Goal: Task Accomplishment & Management: Manage account settings

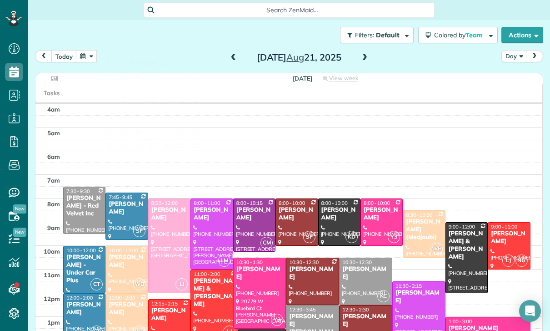
scroll to position [71, 0]
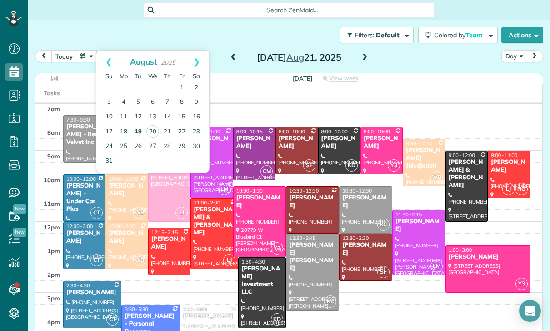
click at [136, 132] on link "19" at bounding box center [138, 132] width 15 height 15
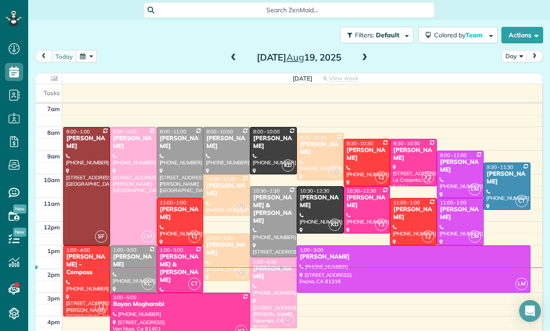
click at [337, 270] on div at bounding box center [414, 269] width 233 height 46
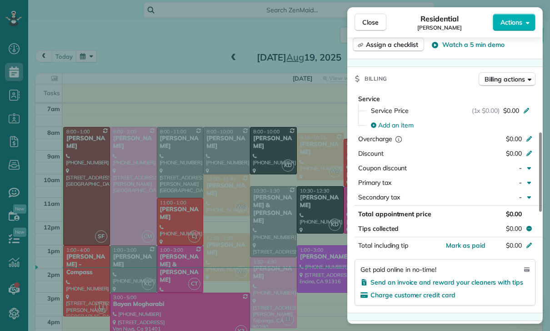
scroll to position [376, 0]
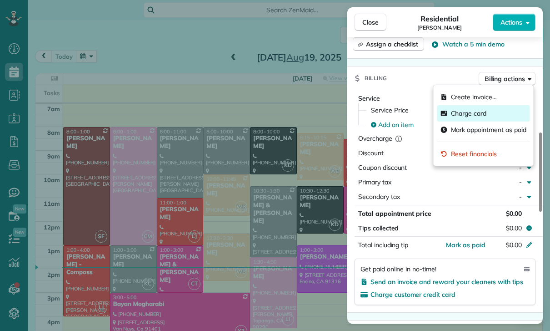
click at [472, 118] on div "Charge card" at bounding box center [484, 113] width 93 height 16
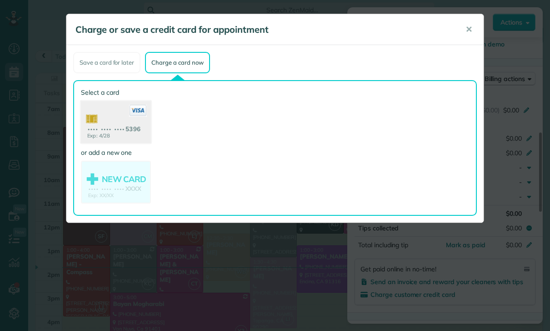
click at [101, 120] on use at bounding box center [116, 123] width 70 height 44
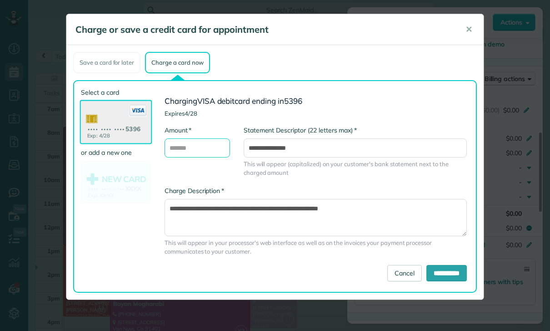
click at [202, 150] on input "* Amount" at bounding box center [198, 147] width 66 height 19
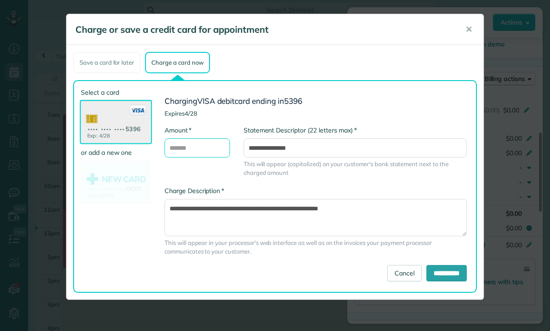
scroll to position [71, 0]
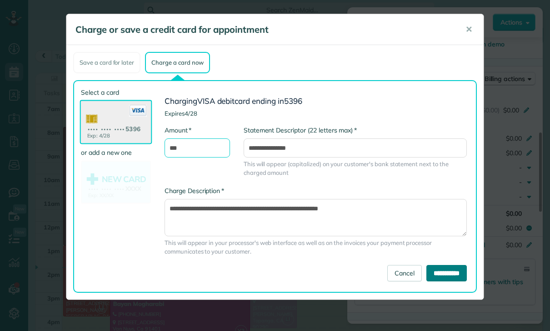
type input "***"
click at [439, 277] on input "**********" at bounding box center [447, 273] width 40 height 16
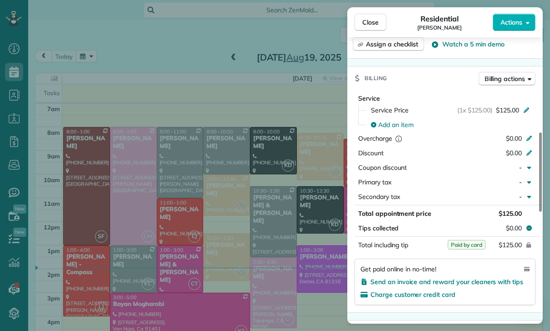
click at [102, 64] on div "Close Residential Victoria Hashemian Actions Status Confirmed Victoria Hashemia…" at bounding box center [275, 165] width 550 height 331
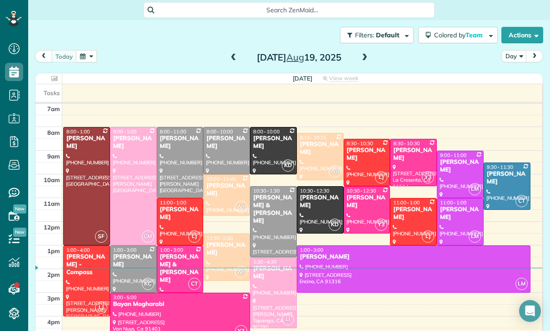
click at [90, 51] on button "button" at bounding box center [86, 56] width 21 height 12
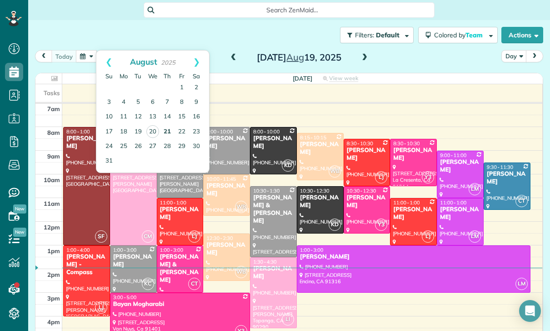
click at [171, 129] on link "21" at bounding box center [167, 132] width 15 height 15
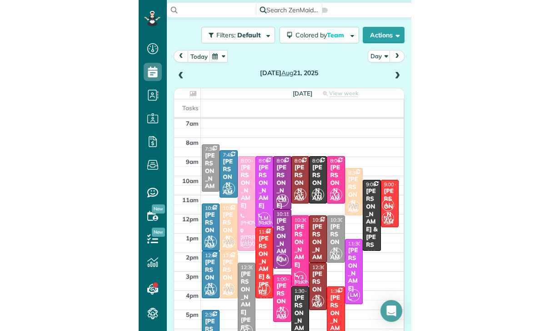
scroll to position [71, 0]
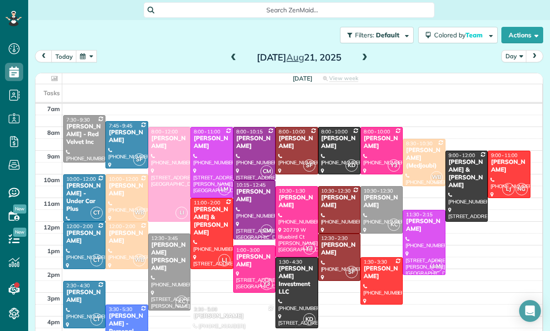
click at [87, 56] on button "button" at bounding box center [86, 56] width 21 height 12
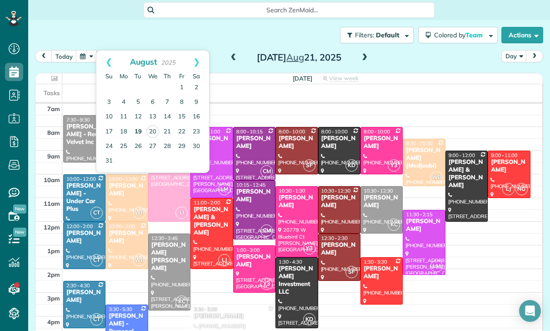
click at [136, 131] on link "19" at bounding box center [138, 132] width 15 height 15
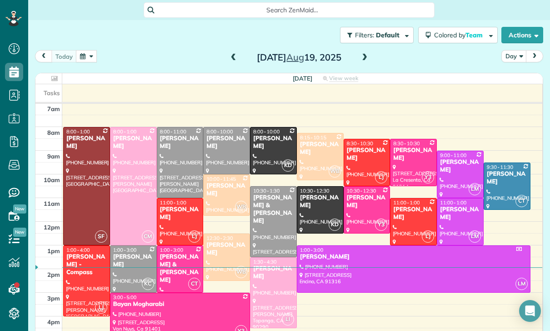
scroll to position [66, 0]
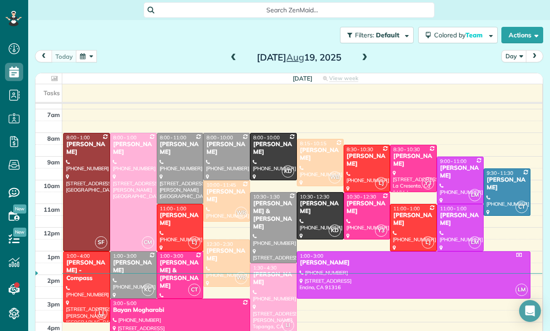
click at [229, 57] on span at bounding box center [234, 58] width 10 height 8
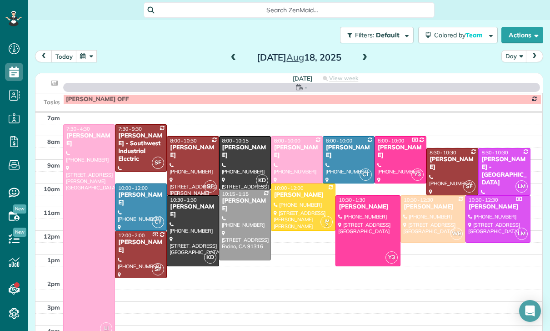
scroll to position [71, 0]
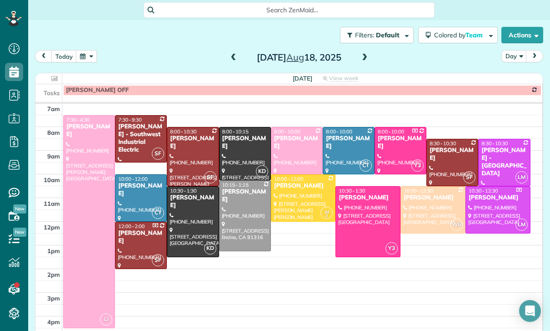
click at [91, 51] on button "button" at bounding box center [86, 56] width 21 height 12
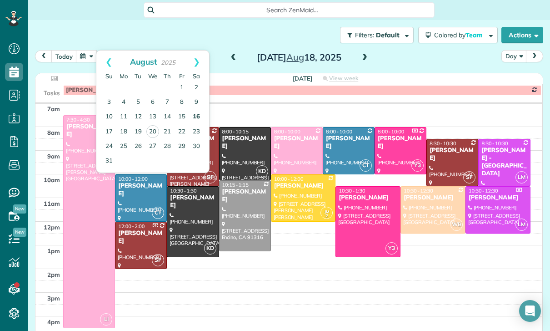
click at [194, 119] on link "16" at bounding box center [196, 117] width 15 height 15
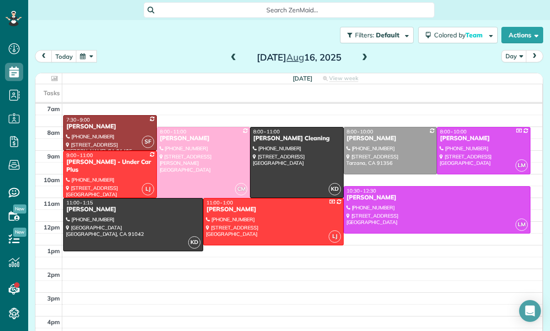
click at [132, 232] on div at bounding box center [133, 224] width 139 height 52
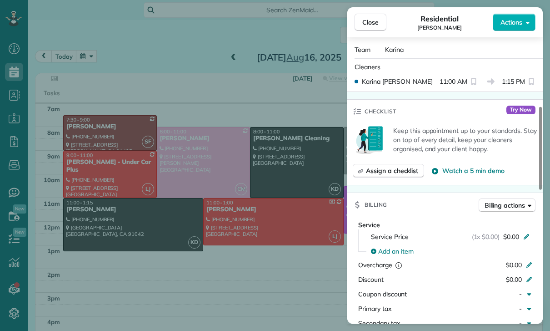
scroll to position [261, 0]
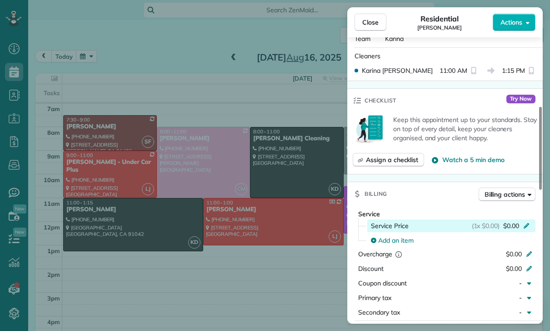
click at [530, 229] on div "(1x $0.00) $0.00" at bounding box center [502, 225] width 61 height 9
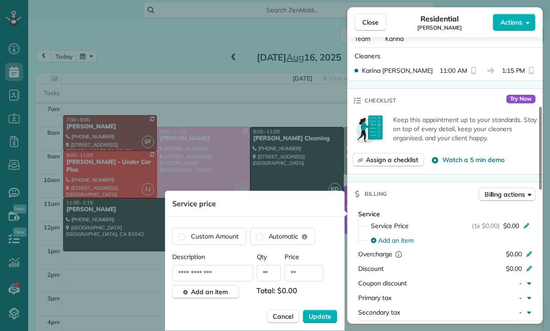
click at [307, 279] on input "**" at bounding box center [304, 273] width 39 height 16
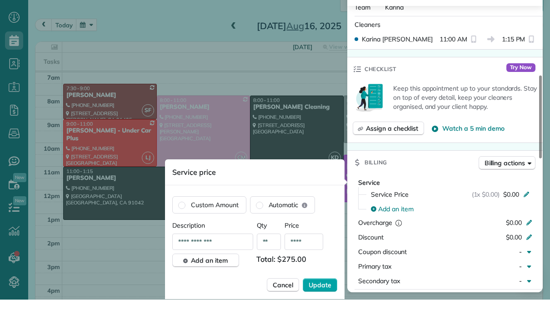
type input "****"
click at [325, 312] on span "Update" at bounding box center [320, 316] width 23 height 9
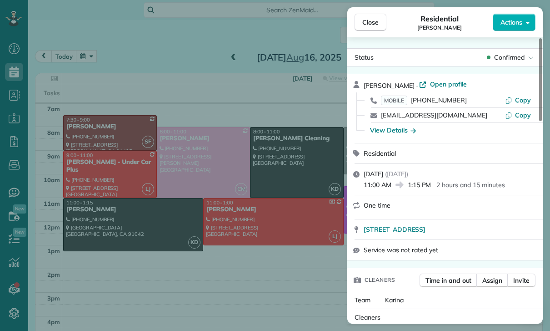
scroll to position [0, 0]
click at [310, 274] on div "Close Residential Nicolette Gevorkian Actions Status Confirmed Nicolette Gevork…" at bounding box center [275, 165] width 550 height 331
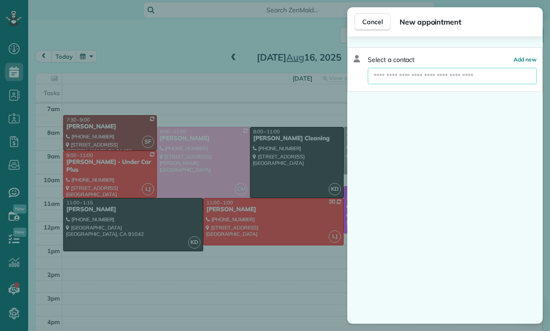
click at [426, 76] on input "text" at bounding box center [452, 76] width 169 height 16
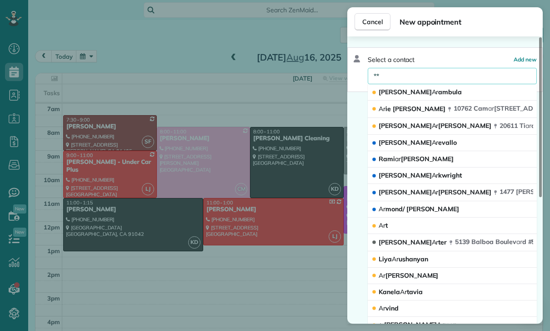
scroll to position [66, 0]
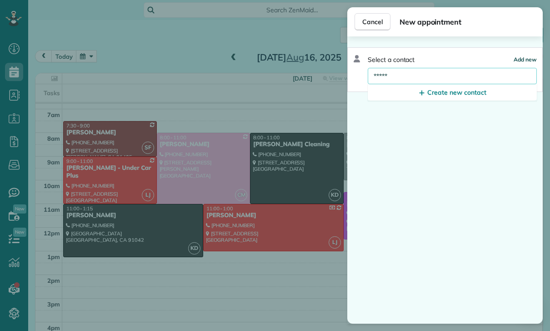
type input "*****"
click at [525, 60] on span "Add new" at bounding box center [525, 59] width 23 height 7
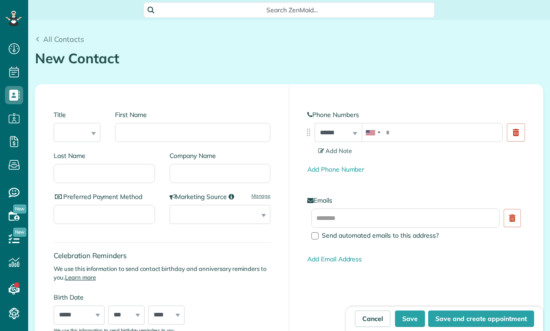
scroll to position [4, 4]
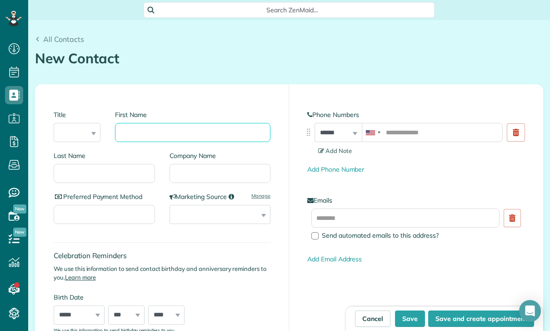
click at [161, 133] on input "First Name" at bounding box center [193, 132] width 156 height 19
type input "*"
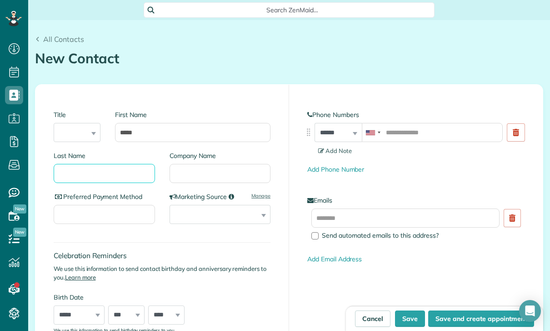
click at [105, 177] on input "Last Name" at bounding box center [104, 173] width 101 height 19
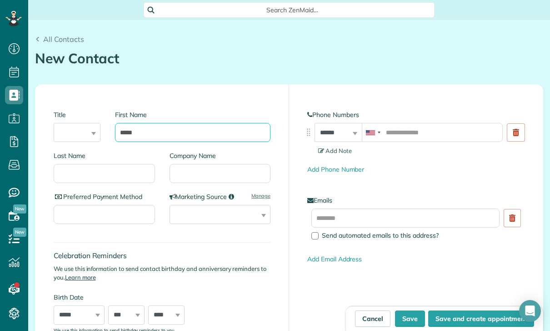
click at [188, 123] on input "*****" at bounding box center [193, 132] width 156 height 19
type input "*"
paste input "**********"
type input "**********"
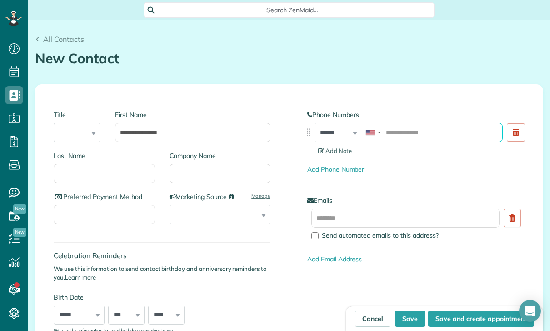
click at [421, 123] on input "tel" at bounding box center [432, 132] width 141 height 19
click at [407, 123] on input "tel" at bounding box center [432, 132] width 141 height 19
paste input "**********"
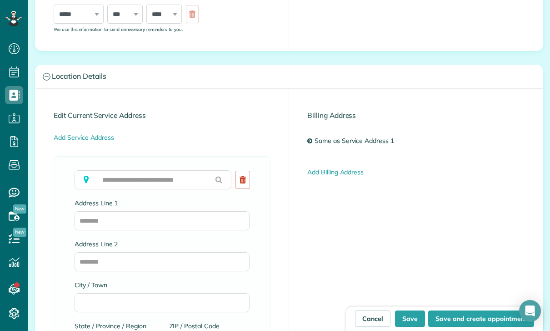
scroll to position [356, 0]
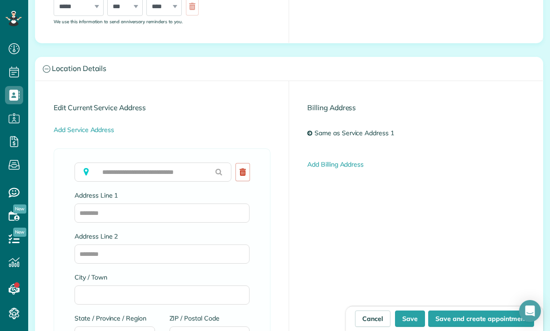
type input "**********"
click at [147, 162] on input "text" at bounding box center [153, 171] width 157 height 19
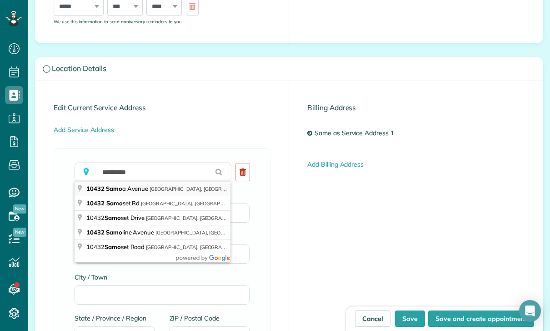
type input "**********"
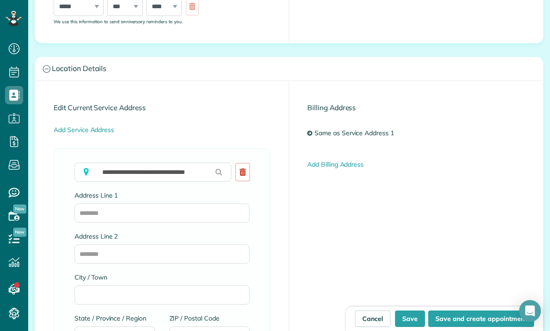
type input "**********"
type input "**"
type input "*****"
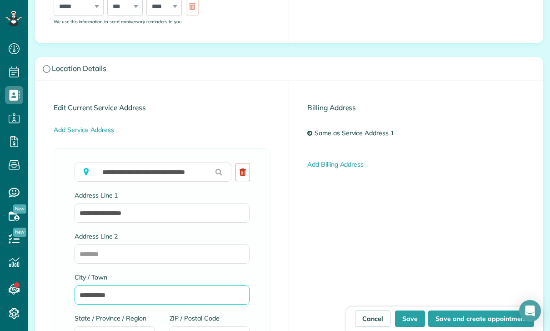
click at [197, 285] on input "**********" at bounding box center [162, 294] width 175 height 19
type input "*"
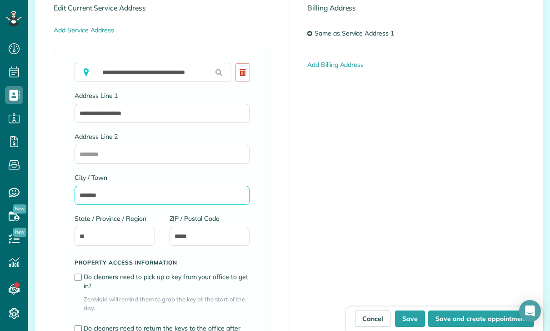
scroll to position [444, 0]
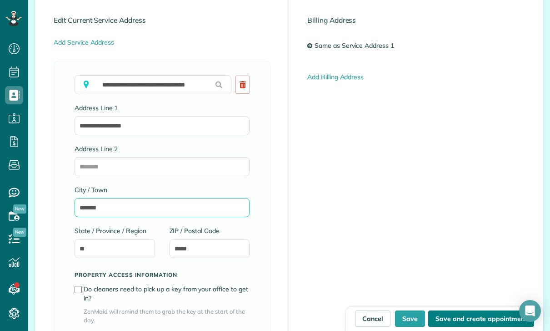
type input "*******"
click at [497, 318] on button "Save and create appointment" at bounding box center [482, 318] width 106 height 16
type input "**********"
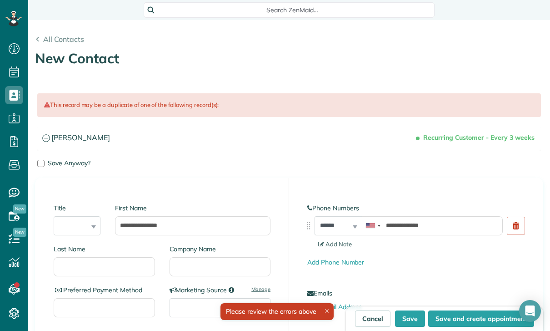
scroll to position [4, 4]
click at [50, 160] on span "Save Anyway?" at bounding box center [69, 163] width 43 height 8
click at [470, 315] on button "Save and create appointment" at bounding box center [482, 318] width 106 height 16
type input "**********"
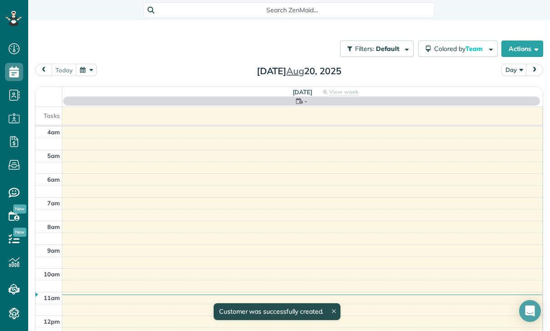
scroll to position [71, 0]
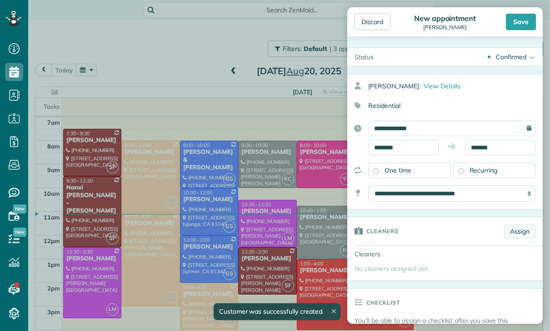
click at [525, 232] on link "Assign" at bounding box center [520, 231] width 31 height 14
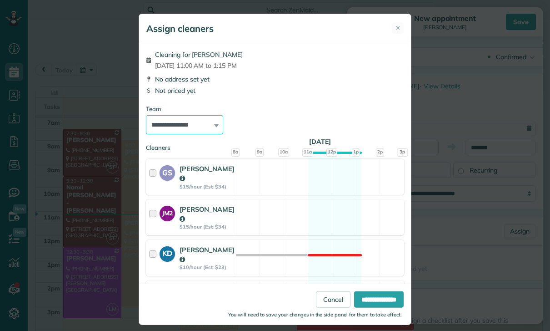
click at [200, 129] on select "**********" at bounding box center [184, 124] width 77 height 19
select select "***"
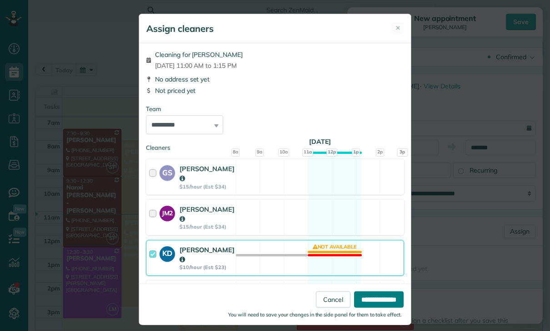
click at [378, 308] on input "**********" at bounding box center [379, 299] width 50 height 16
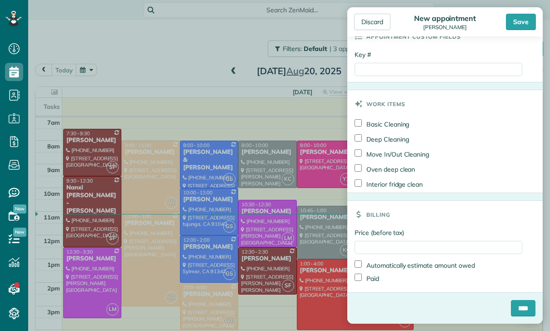
scroll to position [482, 0]
click at [390, 248] on input "Price (before tax)" at bounding box center [439, 247] width 168 height 13
type input "***"
click at [533, 303] on input "****" at bounding box center [523, 308] width 25 height 16
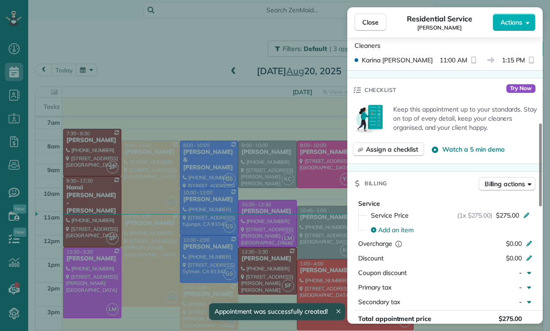
scroll to position [379, 0]
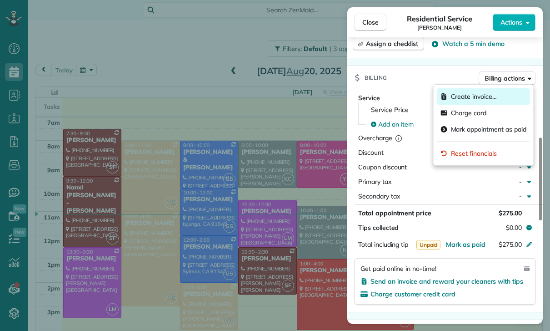
click at [478, 98] on span "Create invoice…" at bounding box center [474, 96] width 46 height 9
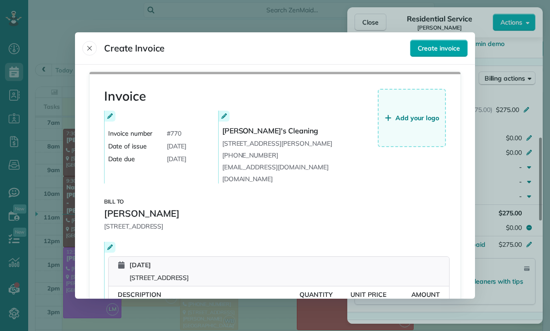
click at [447, 44] on span "Create invoice" at bounding box center [439, 48] width 42 height 9
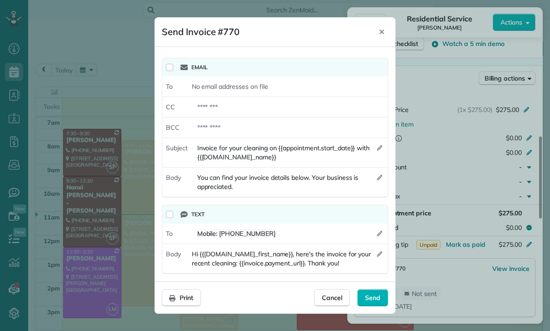
click at [180, 65] on div "Email" at bounding box center [282, 67] width 211 height 18
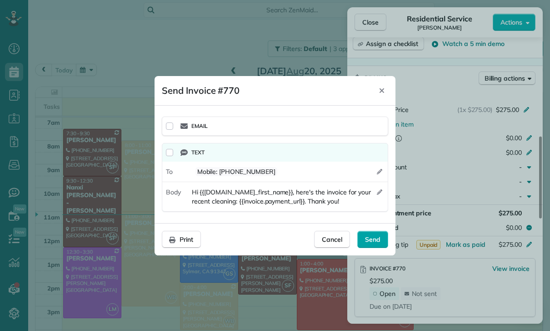
click at [378, 242] on span "Send" at bounding box center [372, 239] width 15 height 9
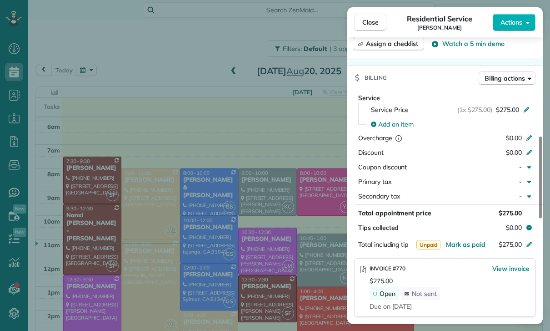
scroll to position [71, 0]
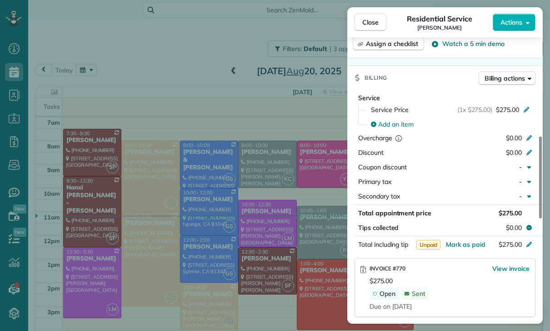
click at [202, 76] on div "Close Residential Service Argin Dilanchian Actions Status Confirmed Argin Dilan…" at bounding box center [275, 165] width 550 height 331
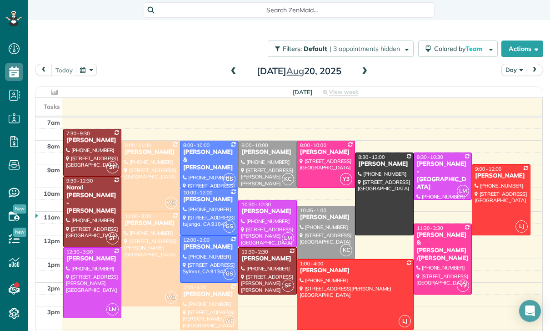
click at [91, 64] on button "button" at bounding box center [86, 70] width 21 height 12
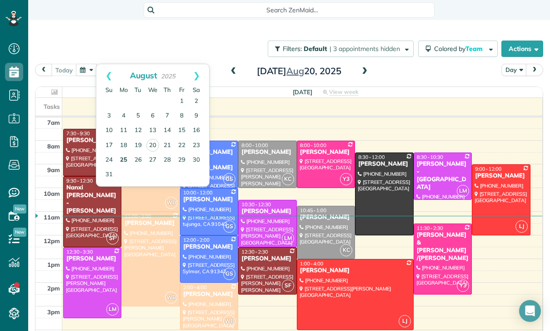
click at [121, 153] on link "25" at bounding box center [123, 160] width 15 height 15
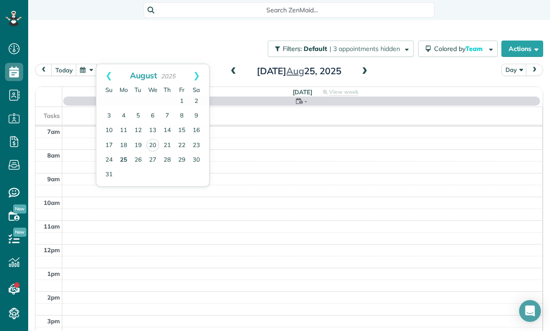
scroll to position [71, 0]
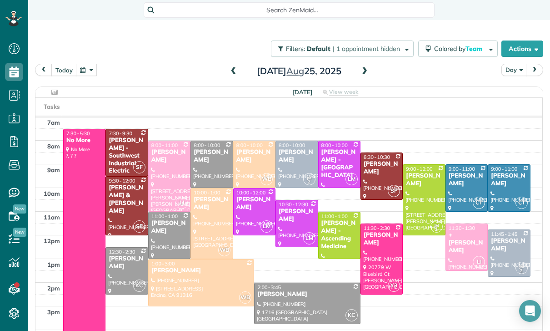
click at [368, 65] on span at bounding box center [365, 72] width 10 height 14
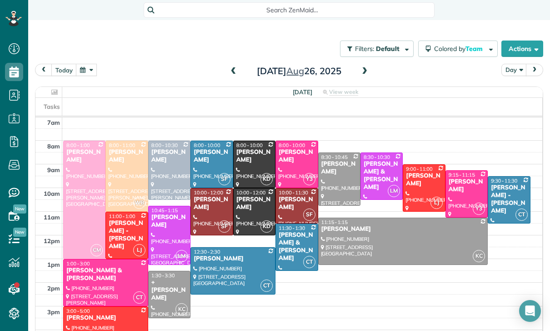
click at [361, 67] on span at bounding box center [365, 71] width 10 height 8
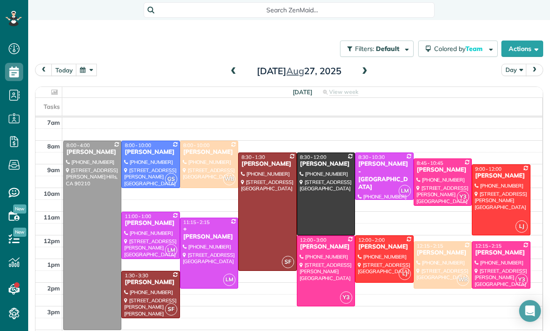
click at [368, 65] on span at bounding box center [365, 72] width 10 height 14
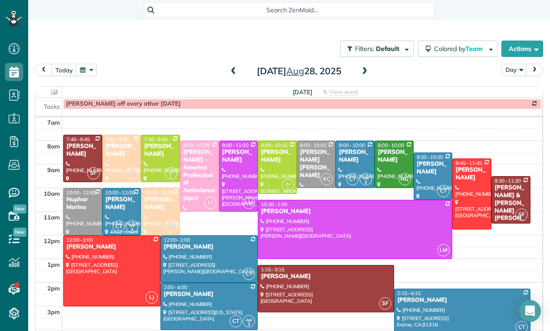
click at [93, 64] on button "button" at bounding box center [86, 70] width 21 height 12
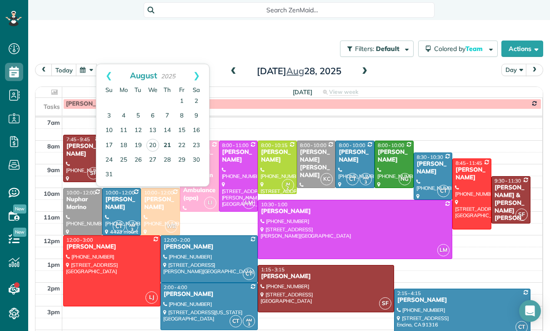
click at [168, 138] on link "21" at bounding box center [167, 145] width 15 height 15
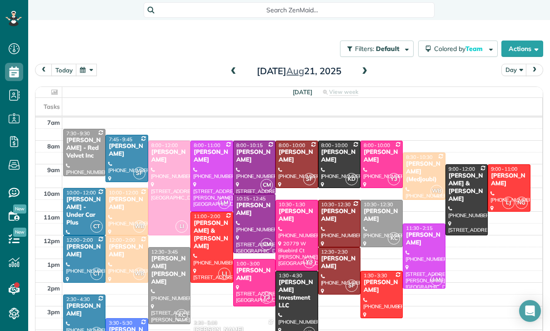
click at [294, 204] on div at bounding box center [296, 235] width 41 height 70
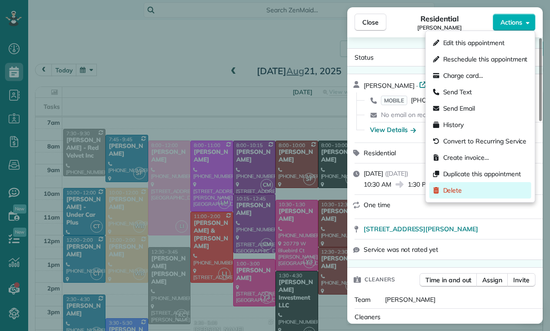
click at [465, 193] on div "Delete" at bounding box center [481, 190] width 102 height 16
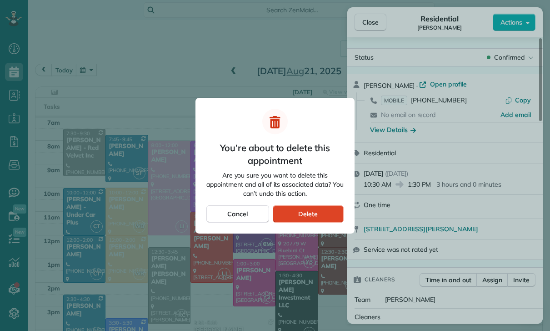
click at [319, 213] on div "Delete" at bounding box center [308, 213] width 71 height 17
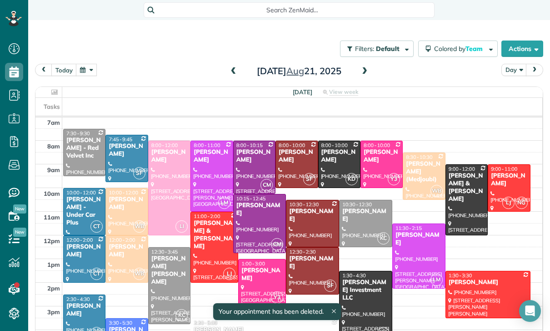
scroll to position [71, 0]
click at [90, 64] on button "button" at bounding box center [86, 70] width 21 height 12
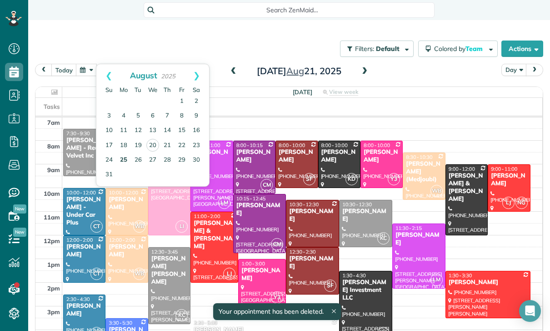
click at [128, 153] on link "25" at bounding box center [123, 160] width 15 height 15
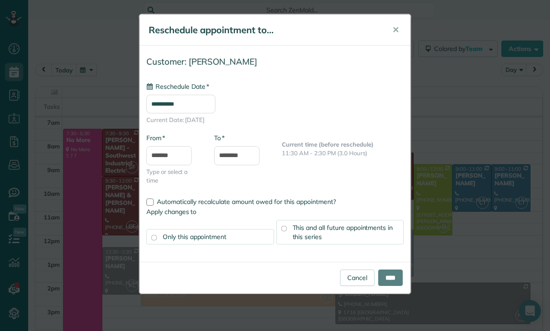
click at [172, 103] on input "**********" at bounding box center [180, 104] width 69 height 19
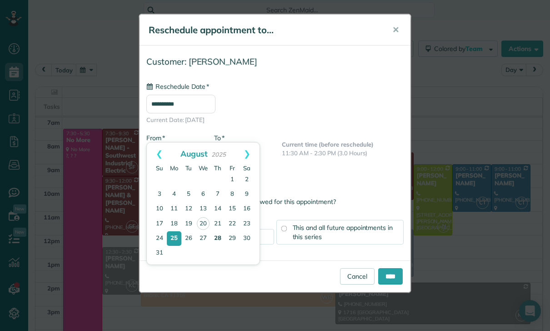
click at [222, 238] on link "28" at bounding box center [218, 238] width 15 height 15
type input "**********"
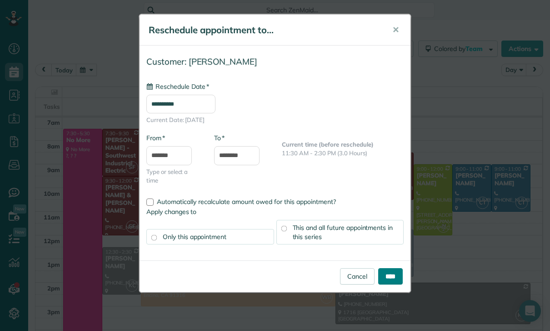
click at [388, 279] on input "****" at bounding box center [391, 276] width 25 height 16
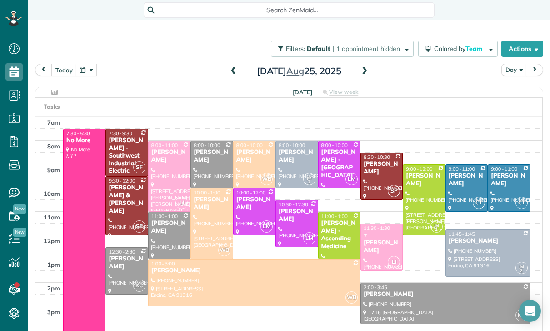
click at [83, 64] on button "button" at bounding box center [86, 70] width 21 height 12
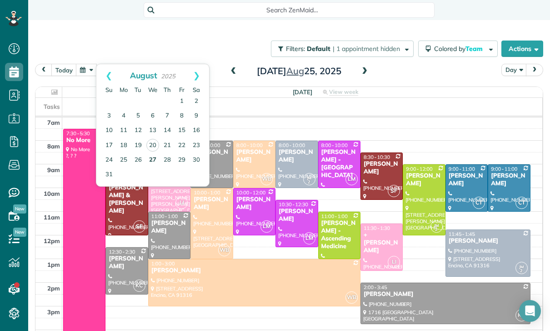
click at [153, 153] on link "27" at bounding box center [153, 160] width 15 height 15
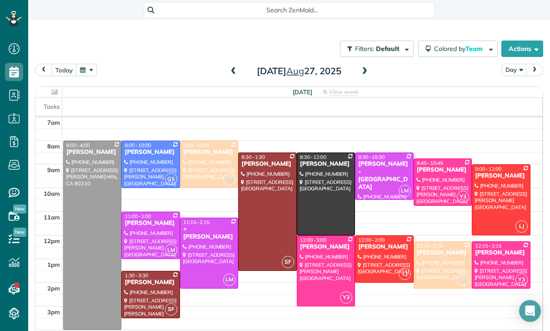
click at [362, 67] on span at bounding box center [365, 71] width 10 height 8
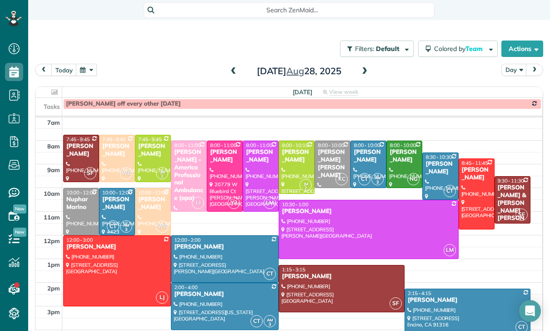
click at [369, 67] on span at bounding box center [365, 71] width 10 height 8
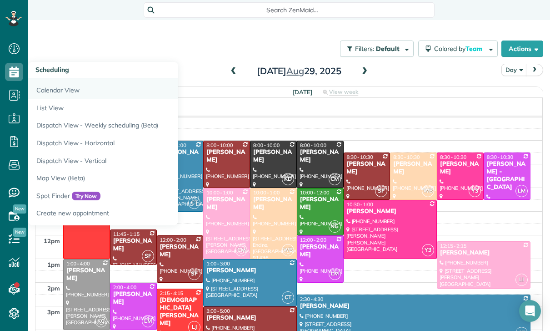
click at [68, 78] on link "Calendar View" at bounding box center [141, 88] width 227 height 21
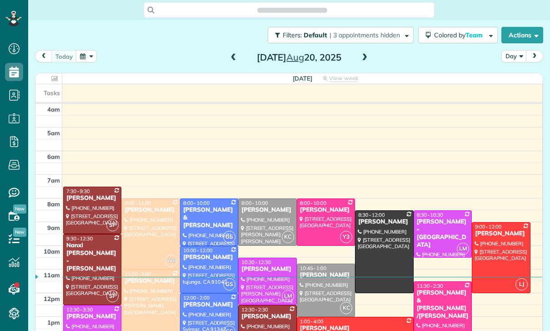
scroll to position [71, 0]
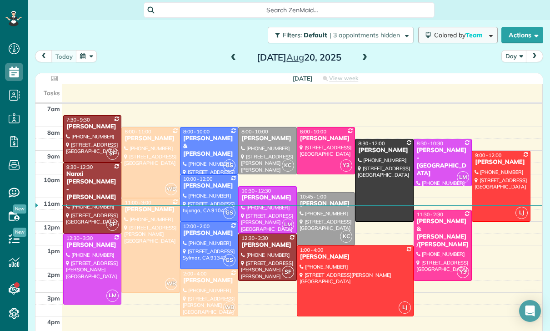
click at [466, 36] on span "Team" at bounding box center [475, 35] width 19 height 8
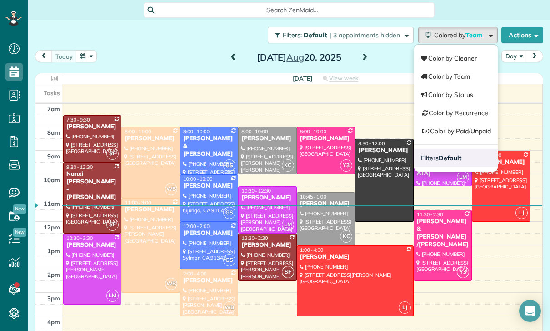
click at [452, 161] on strong "Default" at bounding box center [450, 158] width 23 height 8
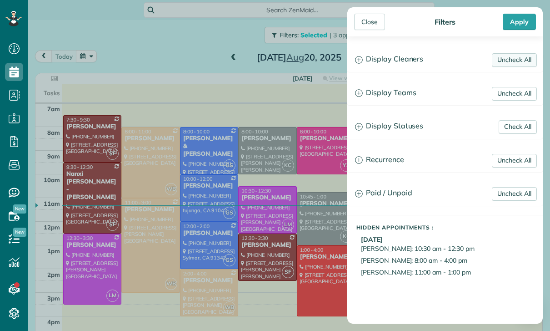
click at [522, 56] on link "Uncheck All" at bounding box center [514, 60] width 45 height 14
click at [521, 93] on link "Uncheck All" at bounding box center [514, 94] width 45 height 14
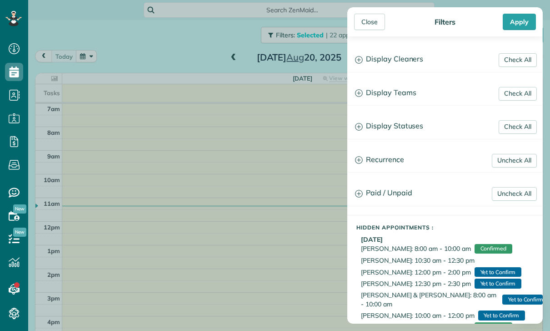
click at [393, 92] on h3 "Display Teams" at bounding box center [445, 92] width 195 height 23
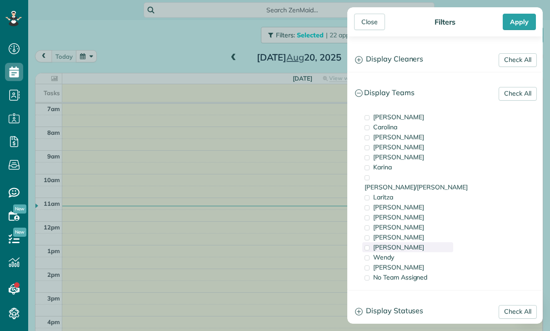
click at [396, 242] on div "[PERSON_NAME]" at bounding box center [408, 247] width 91 height 10
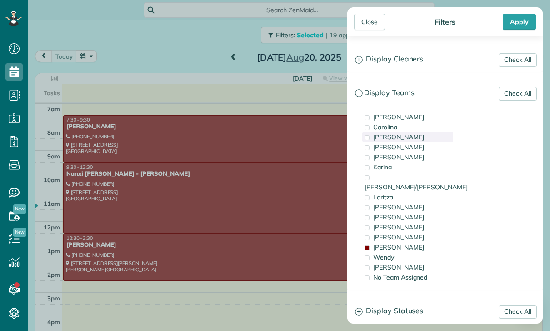
click at [395, 139] on div "[PERSON_NAME]" at bounding box center [408, 137] width 91 height 10
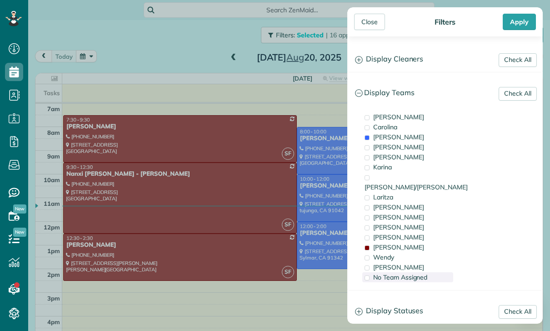
click at [400, 273] on span "No Team Assigned" at bounding box center [401, 277] width 54 height 8
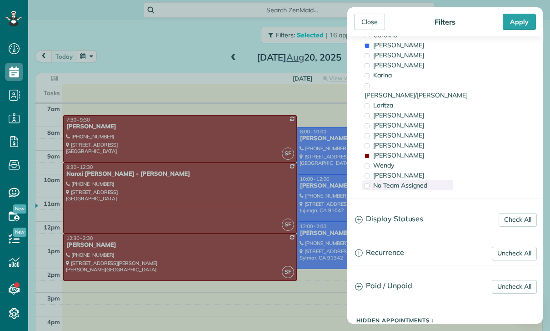
scroll to position [95, 0]
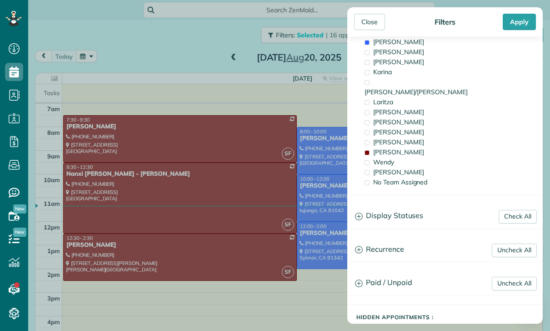
click at [403, 207] on h3 "Display Statuses" at bounding box center [445, 215] width 195 height 23
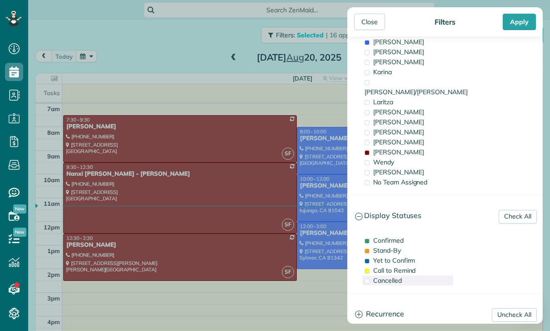
click at [392, 276] on span "Cancelled" at bounding box center [388, 280] width 29 height 8
click at [517, 23] on div "Apply" at bounding box center [519, 22] width 33 height 16
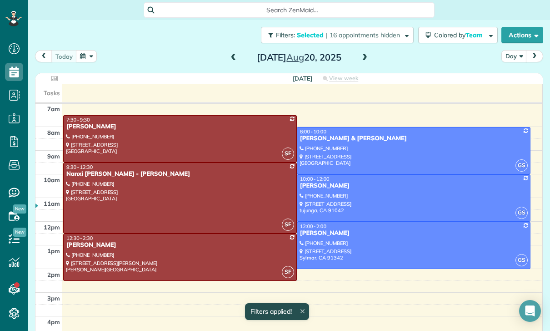
click at [508, 57] on button "Day" at bounding box center [514, 56] width 25 height 12
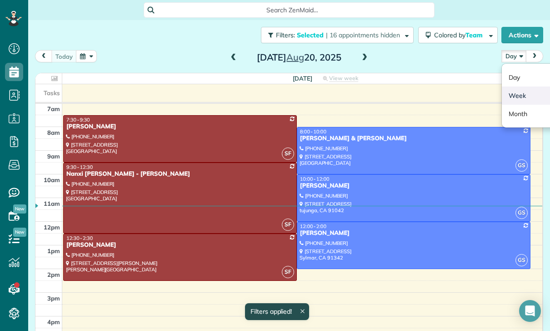
click at [523, 92] on link "Week" at bounding box center [538, 95] width 72 height 18
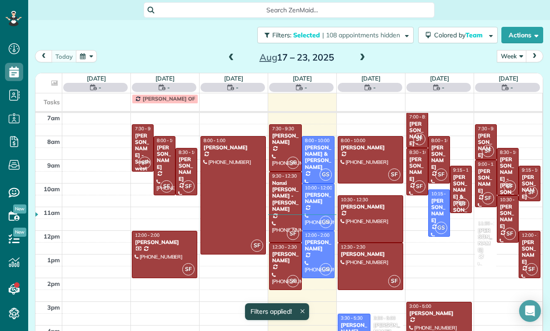
scroll to position [71, 0]
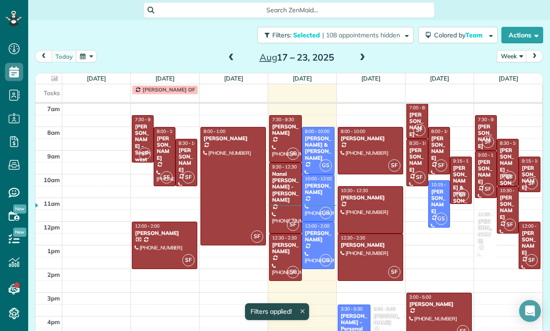
click at [234, 58] on span at bounding box center [232, 58] width 10 height 8
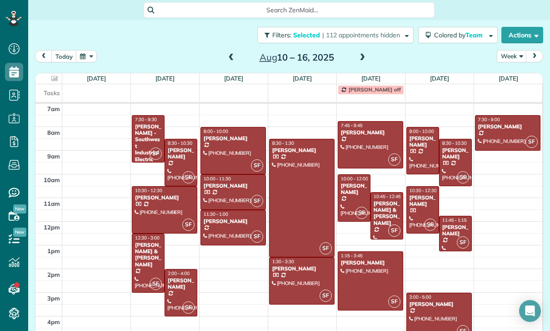
click at [231, 56] on span at bounding box center [232, 58] width 10 height 8
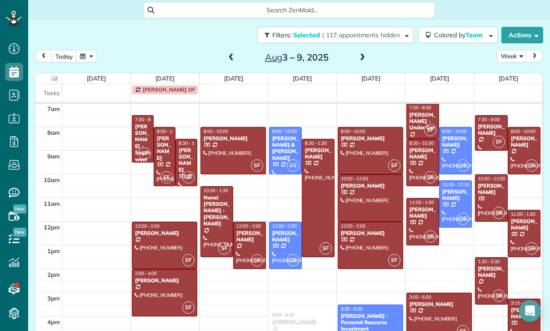
click at [146, 134] on div "[PERSON_NAME] - Southwest Industrial Electric" at bounding box center [143, 156] width 16 height 66
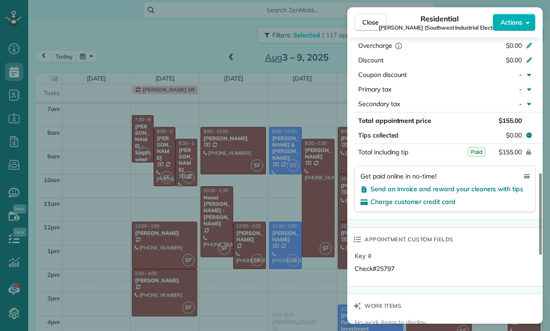
scroll to position [533, 0]
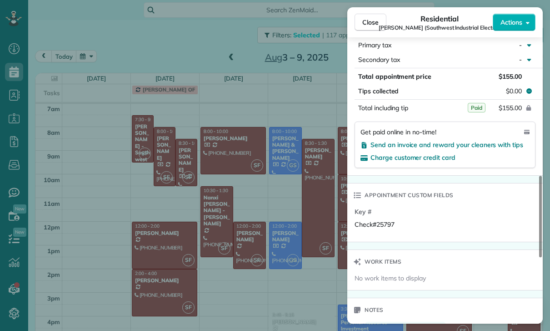
click at [184, 159] on div "Close Residential [PERSON_NAME] (Southwest Industrial Electric) Actions Status …" at bounding box center [275, 165] width 550 height 331
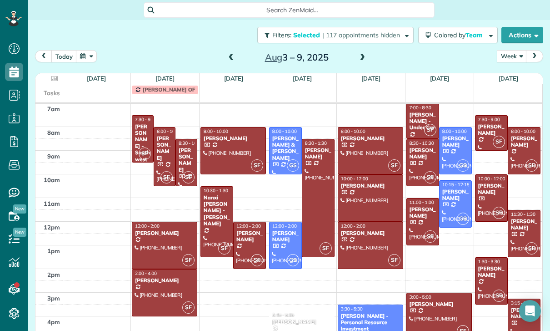
click at [183, 162] on div "[PERSON_NAME]" at bounding box center [186, 160] width 16 height 26
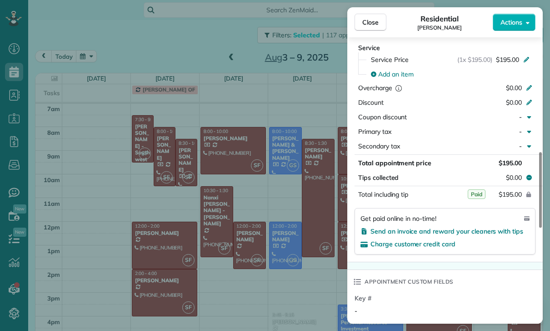
scroll to position [475, 0]
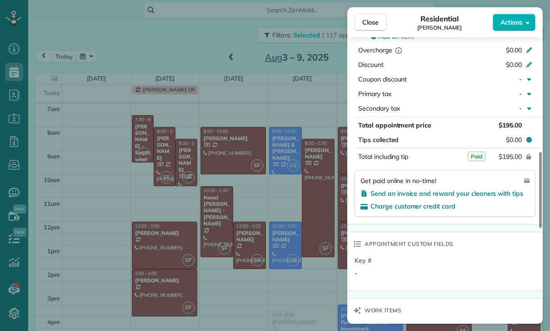
click at [230, 230] on div "Close Residential Kitty Dustin Actions Status Yet to Confirm Kitty Dustin · Ope…" at bounding box center [275, 165] width 550 height 331
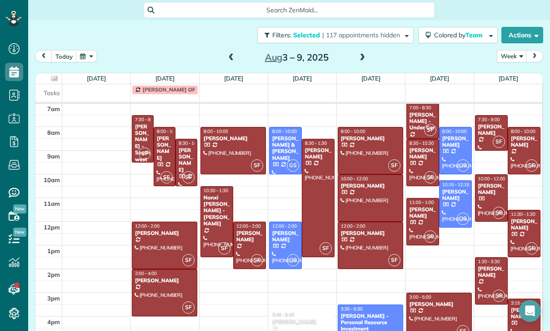
click at [162, 156] on div "[PERSON_NAME]" at bounding box center [165, 148] width 16 height 26
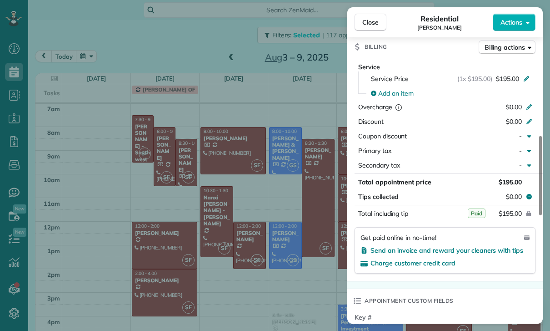
scroll to position [461, 0]
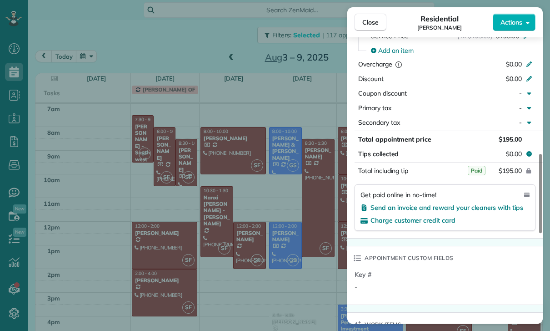
click at [238, 248] on div "Close Residential [PERSON_NAME] Actions Status Confirmed [PERSON_NAME] · Open p…" at bounding box center [275, 165] width 550 height 331
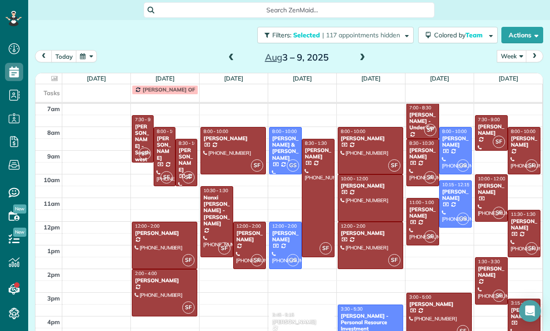
click at [154, 240] on div at bounding box center [164, 245] width 65 height 46
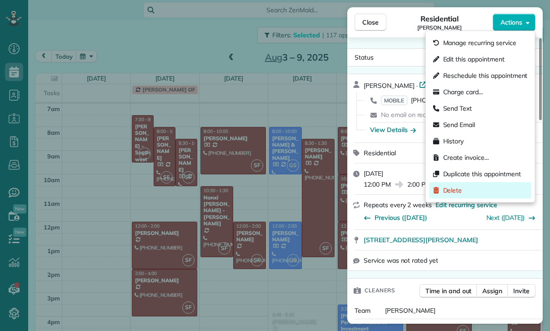
click at [461, 197] on div "Delete" at bounding box center [481, 190] width 102 height 16
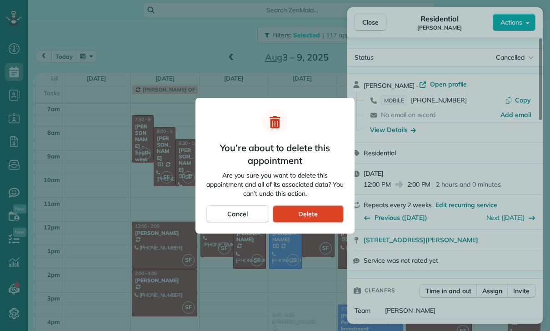
click at [314, 214] on span "Delete" at bounding box center [308, 213] width 20 height 9
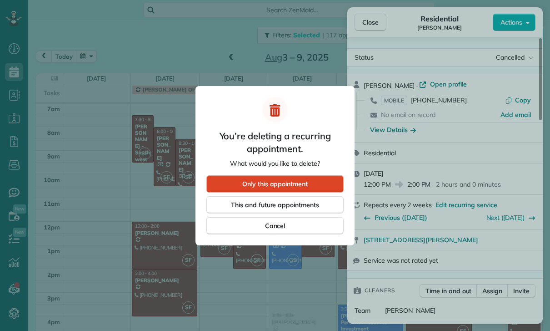
click at [300, 179] on span "Only this appointment" at bounding box center [275, 183] width 66 height 9
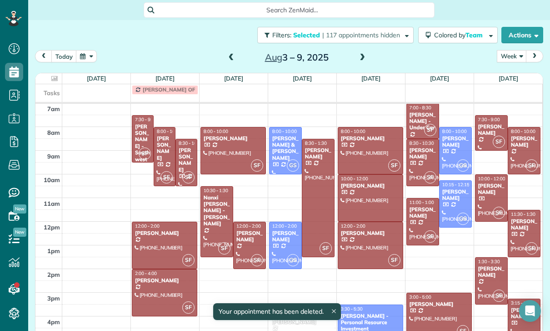
scroll to position [71, 0]
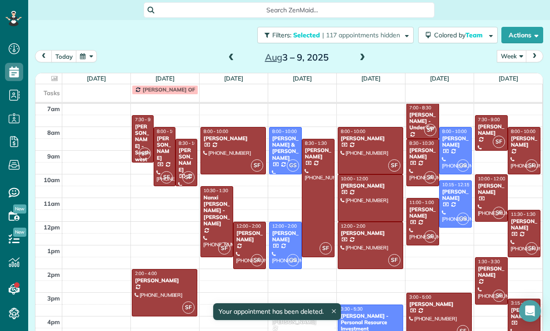
click at [157, 287] on div at bounding box center [164, 292] width 65 height 46
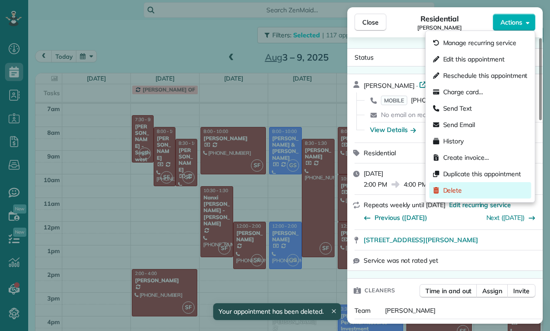
click at [457, 190] on span "Delete" at bounding box center [453, 190] width 19 height 9
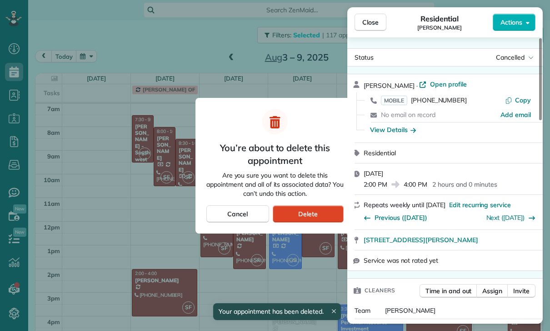
click at [310, 212] on span "Delete" at bounding box center [308, 213] width 20 height 9
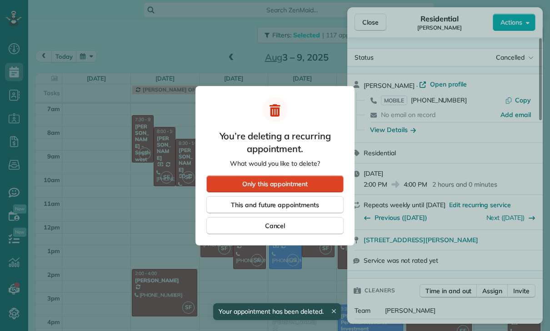
click at [303, 183] on span "Only this appointment" at bounding box center [275, 183] width 66 height 9
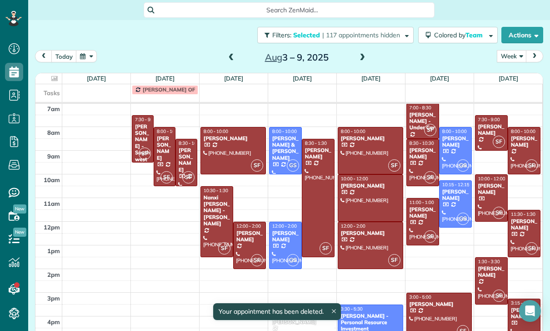
scroll to position [71, 0]
click at [219, 146] on div at bounding box center [233, 150] width 65 height 46
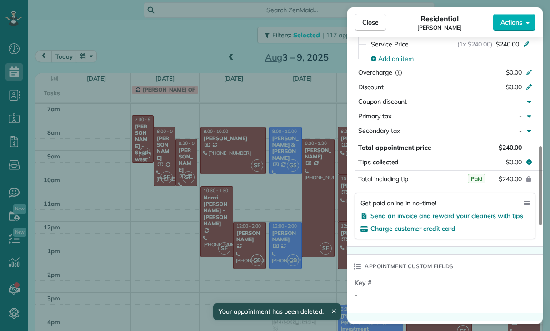
scroll to position [489, 0]
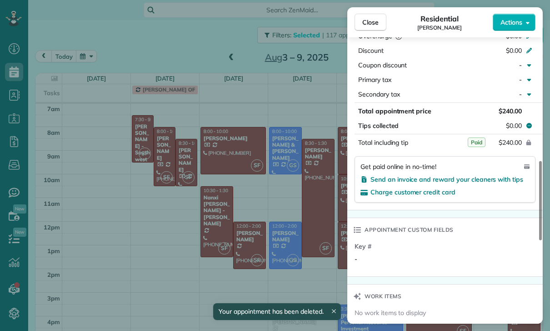
click at [266, 233] on div "Close Residential [PERSON_NAME] Actions Status Confirmed [PERSON_NAME] · Open p…" at bounding box center [275, 165] width 550 height 331
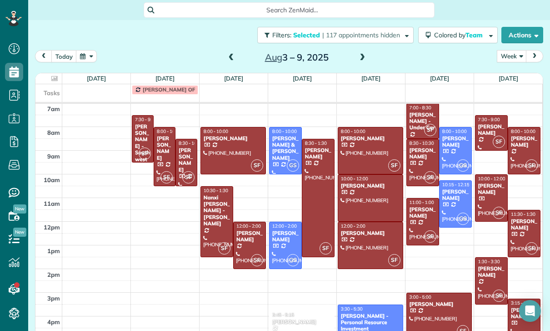
click at [249, 238] on div "[PERSON_NAME]" at bounding box center [249, 236] width 27 height 13
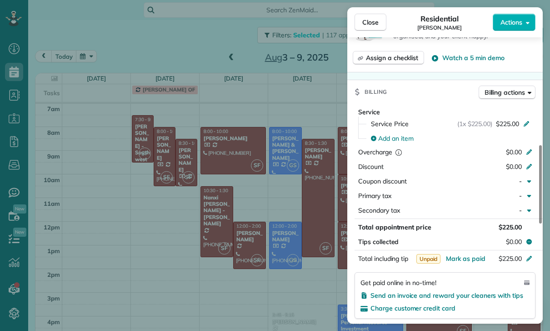
scroll to position [453, 0]
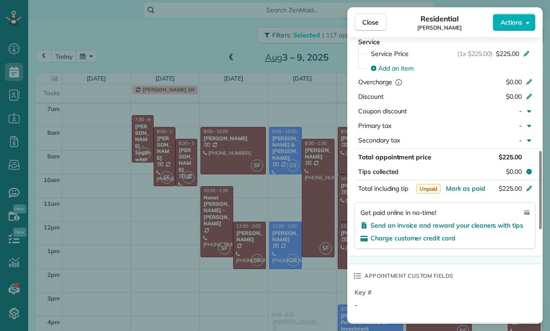
click at [248, 217] on div "Close Residential [PERSON_NAME] Actions Status Yet to Confirm [PERSON_NAME] · O…" at bounding box center [275, 165] width 550 height 331
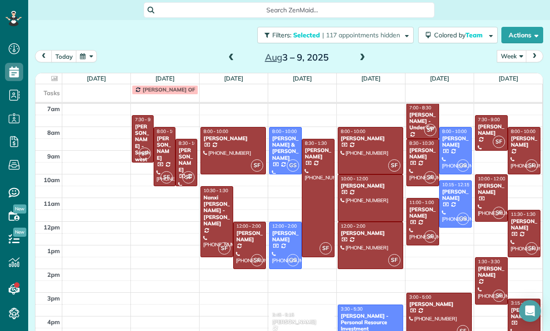
click at [367, 54] on span at bounding box center [363, 58] width 10 height 8
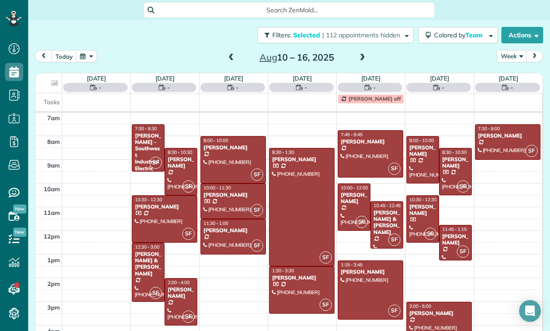
scroll to position [71, 0]
click at [304, 287] on div at bounding box center [302, 290] width 65 height 46
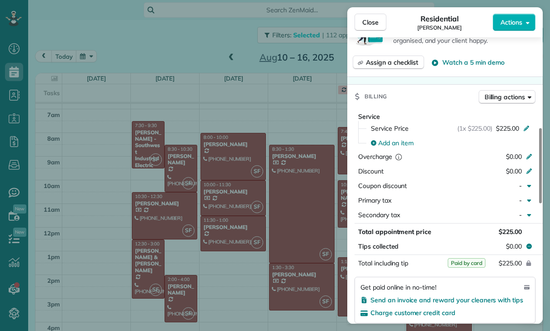
scroll to position [71, 0]
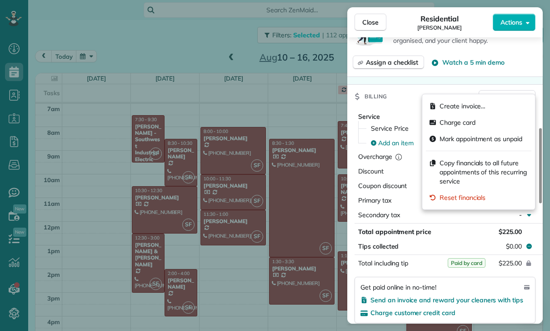
click at [281, 166] on div "Close Residential [PERSON_NAME] Actions Status Yet to Confirm [PERSON_NAME] · O…" at bounding box center [275, 165] width 550 height 331
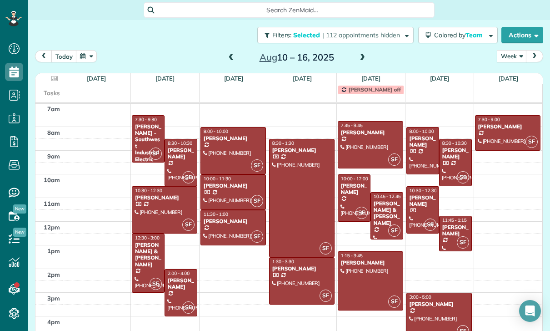
click at [234, 54] on span at bounding box center [232, 58] width 10 height 8
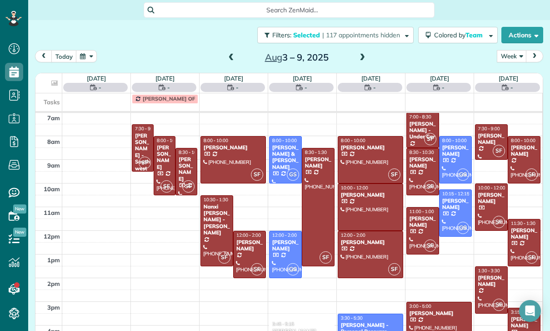
scroll to position [71, 0]
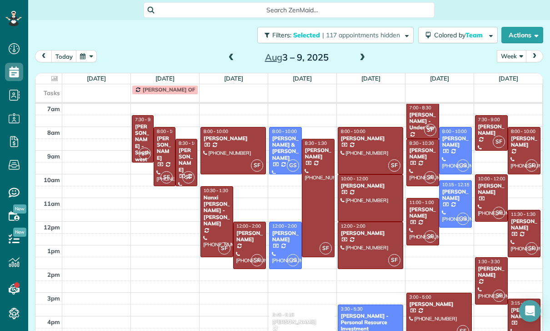
click at [247, 222] on div at bounding box center [250, 245] width 32 height 46
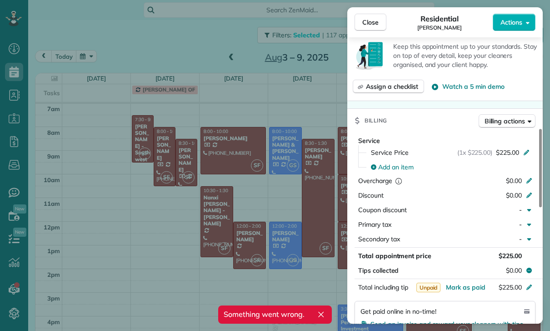
scroll to position [364, 0]
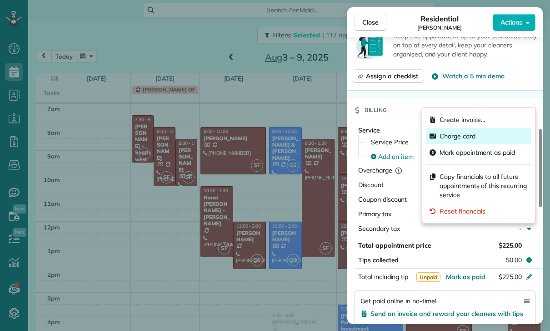
click at [474, 134] on span "Charge card" at bounding box center [458, 135] width 36 height 9
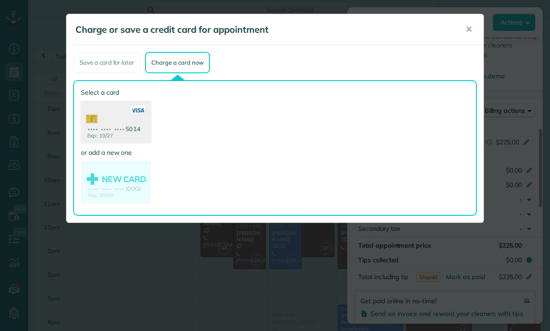
click at [121, 124] on use at bounding box center [116, 123] width 70 height 44
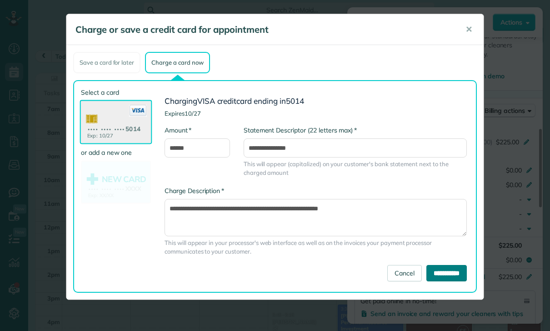
click at [436, 276] on input "**********" at bounding box center [447, 273] width 40 height 16
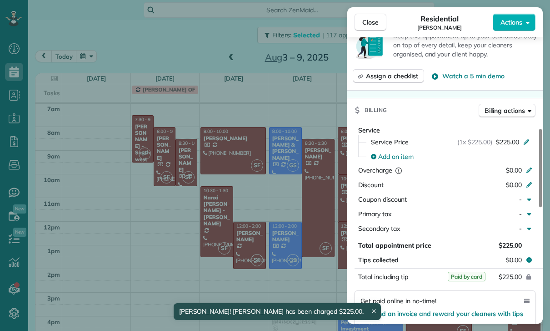
click at [259, 268] on div "Close Residential [PERSON_NAME] Actions Status Yet to Confirm [PERSON_NAME] · O…" at bounding box center [275, 165] width 550 height 331
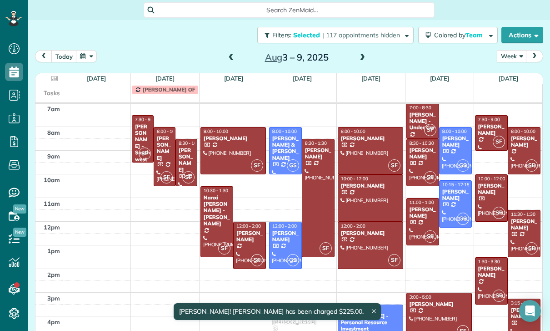
click at [315, 173] on div at bounding box center [319, 197] width 32 height 117
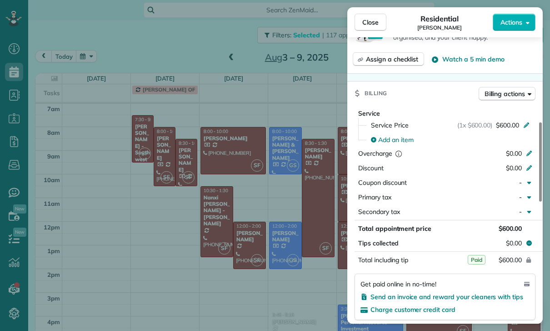
scroll to position [422, 0]
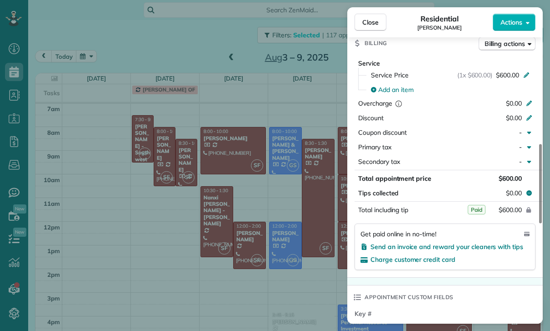
click at [297, 247] on div "Close Residential [PERSON_NAME] Actions Status Confirmed [PERSON_NAME] · Open p…" at bounding box center [275, 165] width 550 height 331
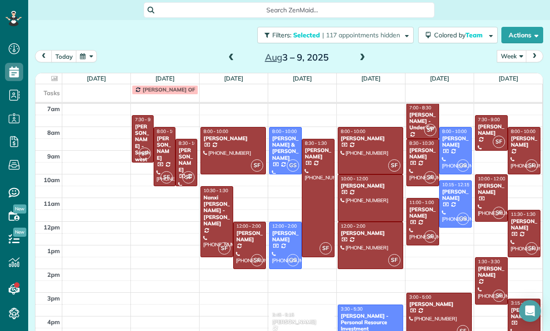
click at [359, 127] on div at bounding box center [370, 150] width 65 height 46
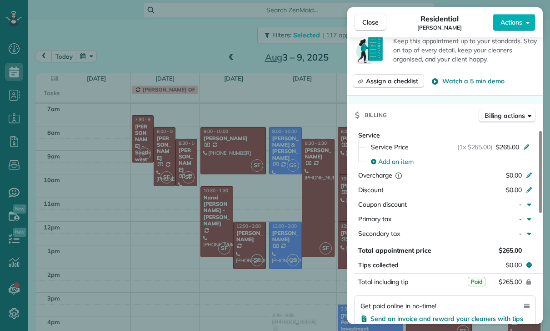
scroll to position [421, 0]
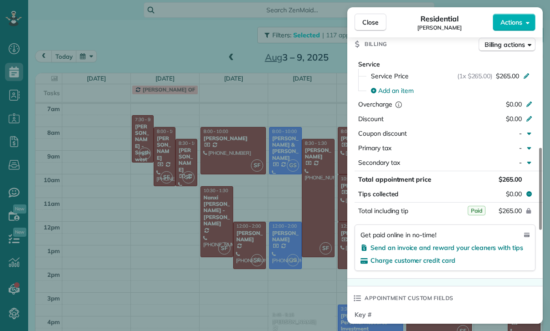
click at [286, 232] on div "Close Residential [PERSON_NAME] Actions Status Yet to Confirm [PERSON_NAME] · O…" at bounding box center [275, 165] width 550 height 331
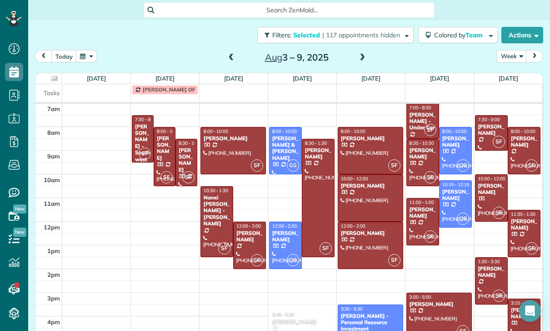
click at [358, 175] on div at bounding box center [370, 198] width 65 height 46
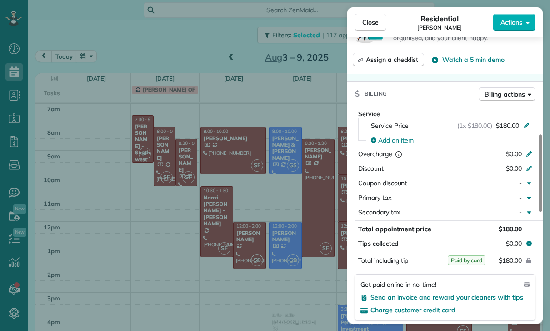
scroll to position [393, 0]
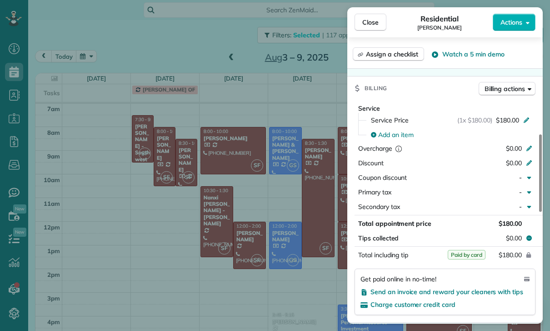
click at [295, 246] on div "Close Residential [PERSON_NAME] Actions Status Yet to Confirm [PERSON_NAME] · O…" at bounding box center [275, 165] width 550 height 331
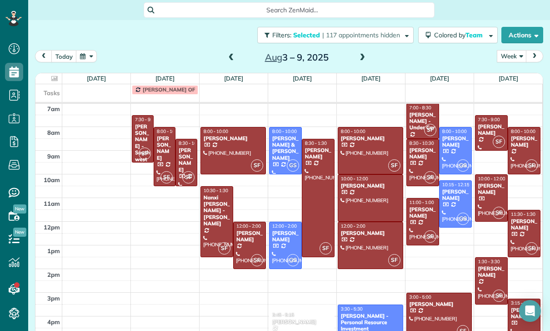
click at [364, 222] on div at bounding box center [370, 245] width 65 height 46
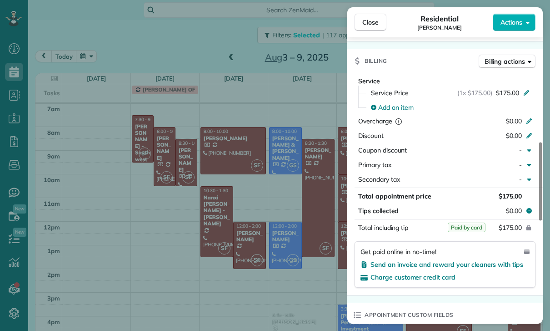
scroll to position [419, 0]
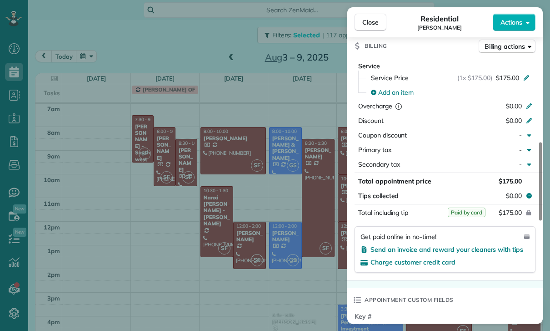
click at [278, 249] on div "Close Residential [PERSON_NAME] Actions Status Yet to Confirm [PERSON_NAME] · O…" at bounding box center [275, 165] width 550 height 331
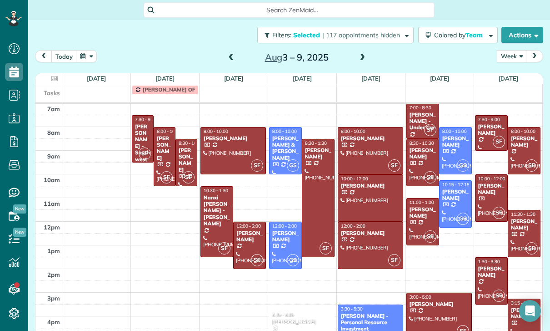
click at [419, 139] on div at bounding box center [423, 162] width 32 height 46
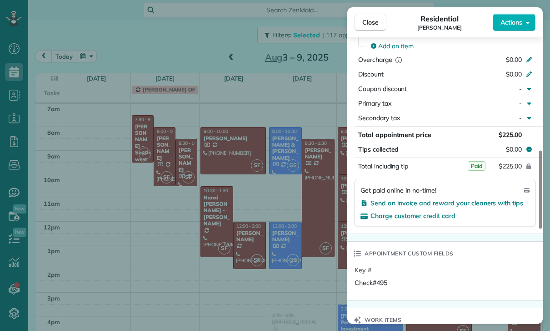
scroll to position [470, 0]
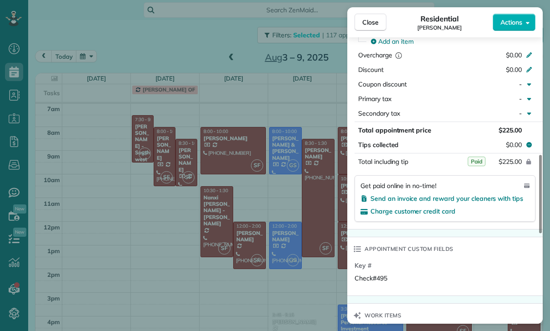
click at [295, 123] on div "Close Residential [PERSON_NAME] Actions Status Yet to Confirm [PERSON_NAME] · O…" at bounding box center [275, 165] width 550 height 331
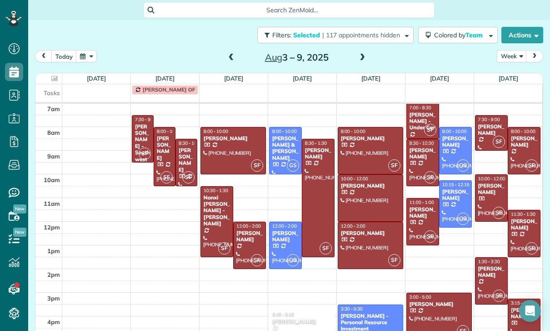
click at [421, 198] on div at bounding box center [423, 221] width 32 height 46
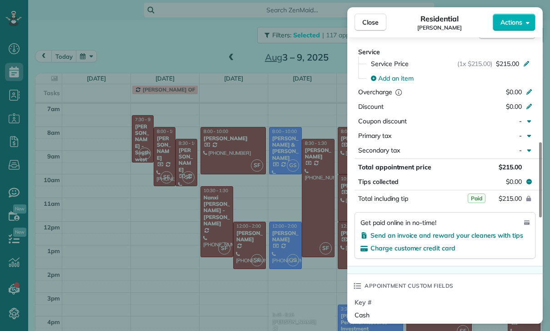
scroll to position [437, 0]
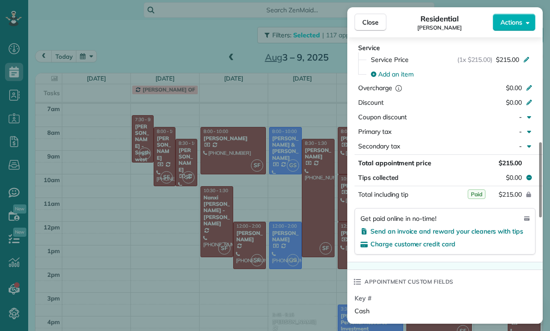
click at [290, 232] on div "Close Residential [PERSON_NAME] Actions Status Yet to Confirm [PERSON_NAME] · O…" at bounding box center [275, 165] width 550 height 331
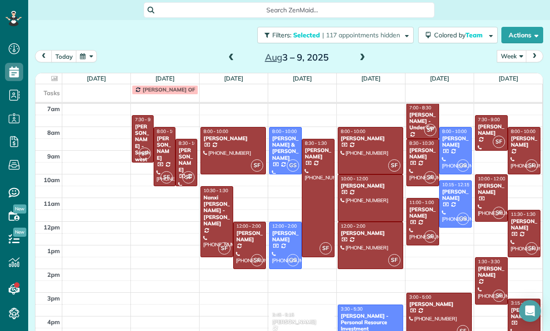
click at [444, 293] on div at bounding box center [439, 316] width 65 height 46
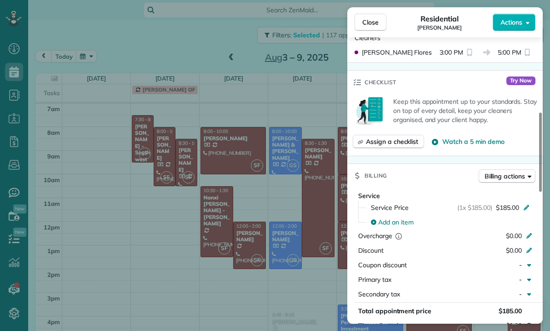
scroll to position [411, 0]
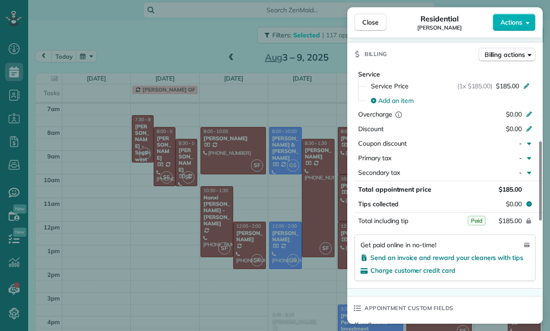
click at [289, 228] on div "Close Residential [PERSON_NAME] Actions Status Confirmed [PERSON_NAME] · Open p…" at bounding box center [275, 165] width 550 height 331
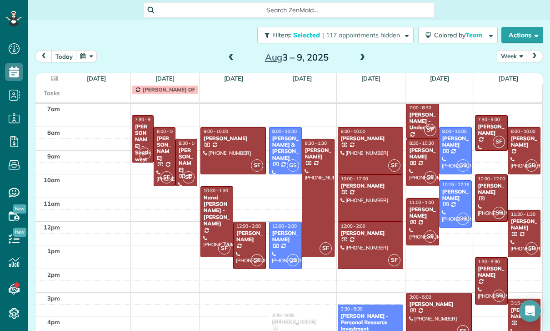
click at [494, 123] on div "[PERSON_NAME]" at bounding box center [491, 129] width 27 height 13
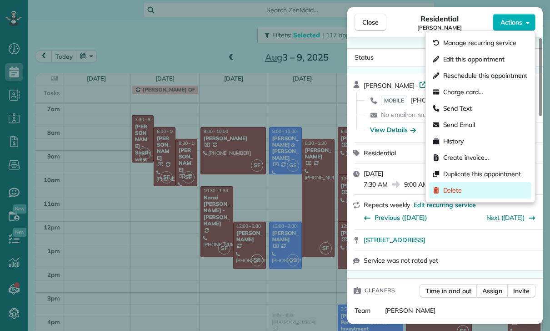
click at [470, 192] on div "Delete" at bounding box center [481, 190] width 102 height 16
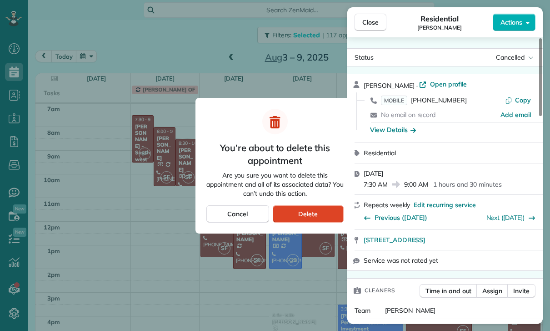
click at [311, 216] on span "Delete" at bounding box center [308, 213] width 20 height 9
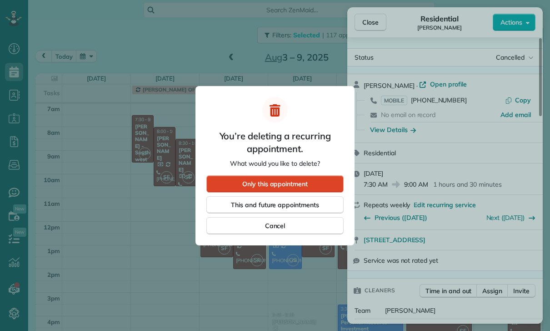
click at [304, 182] on span "Only this appointment" at bounding box center [275, 183] width 66 height 9
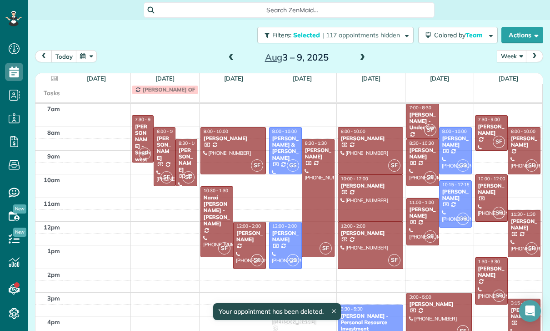
scroll to position [71, 0]
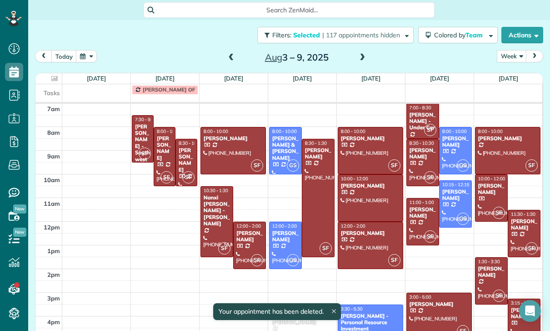
click at [510, 127] on div at bounding box center [508, 150] width 65 height 46
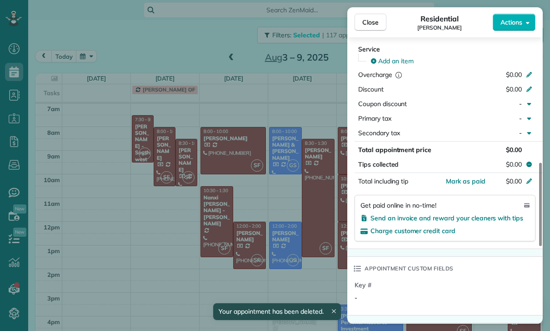
scroll to position [479, 0]
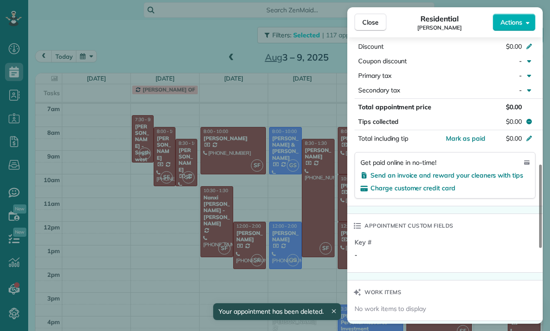
click at [288, 154] on div "Close Residential [PERSON_NAME] Actions Status Confirmed [PERSON_NAME] · Open p…" at bounding box center [275, 165] width 550 height 331
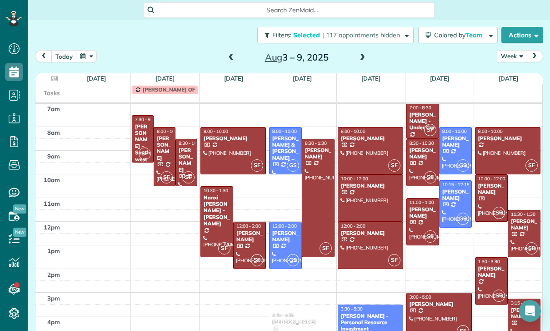
click at [488, 182] on div "[PERSON_NAME]" at bounding box center [491, 188] width 27 height 13
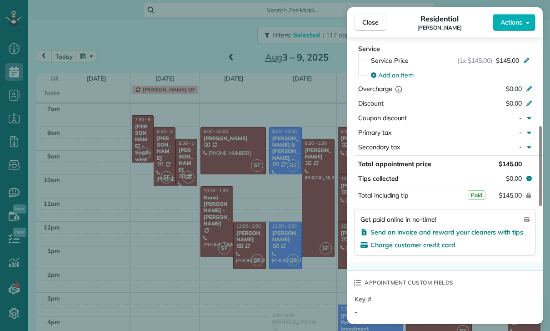
scroll to position [452, 0]
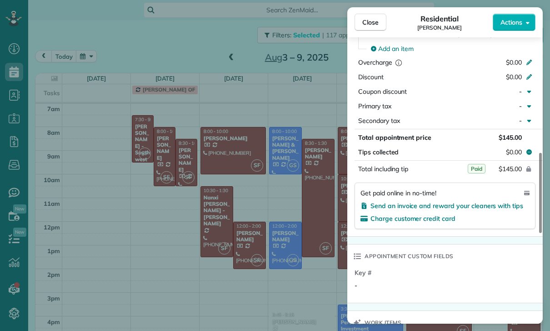
click at [301, 189] on div "Close Residential [PERSON_NAME] Actions Status Confirmed [PERSON_NAME] · Open p…" at bounding box center [275, 165] width 550 height 331
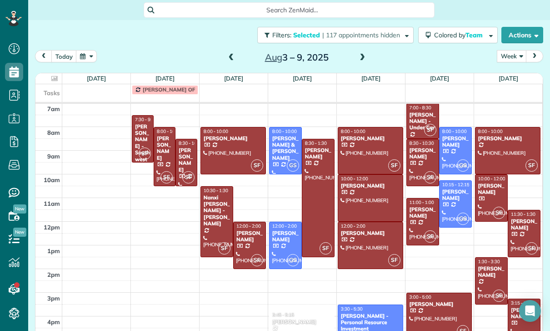
click at [520, 218] on div "[PERSON_NAME]" at bounding box center [524, 224] width 27 height 13
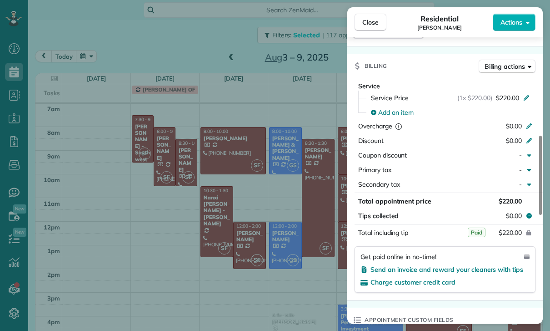
scroll to position [403, 0]
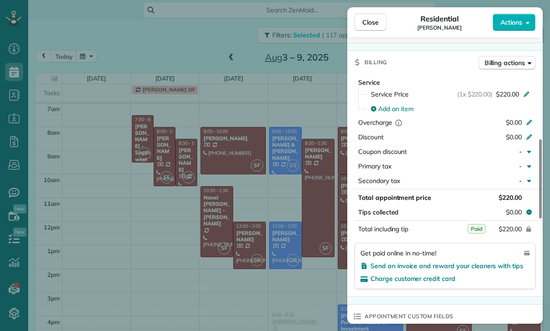
click at [273, 240] on div "Close Residential [PERSON_NAME] Actions Status Confirmed [PERSON_NAME] · Open p…" at bounding box center [275, 165] width 550 height 331
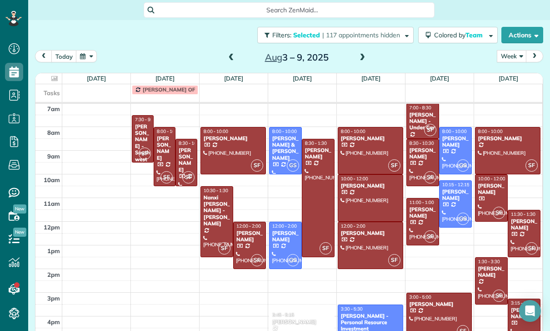
click at [491, 258] on div at bounding box center [492, 281] width 32 height 46
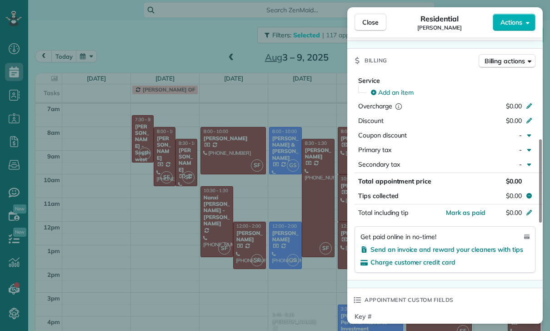
scroll to position [459, 0]
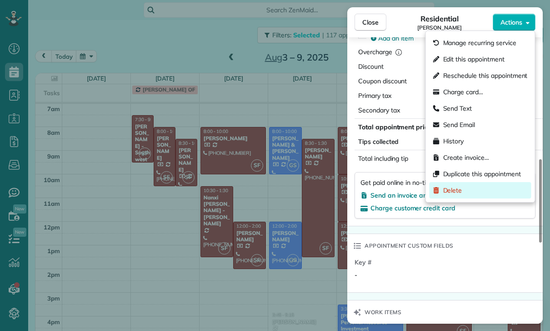
click at [458, 192] on span "Delete" at bounding box center [453, 190] width 19 height 9
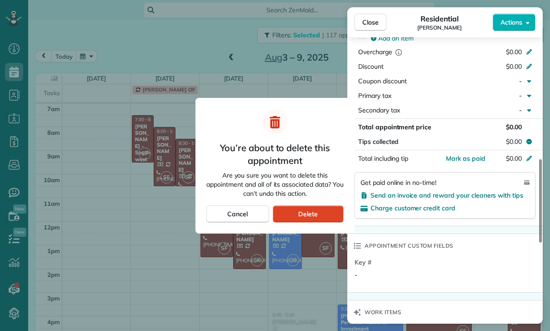
click at [320, 211] on div "Delete" at bounding box center [308, 213] width 71 height 17
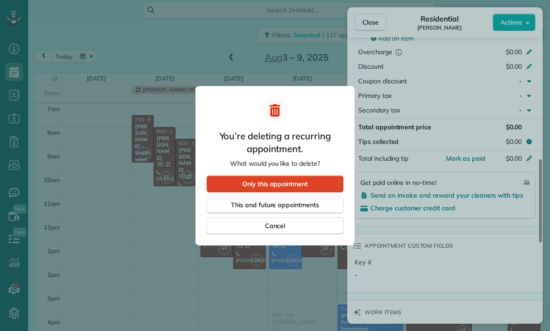
click at [317, 181] on div "Only this appointment" at bounding box center [275, 183] width 137 height 17
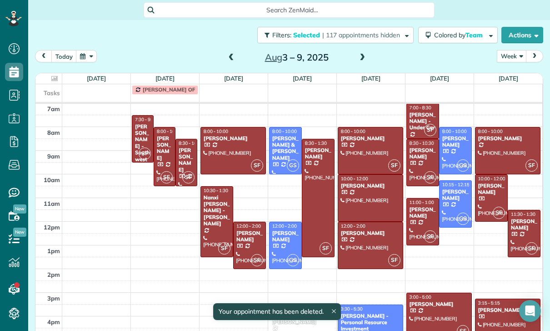
scroll to position [71, 0]
click at [503, 299] on div at bounding box center [508, 322] width 65 height 46
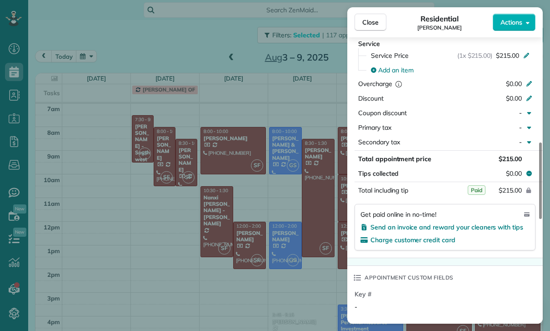
scroll to position [431, 0]
click at [306, 177] on div "Close Residential [PERSON_NAME] Actions Status Confirmed [PERSON_NAME] · Open p…" at bounding box center [275, 165] width 550 height 331
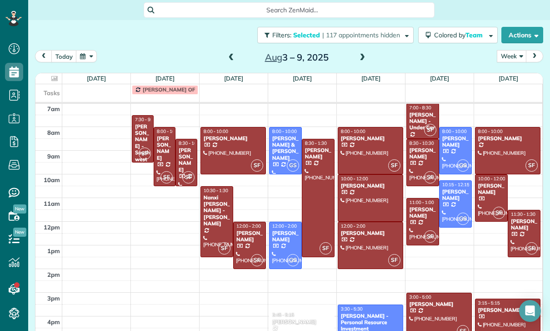
click at [283, 135] on div "[PERSON_NAME] & [PERSON_NAME]" at bounding box center [285, 148] width 27 height 26
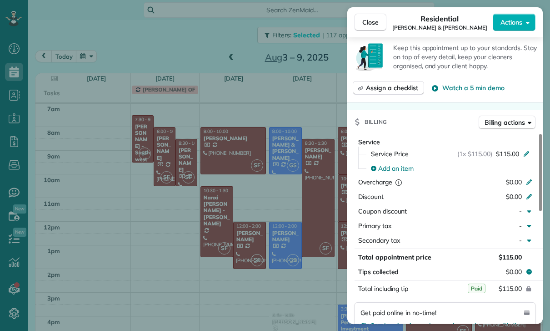
scroll to position [468, 0]
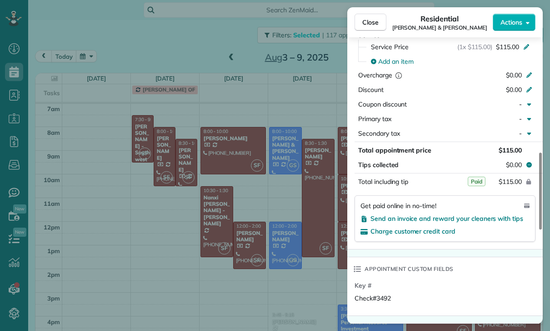
click at [293, 251] on div "Close Residential [PERSON_NAME] & [PERSON_NAME] Actions Status Yet to Confirm […" at bounding box center [275, 165] width 550 height 331
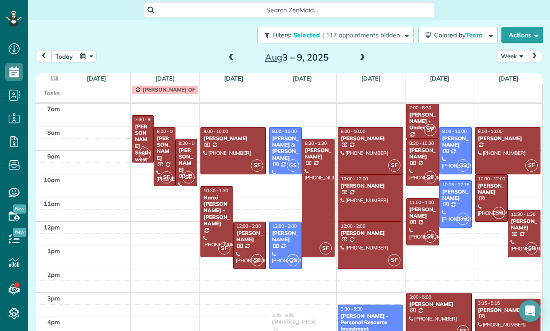
click at [282, 222] on div at bounding box center [286, 245] width 32 height 46
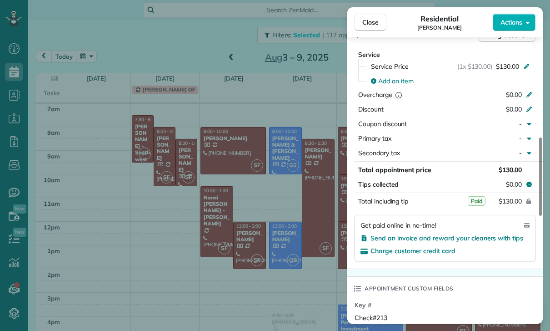
scroll to position [454, 0]
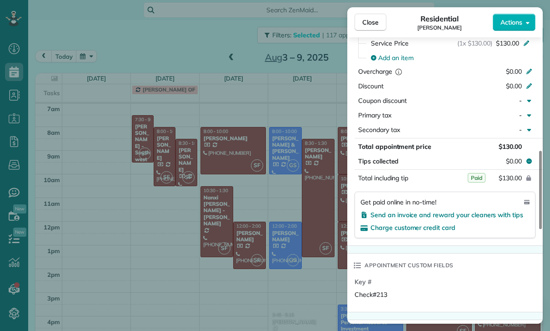
click at [309, 245] on div "Close Residential [PERSON_NAME] Actions Status Yet to Confirm [PERSON_NAME] · O…" at bounding box center [275, 165] width 550 height 331
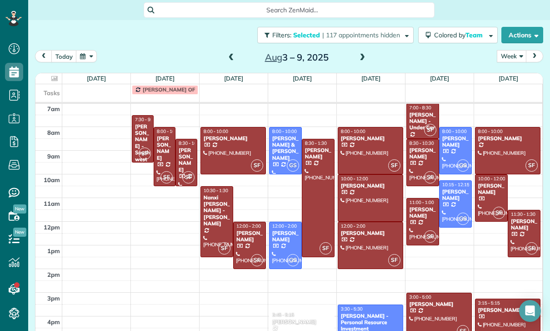
click at [364, 313] on div "[PERSON_NAME] - Personal Resource Investment" at bounding box center [371, 323] width 60 height 20
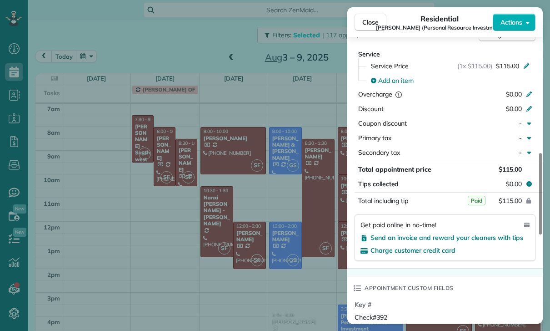
scroll to position [445, 0]
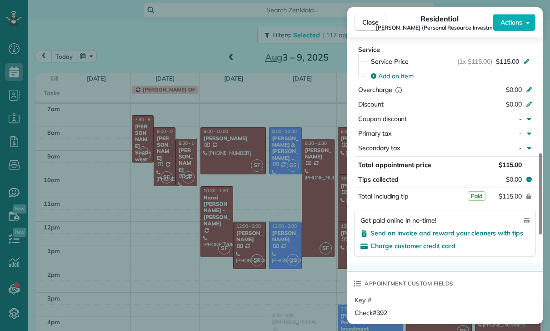
click at [281, 238] on div "Close Residential [PERSON_NAME] (Personal Resource Investment) Actions Status C…" at bounding box center [275, 165] width 550 height 331
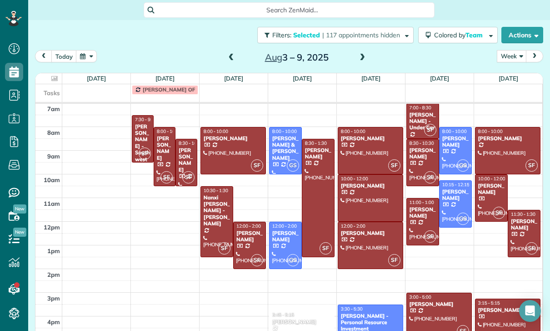
click at [453, 127] on div at bounding box center [456, 150] width 32 height 46
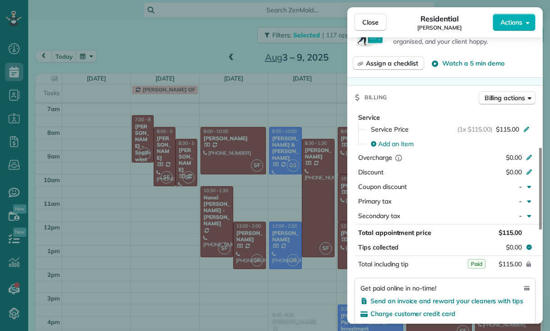
scroll to position [436, 0]
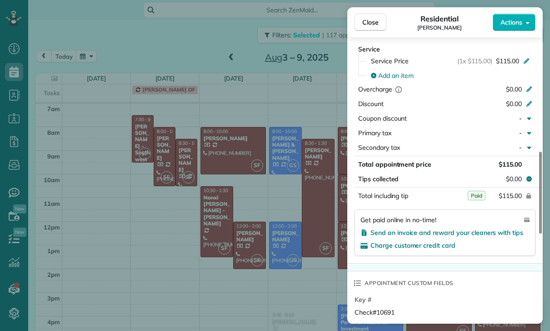
click at [292, 242] on div "Close Residential [PERSON_NAME] Actions Status Yet to Confirm [PERSON_NAME] · O…" at bounding box center [275, 165] width 550 height 331
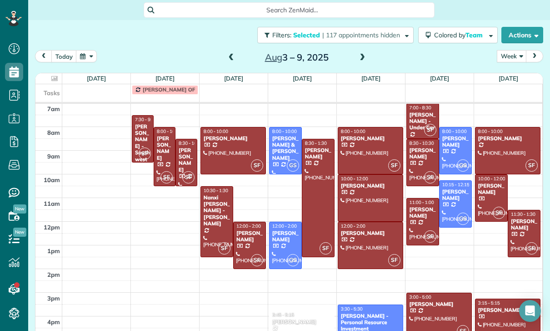
click at [453, 188] on div "[PERSON_NAME]" at bounding box center [455, 194] width 27 height 13
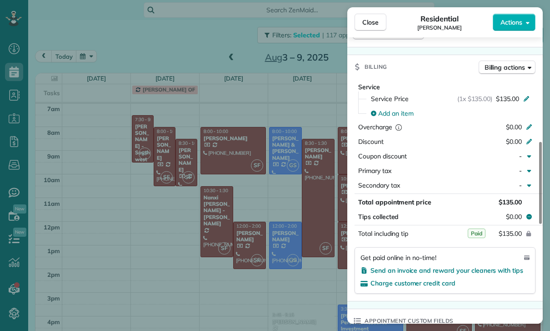
scroll to position [431, 0]
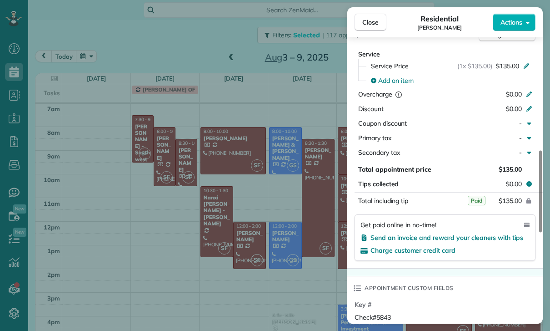
click at [299, 263] on div "Close Residential [PERSON_NAME] Actions Status Confirmed [PERSON_NAME] · Open p…" at bounding box center [275, 165] width 550 height 331
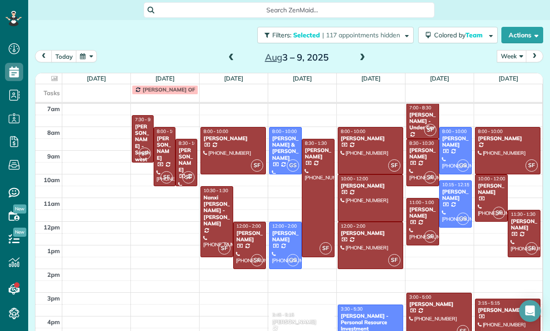
click at [227, 54] on span at bounding box center [232, 58] width 10 height 8
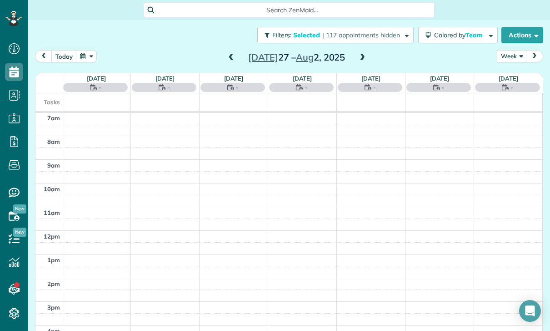
scroll to position [71, 0]
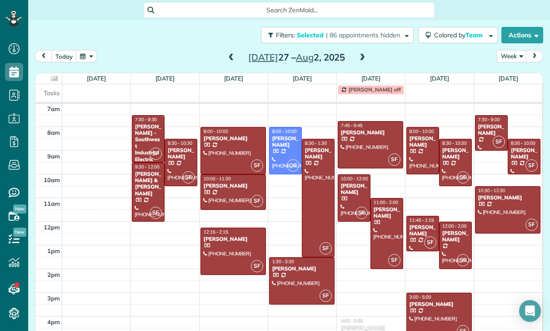
click at [180, 147] on div "[PERSON_NAME]" at bounding box center [180, 153] width 27 height 13
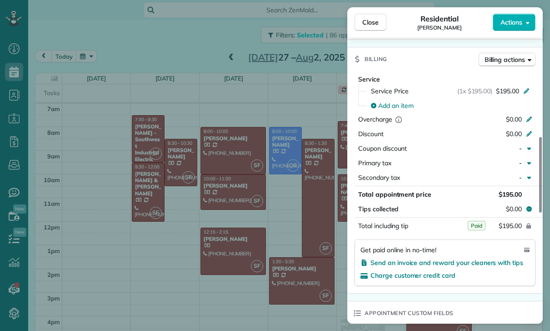
scroll to position [450, 0]
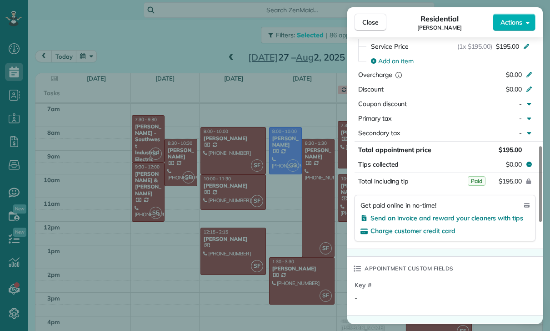
click at [264, 265] on div "Close Residential Kitty Dustin Actions Status Yet to Confirm Kitty Dustin · Ope…" at bounding box center [275, 165] width 550 height 331
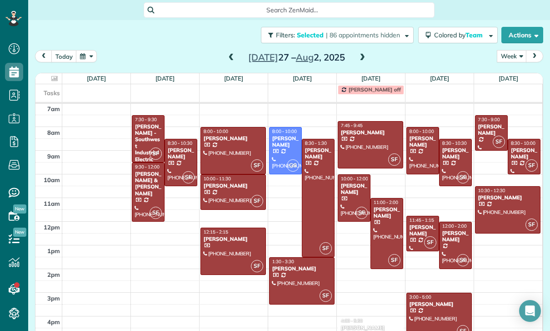
click at [384, 202] on div at bounding box center [387, 233] width 32 height 70
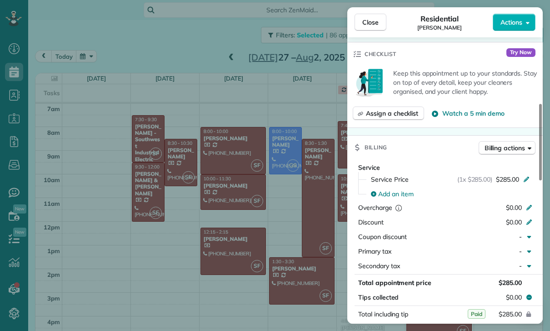
scroll to position [428, 0]
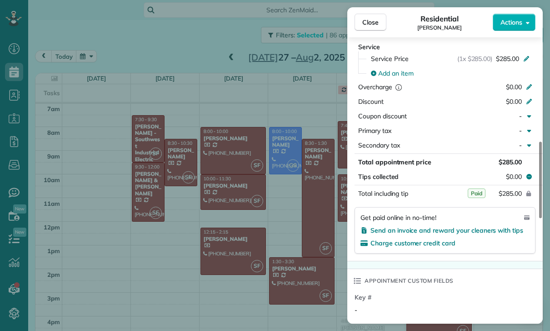
click at [253, 212] on div "Close Residential [PERSON_NAME] Actions Status Confirmed [PERSON_NAME] · Open p…" at bounding box center [275, 165] width 550 height 331
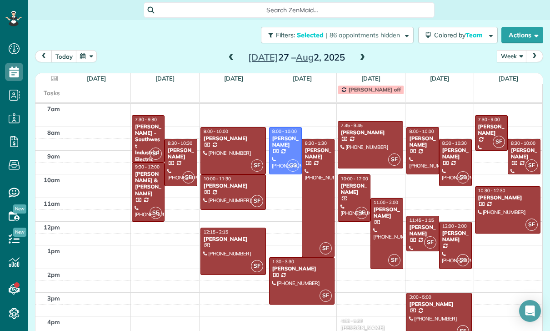
click at [423, 224] on div "[PERSON_NAME]" at bounding box center [422, 230] width 27 height 13
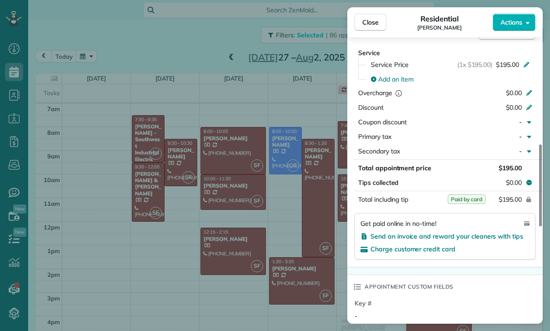
scroll to position [455, 0]
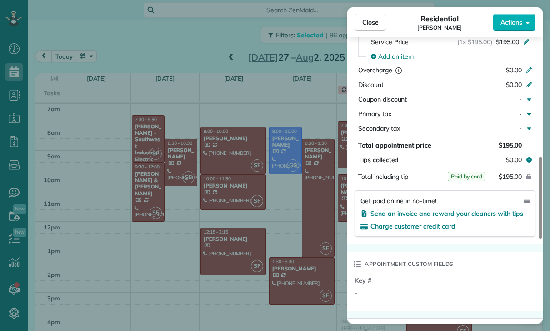
click at [268, 252] on div "Close Residential [PERSON_NAME] Actions Status Yet to Confirm [PERSON_NAME] · O…" at bounding box center [275, 165] width 550 height 331
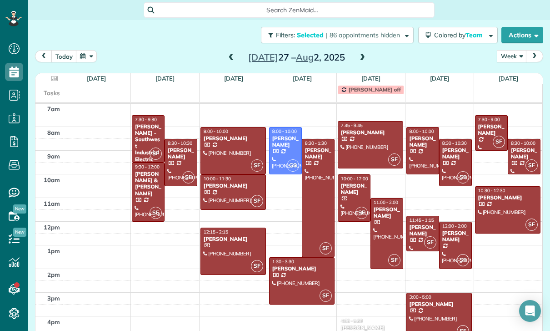
click at [438, 293] on div at bounding box center [439, 316] width 65 height 46
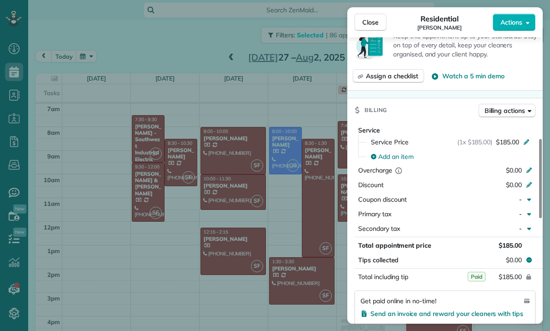
scroll to position [437, 0]
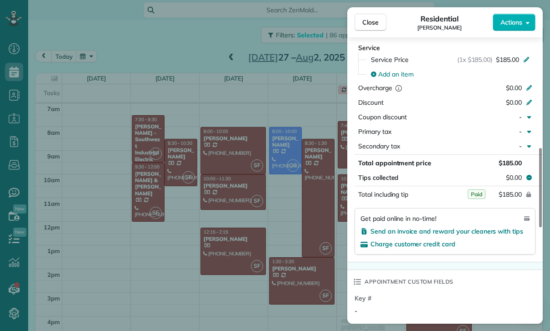
click at [303, 261] on div "Close Residential [PERSON_NAME] Actions Status Confirmed [PERSON_NAME] · Open p…" at bounding box center [275, 165] width 550 height 331
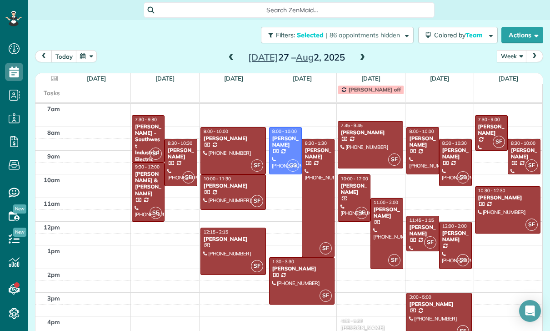
click at [457, 222] on div at bounding box center [456, 245] width 32 height 46
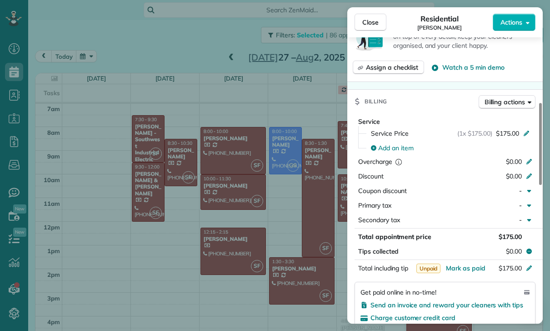
scroll to position [419, 0]
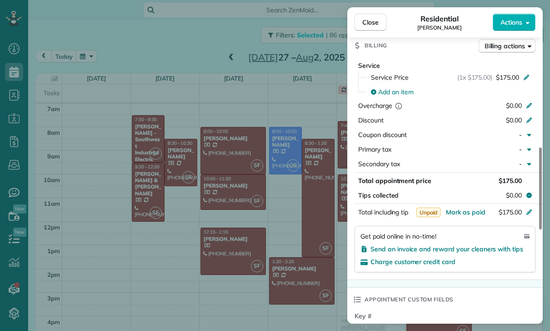
click at [283, 219] on div "Close Residential [PERSON_NAME] Actions Status Confirmed [PERSON_NAME] · Open p…" at bounding box center [275, 165] width 550 height 331
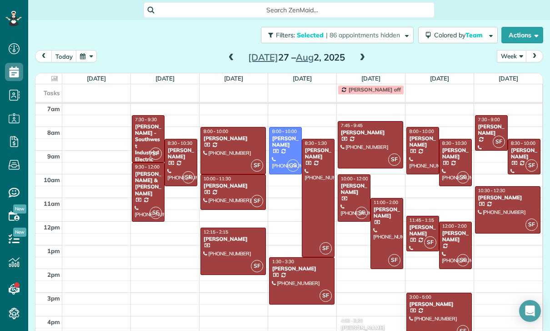
click at [283, 135] on div "[PERSON_NAME]" at bounding box center [285, 141] width 27 height 13
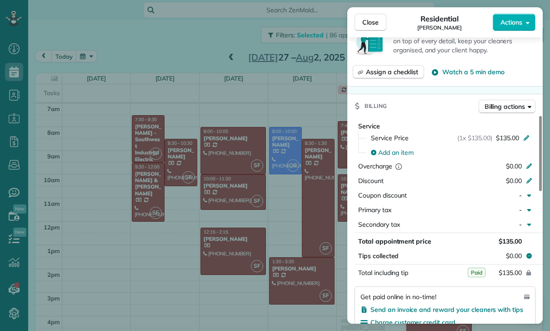
scroll to position [387, 0]
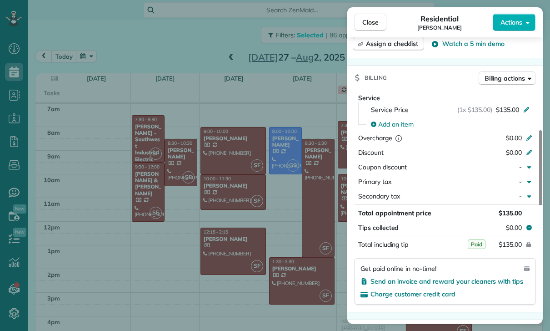
click at [251, 229] on div "Close Residential [PERSON_NAME] Actions Status Yet to Confirm [PERSON_NAME] · O…" at bounding box center [275, 165] width 550 height 331
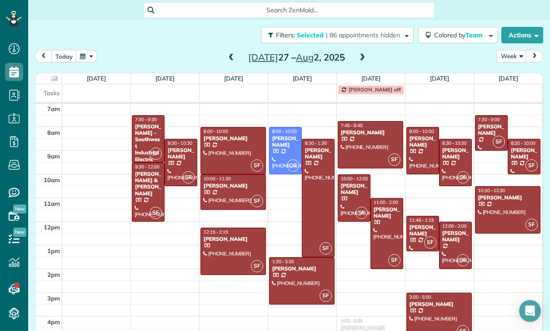
click at [230, 54] on span at bounding box center [232, 58] width 10 height 8
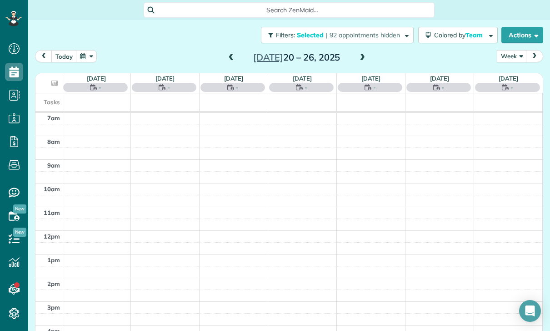
scroll to position [71, 0]
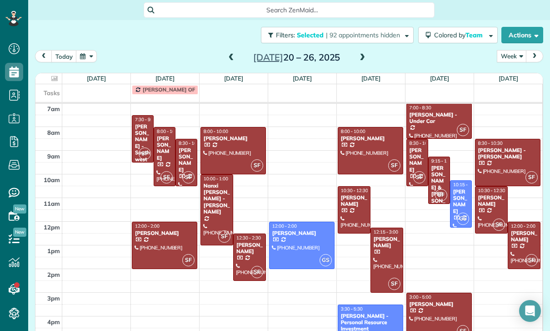
click at [292, 222] on div at bounding box center [302, 245] width 65 height 46
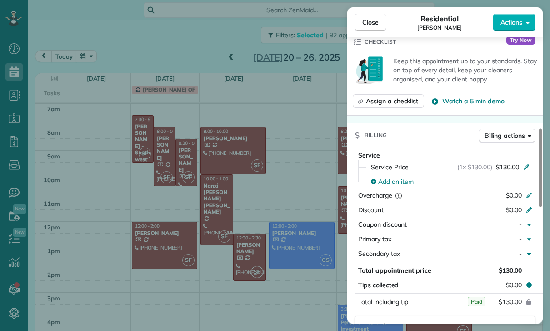
scroll to position [364, 0]
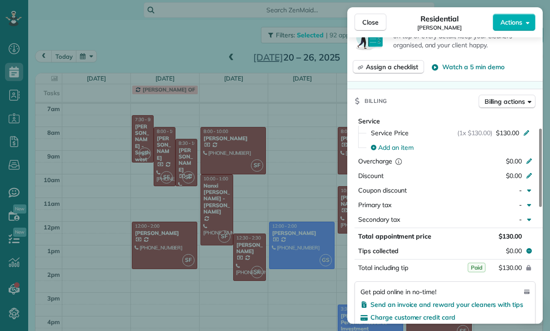
click at [278, 224] on div "Close Residential [PERSON_NAME] Actions Status Yet to Confirm [PERSON_NAME] · O…" at bounding box center [275, 165] width 550 height 331
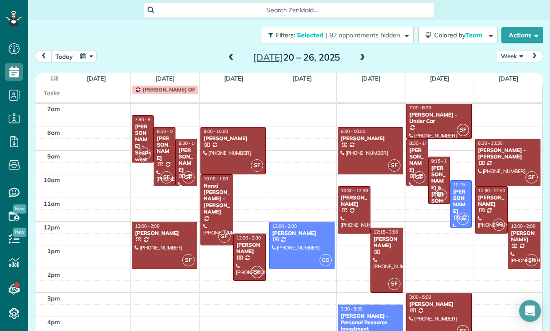
click at [367, 313] on div "[PERSON_NAME] - Personal Resource Investment" at bounding box center [371, 323] width 60 height 20
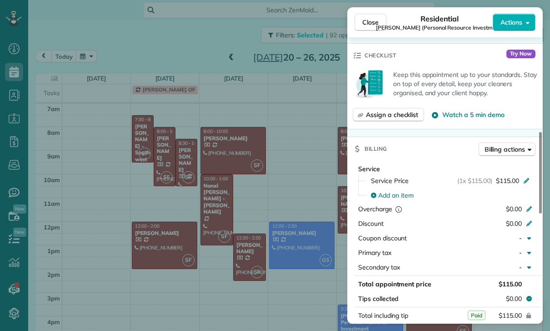
scroll to position [406, 0]
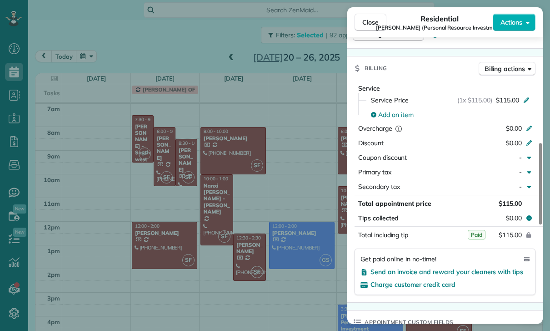
click at [272, 247] on div "Close Residential [PERSON_NAME] (Personal Resource Investment) Actions Status C…" at bounding box center [275, 165] width 550 height 331
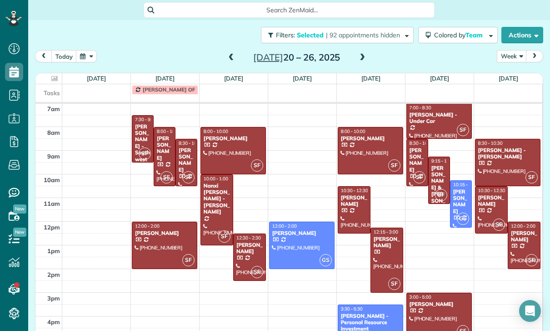
click at [459, 188] on div "[PERSON_NAME]" at bounding box center [461, 201] width 16 height 26
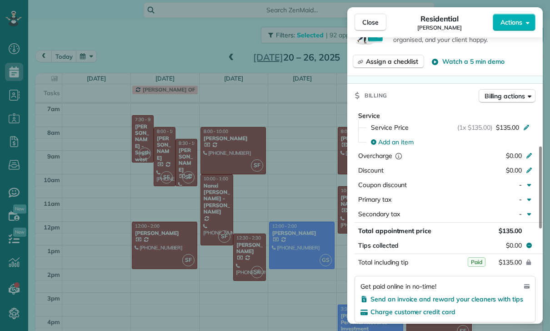
scroll to position [434, 0]
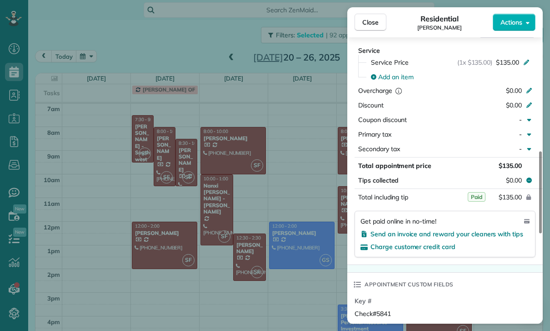
click at [296, 282] on div "Close Residential [PERSON_NAME] Actions Status Confirmed [PERSON_NAME] · Open p…" at bounding box center [275, 165] width 550 height 331
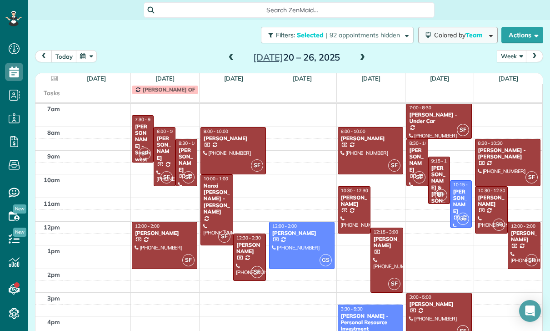
click at [462, 31] on span "Colored by Team" at bounding box center [460, 35] width 52 height 8
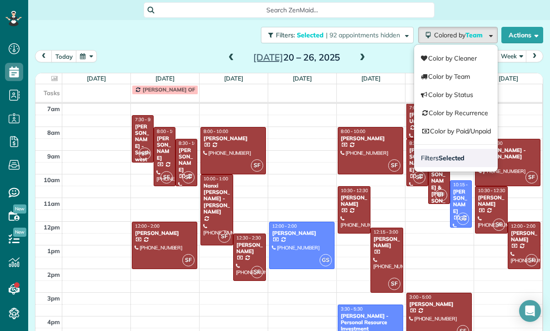
click at [442, 154] on strong "Selected" at bounding box center [452, 158] width 26 height 8
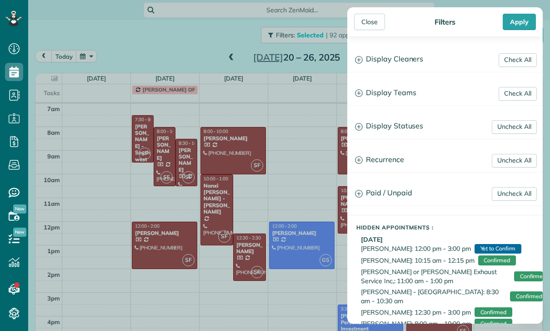
click at [405, 93] on h3 "Display Teams" at bounding box center [445, 92] width 195 height 23
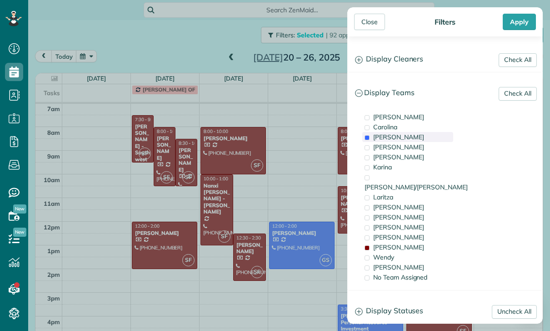
click at [389, 138] on span "[PERSON_NAME]" at bounding box center [399, 137] width 51 height 8
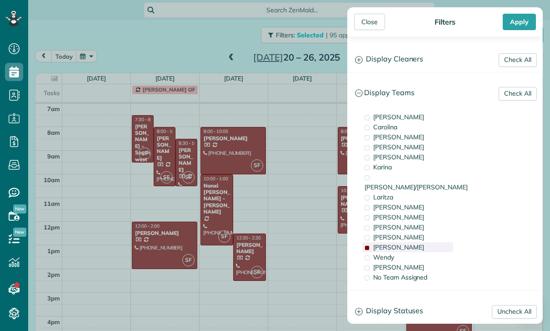
click at [389, 242] on div "[PERSON_NAME]" at bounding box center [408, 247] width 91 height 10
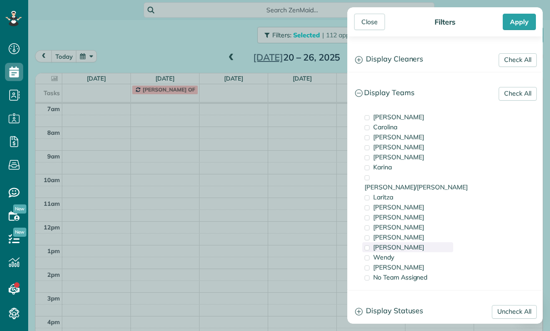
scroll to position [71, 0]
click at [399, 117] on div "[PERSON_NAME]" at bounding box center [408, 117] width 91 height 10
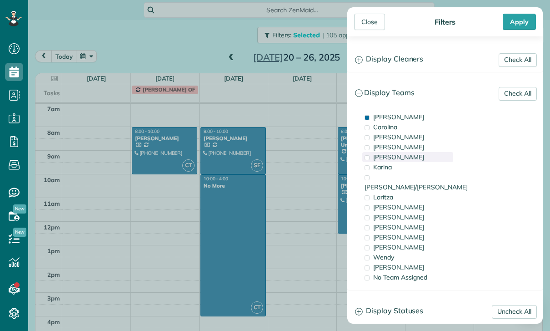
click at [395, 159] on div "[PERSON_NAME]" at bounding box center [408, 157] width 91 height 10
click at [522, 22] on div "Apply" at bounding box center [519, 22] width 33 height 16
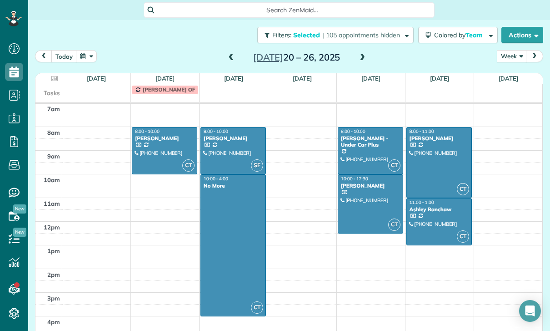
click at [231, 54] on span at bounding box center [232, 58] width 10 height 8
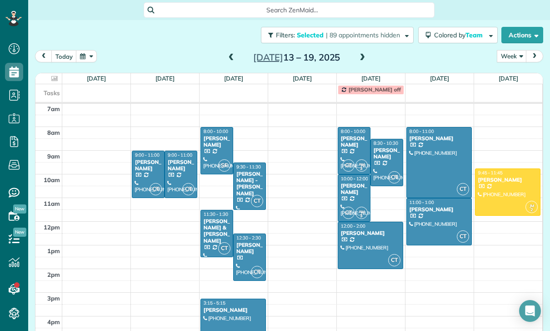
click at [230, 299] on div at bounding box center [233, 322] width 65 height 46
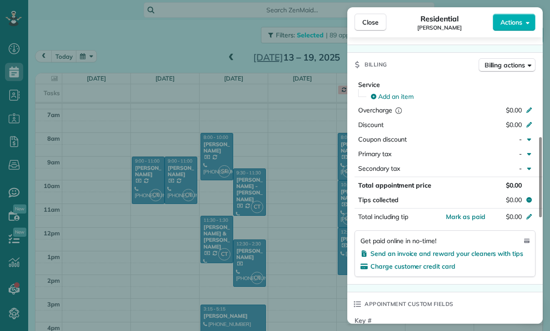
scroll to position [71, 0]
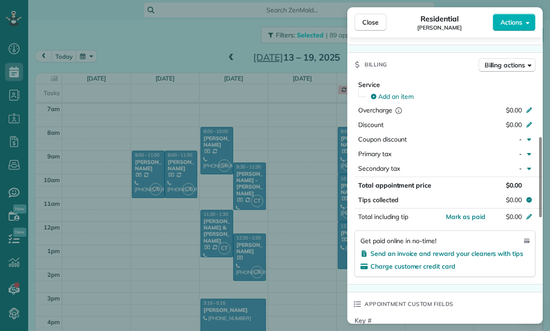
click at [284, 197] on div "Close Residential [PERSON_NAME] Actions Status Confirmed [PERSON_NAME] · Open p…" at bounding box center [275, 165] width 550 height 331
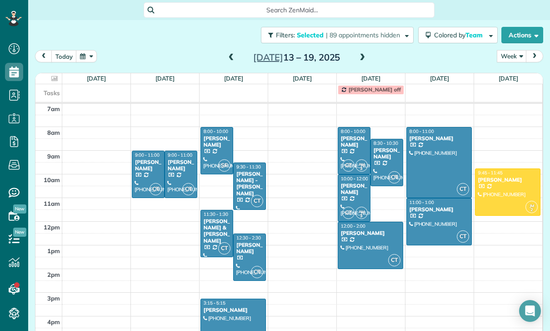
click at [367, 54] on span at bounding box center [363, 58] width 10 height 8
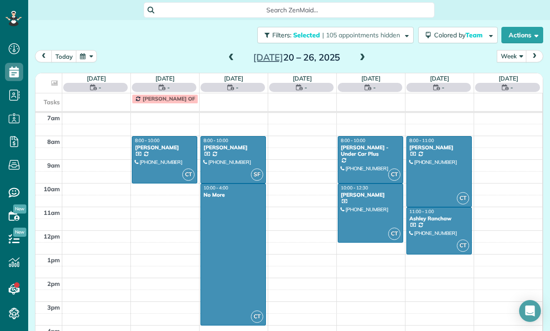
click at [362, 54] on span at bounding box center [363, 58] width 10 height 8
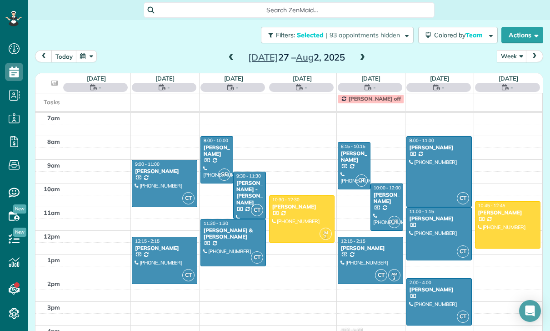
scroll to position [71, 0]
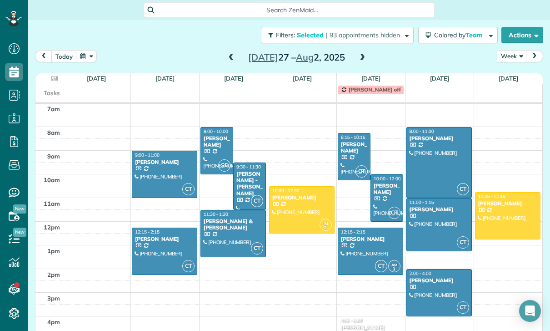
click at [349, 141] on div "[PERSON_NAME]" at bounding box center [354, 147] width 27 height 13
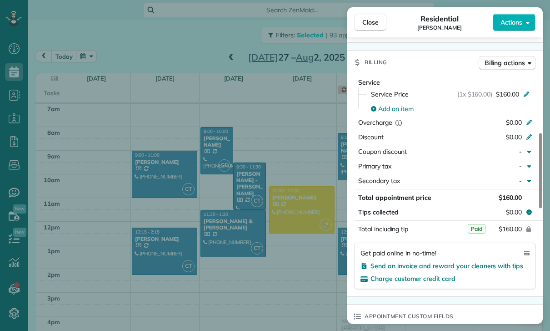
scroll to position [425, 0]
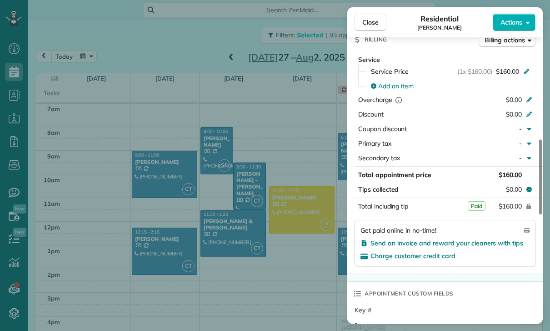
click at [304, 241] on div "Close Residential [PERSON_NAME] Actions Status Yet to Confirm [PERSON_NAME] · O…" at bounding box center [275, 165] width 550 height 331
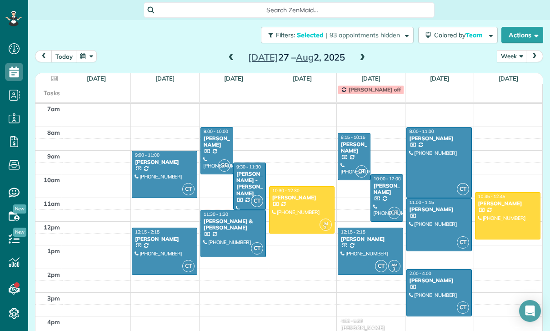
click at [438, 128] on div at bounding box center [439, 162] width 65 height 70
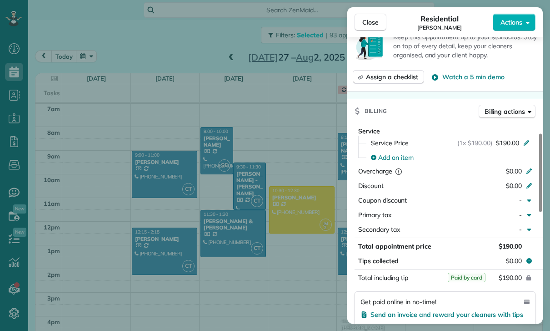
scroll to position [427, 0]
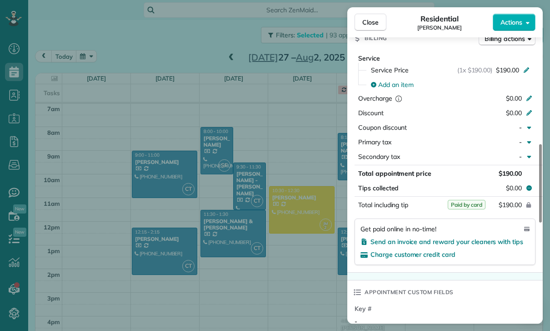
click at [303, 242] on div "Close Residential [PERSON_NAME] Actions Status Yet to Confirm [PERSON_NAME] · O…" at bounding box center [275, 165] width 550 height 331
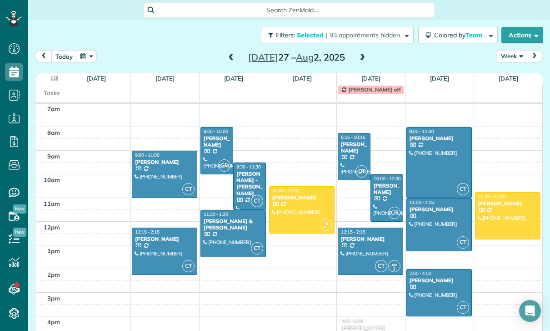
click at [431, 198] on div at bounding box center [439, 224] width 65 height 52
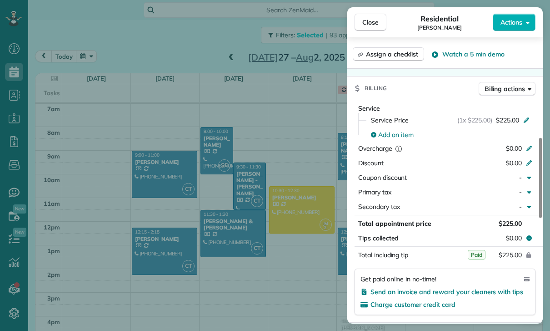
scroll to position [393, 0]
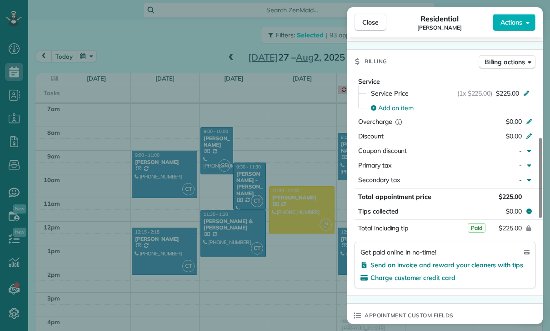
click at [298, 226] on div "Close Residential [PERSON_NAME] Actions Status Confirmed [PERSON_NAME] · Open p…" at bounding box center [275, 165] width 550 height 331
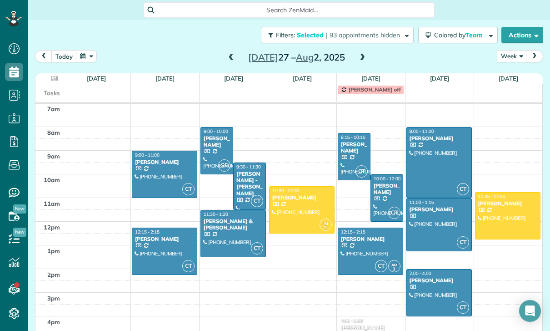
click at [432, 269] on div at bounding box center [439, 292] width 65 height 46
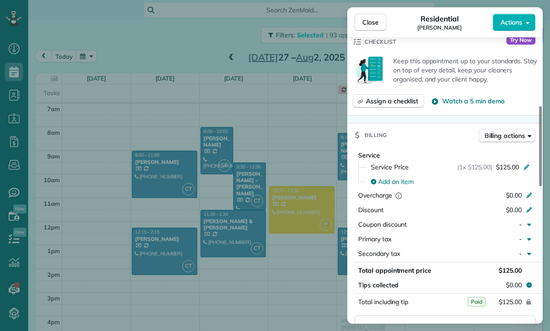
scroll to position [407, 0]
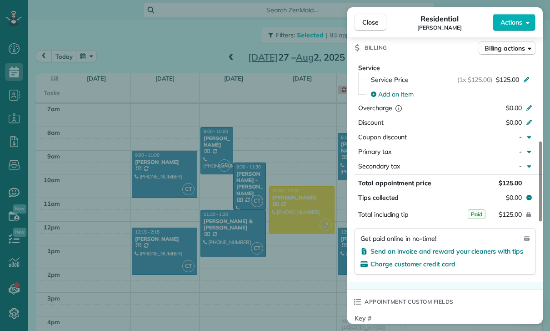
click at [303, 258] on div "Close Residential [PERSON_NAME] Actions Status Confirmed [PERSON_NAME] · Open p…" at bounding box center [275, 165] width 550 height 331
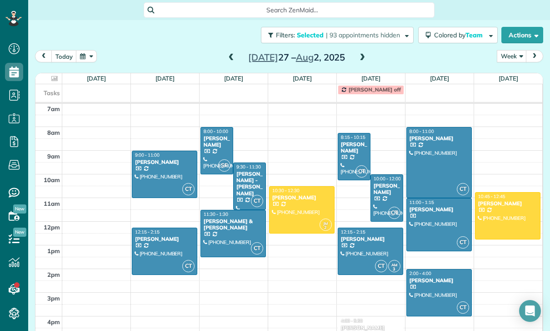
click at [371, 50] on div "[DATE] Week Day Week Month [DATE] – [DATE]" at bounding box center [289, 58] width 509 height 17
click at [364, 54] on span at bounding box center [363, 58] width 10 height 8
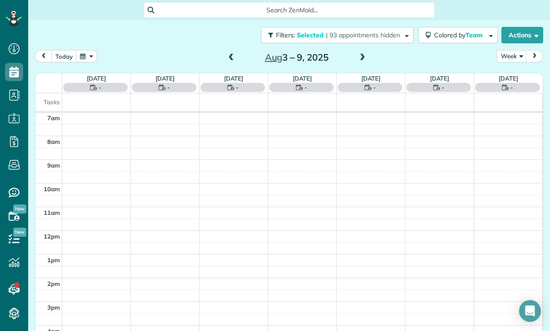
scroll to position [71, 0]
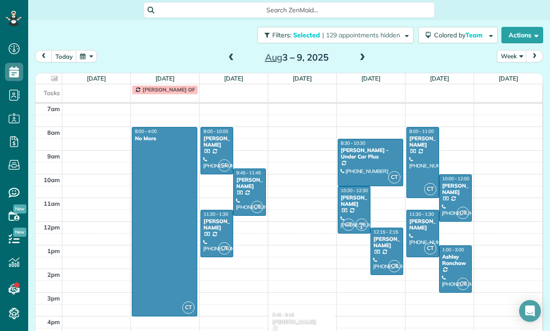
click at [216, 127] on div at bounding box center [217, 150] width 32 height 46
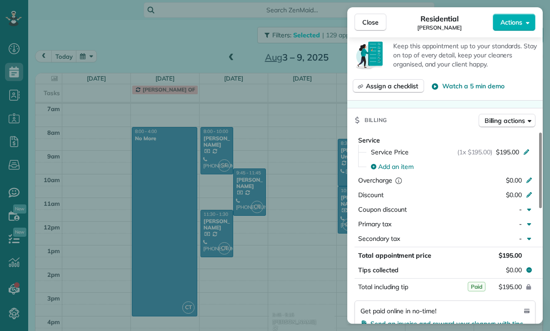
scroll to position [438, 0]
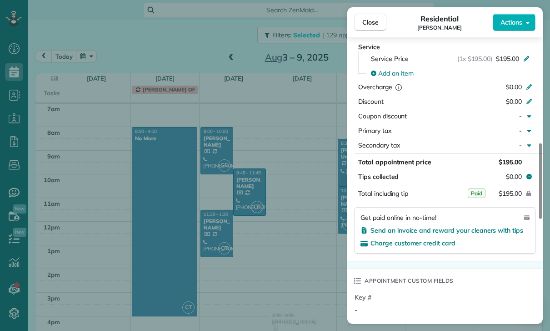
click at [280, 207] on div "Close Residential [PERSON_NAME] Actions Status Yet to Confirm [PERSON_NAME] · O…" at bounding box center [275, 165] width 550 height 331
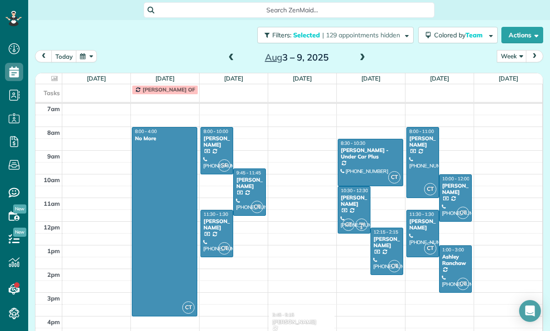
click at [252, 177] on div "[PERSON_NAME]" at bounding box center [249, 183] width 27 height 13
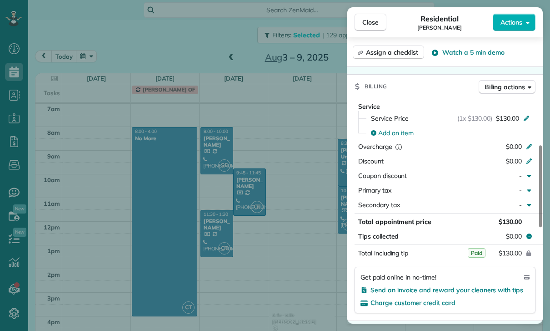
scroll to position [459, 0]
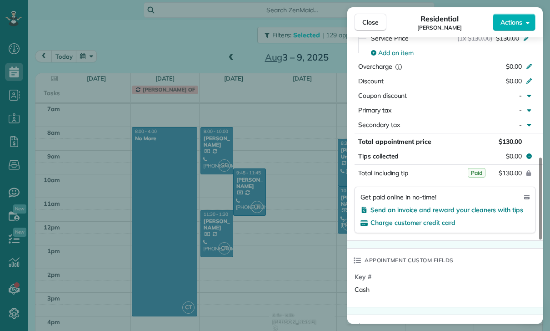
click at [289, 232] on div "Close Residential [PERSON_NAME] Actions Status Confirmed [PERSON_NAME] · Open p…" at bounding box center [275, 165] width 550 height 331
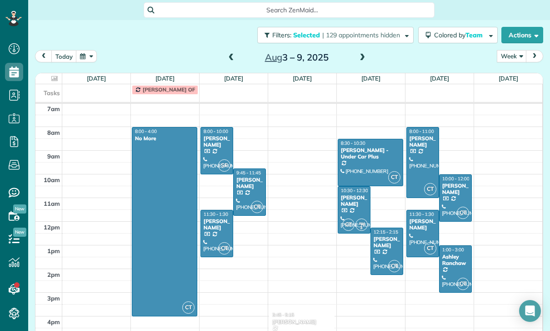
click at [207, 218] on div "[PERSON_NAME]" at bounding box center [216, 224] width 27 height 13
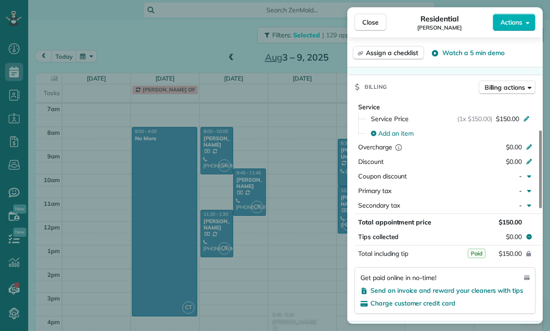
scroll to position [394, 0]
click at [285, 231] on div "Close Residential [PERSON_NAME] Actions Status Confirmed [PERSON_NAME] · Open p…" at bounding box center [275, 165] width 550 height 331
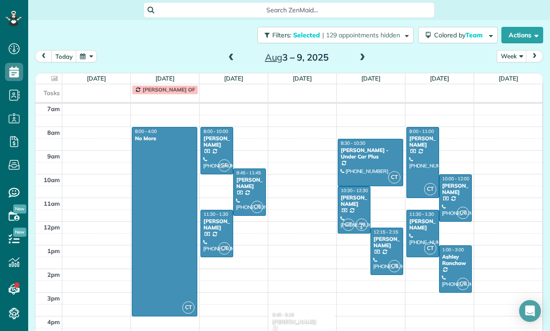
click at [355, 194] on div "[PERSON_NAME]" at bounding box center [354, 200] width 27 height 13
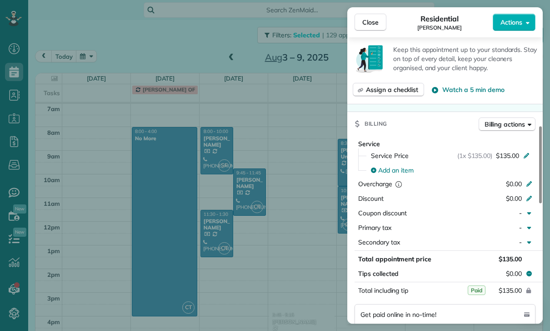
scroll to position [436, 0]
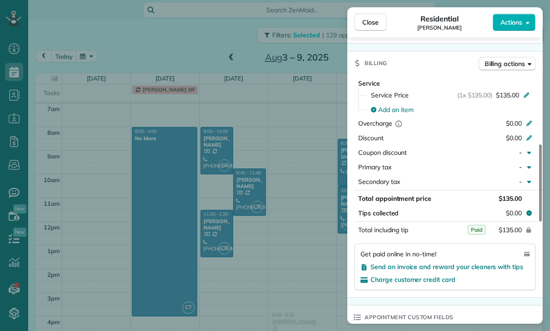
click at [292, 237] on div "Close Residential [PERSON_NAME] Actions Status Confirmed [PERSON_NAME] · Open p…" at bounding box center [275, 165] width 550 height 331
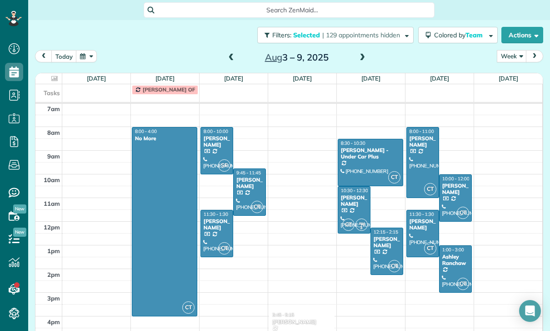
click at [384, 228] on div at bounding box center [387, 251] width 32 height 46
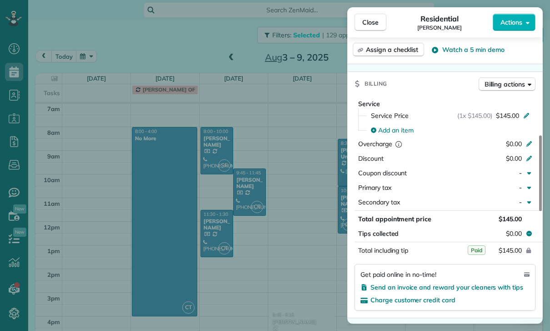
scroll to position [405, 0]
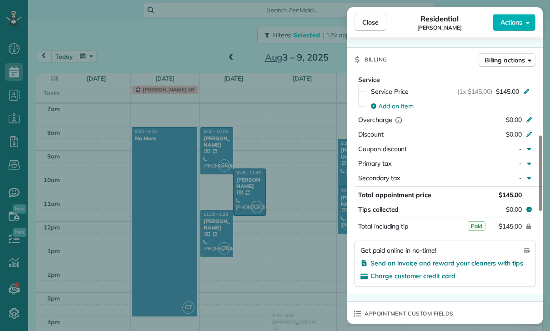
click at [297, 232] on div "Close Residential [PERSON_NAME] Actions Status Yet to Confirm [PERSON_NAME] · O…" at bounding box center [275, 165] width 550 height 331
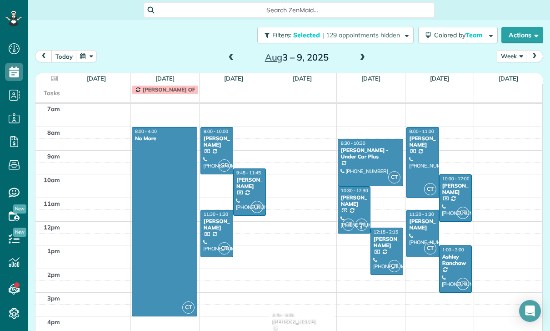
click at [417, 129] on div at bounding box center [423, 162] width 32 height 70
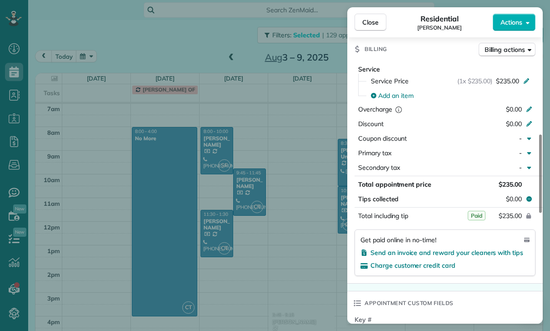
scroll to position [432, 0]
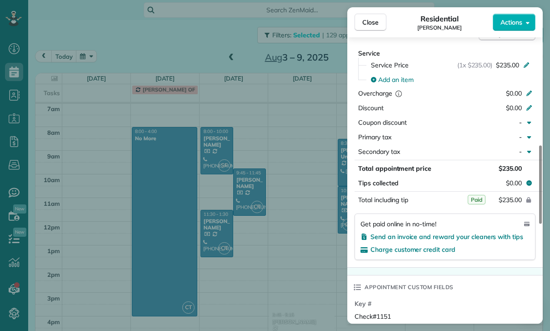
click at [282, 220] on div "Close Residential [PERSON_NAME] Actions Status Yet to Confirm [PERSON_NAME] · O…" at bounding box center [275, 165] width 550 height 331
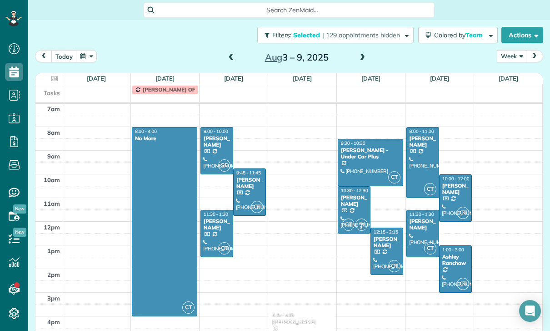
click at [457, 182] on div "[PERSON_NAME]" at bounding box center [455, 188] width 27 height 13
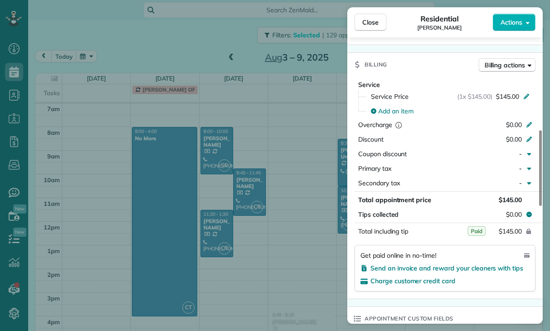
scroll to position [458, 0]
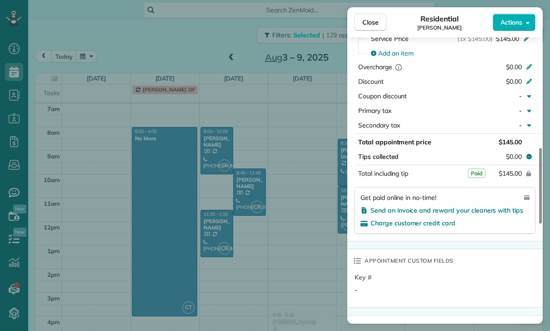
click at [285, 265] on div "Close Residential [PERSON_NAME] Actions Status Yet to Confirm [PERSON_NAME] · O…" at bounding box center [275, 165] width 550 height 331
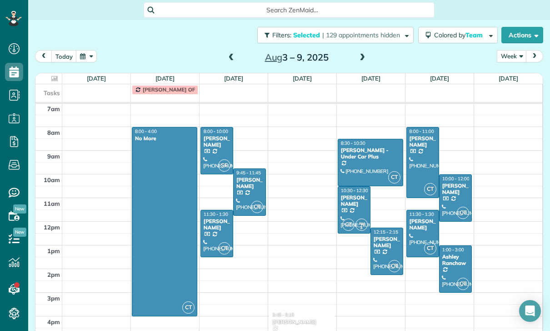
click at [420, 218] on div "[PERSON_NAME]" at bounding box center [422, 224] width 27 height 13
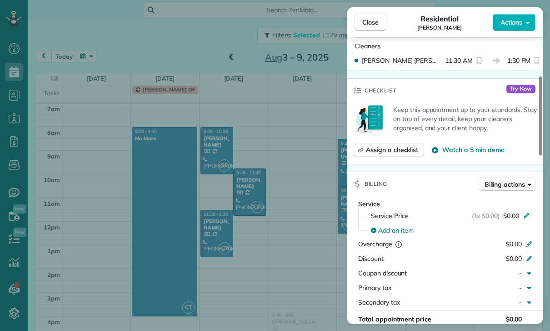
scroll to position [382, 0]
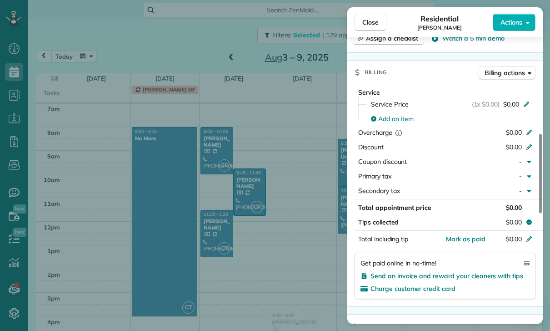
click at [298, 231] on div "Close Residential [PERSON_NAME] Actions Status Confirmed [PERSON_NAME] · Open p…" at bounding box center [275, 165] width 550 height 331
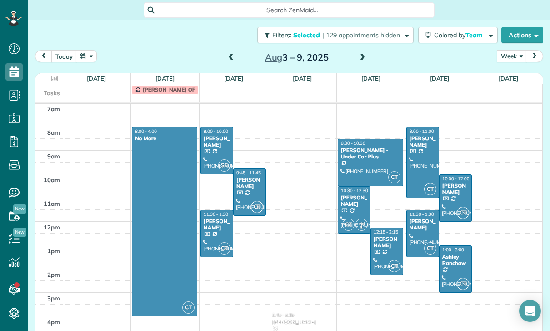
click at [453, 253] on div "Ashley Ranchaw" at bounding box center [455, 259] width 27 height 13
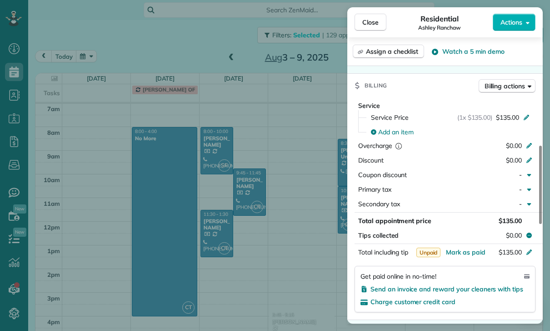
scroll to position [437, 0]
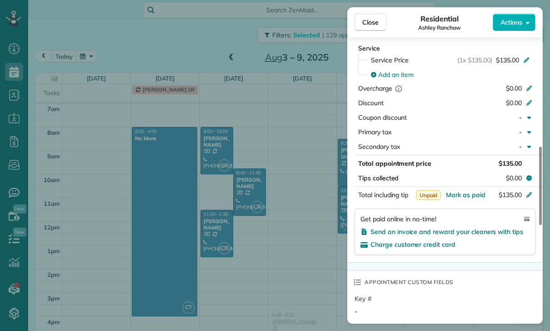
click at [300, 239] on div "Close Residential Ashley Ranchaw Actions Status Yet to Confirm Ashley Ranchaw ·…" at bounding box center [275, 165] width 550 height 331
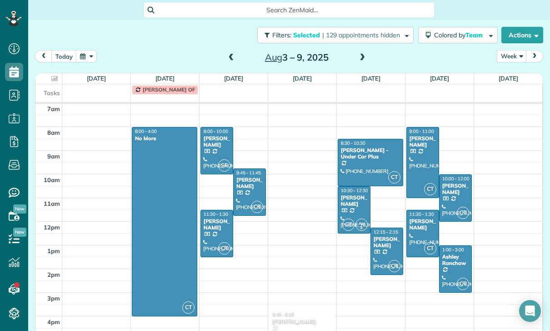
scroll to position [71, 0]
click at [473, 31] on span "Team" at bounding box center [475, 35] width 19 height 8
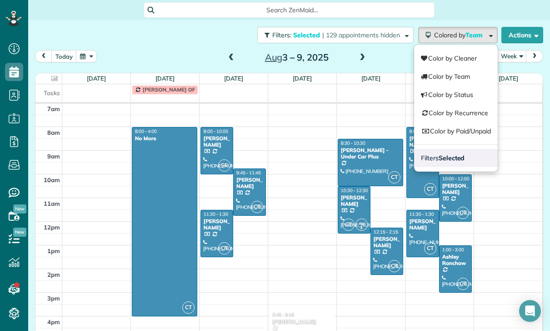
click at [456, 154] on strong "Selected" at bounding box center [452, 158] width 26 height 8
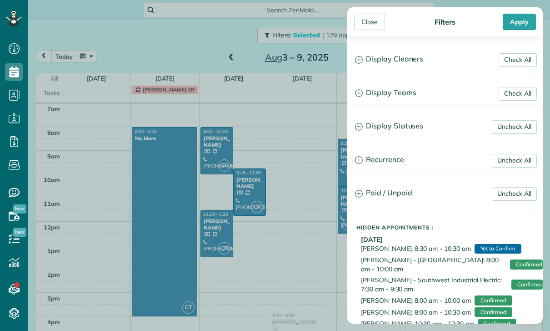
click at [409, 95] on h3 "Display Teams" at bounding box center [445, 92] width 195 height 23
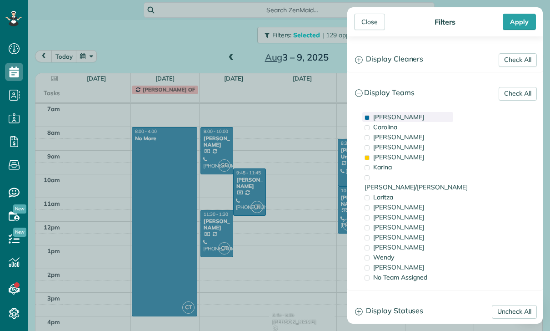
click at [392, 115] on span "[PERSON_NAME]" at bounding box center [399, 117] width 51 height 8
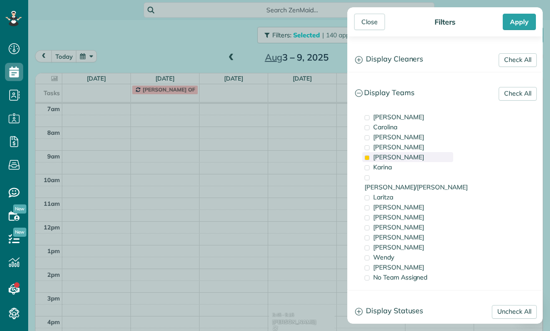
click at [392, 161] on span "[PERSON_NAME]" at bounding box center [399, 157] width 51 height 8
click at [393, 169] on div "Karina" at bounding box center [408, 167] width 91 height 10
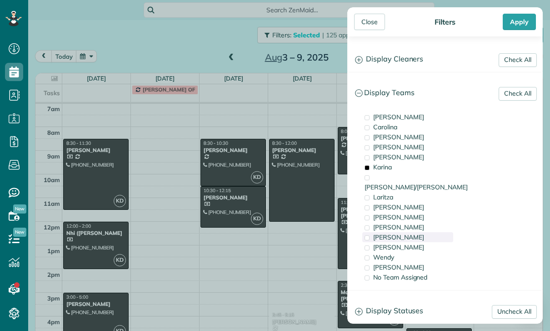
click at [393, 232] on div "[PERSON_NAME]" at bounding box center [408, 237] width 91 height 10
click at [521, 15] on div "Apply" at bounding box center [519, 22] width 33 height 16
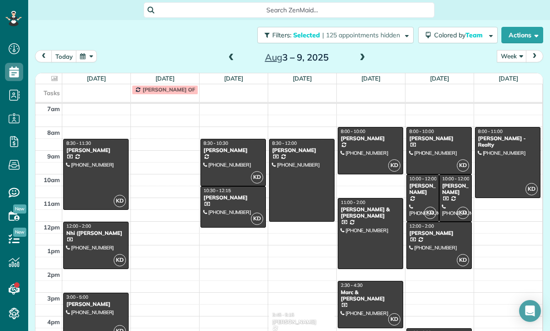
click at [231, 139] on div at bounding box center [233, 162] width 65 height 46
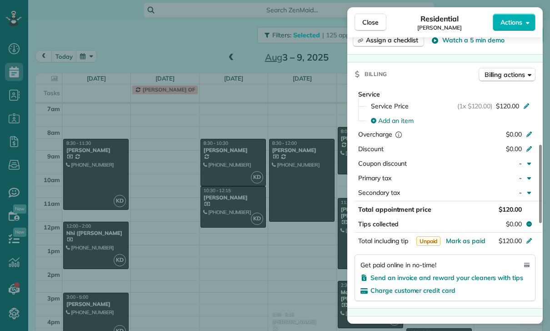
scroll to position [453, 0]
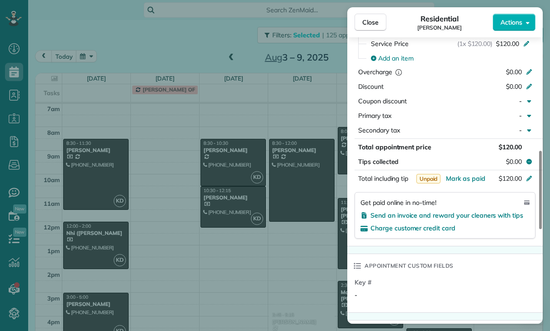
click at [296, 234] on div "Close Residential [PERSON_NAME] Actions Status Yet to Confirm [PERSON_NAME] · O…" at bounding box center [275, 165] width 550 height 331
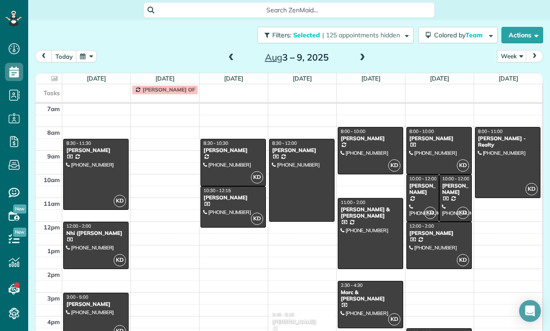
click at [220, 187] on div at bounding box center [233, 207] width 65 height 40
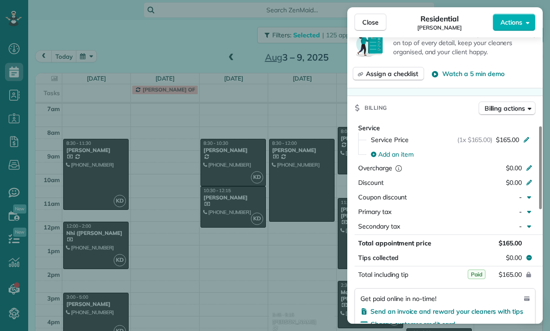
scroll to position [435, 0]
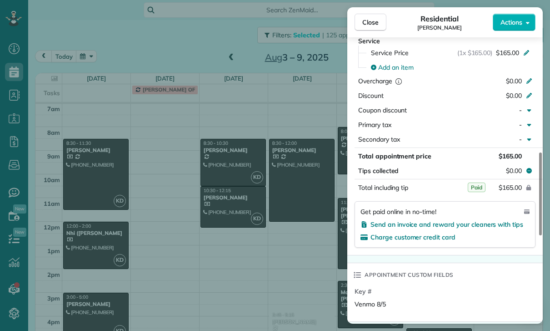
click at [276, 243] on div "Close Residential [PERSON_NAME] Actions Status Confirmed [PERSON_NAME] · Open p…" at bounding box center [275, 165] width 550 height 331
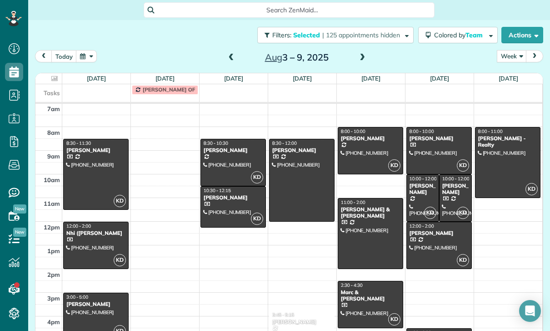
click at [306, 141] on div at bounding box center [302, 180] width 65 height 82
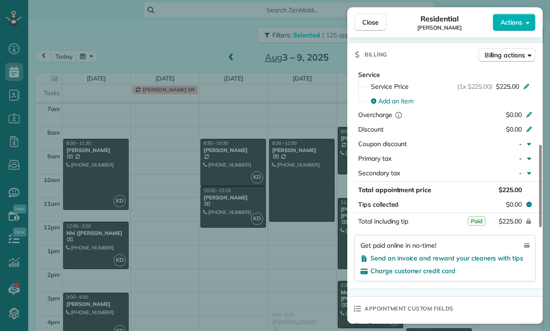
scroll to position [409, 0]
click at [271, 227] on div "Close Residential [PERSON_NAME] Actions Status Confirmed [PERSON_NAME] · Open p…" at bounding box center [275, 165] width 550 height 331
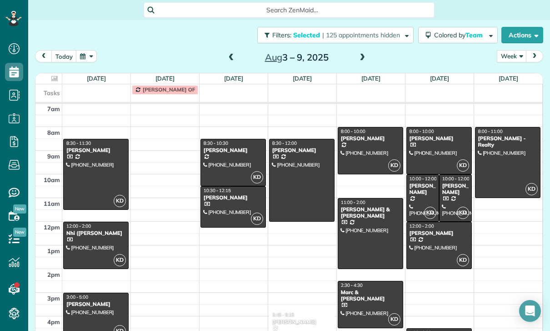
click at [356, 127] on div at bounding box center [370, 150] width 65 height 46
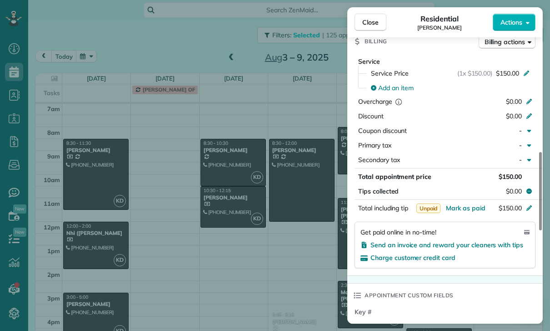
scroll to position [495, 0]
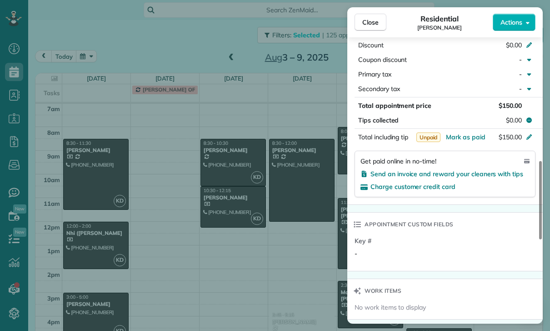
click at [275, 232] on div "Close Residential [PERSON_NAME] Actions Status Yet to Confirm [PERSON_NAME] · O…" at bounding box center [275, 165] width 550 height 331
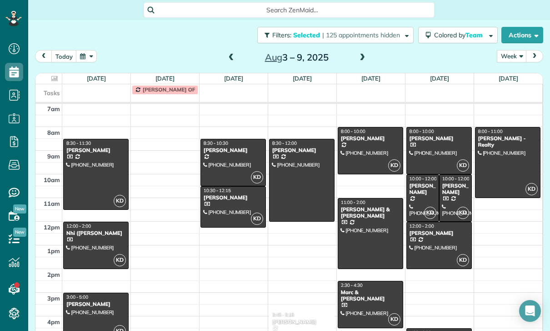
click at [362, 208] on div at bounding box center [370, 233] width 65 height 70
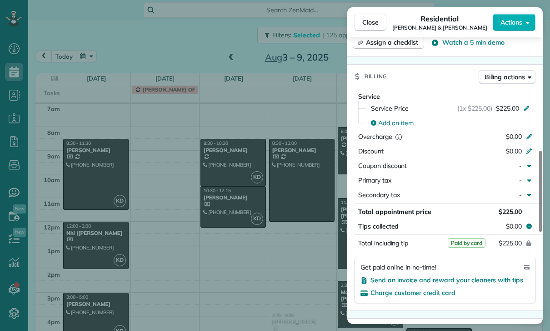
scroll to position [442, 0]
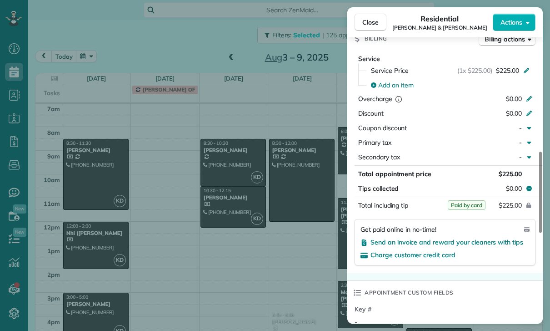
click at [288, 230] on div "Close Residential [PERSON_NAME] & [PERSON_NAME] Actions Status Confirmed [PERSO…" at bounding box center [275, 165] width 550 height 331
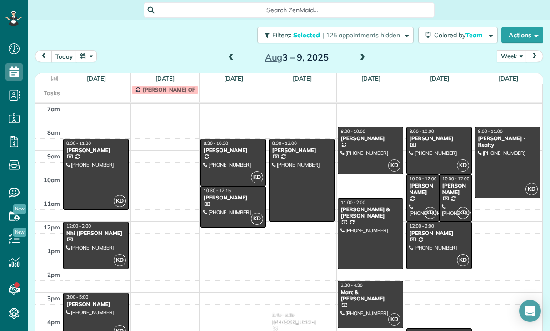
click at [367, 281] on div at bounding box center [370, 304] width 65 height 46
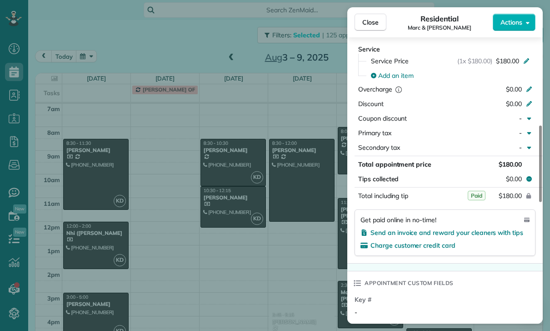
scroll to position [424, 0]
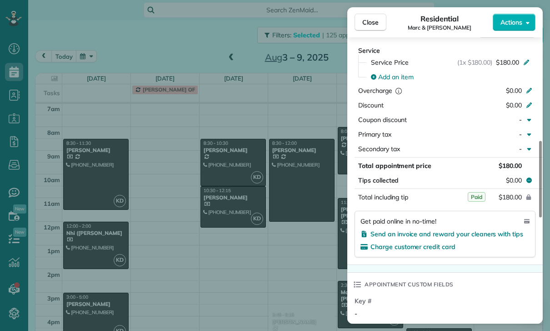
click at [284, 249] on div "Close Residential [PERSON_NAME] & [PERSON_NAME] Actions Status Confirmed [PERSO…" at bounding box center [275, 165] width 550 height 331
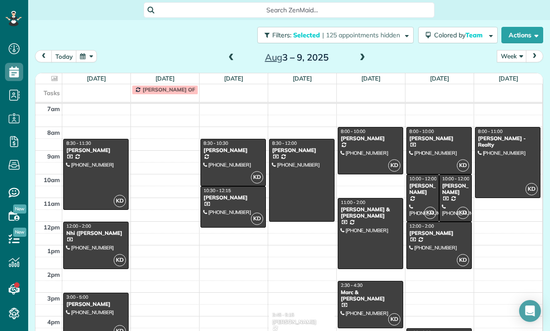
click at [429, 127] on div at bounding box center [439, 150] width 65 height 46
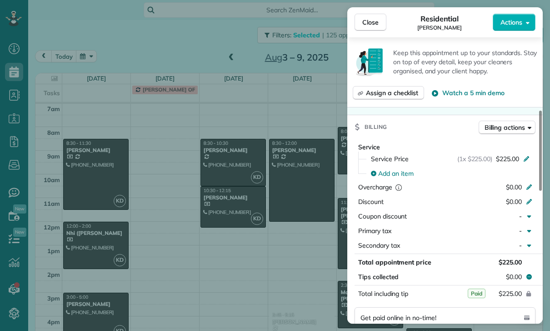
scroll to position [393, 0]
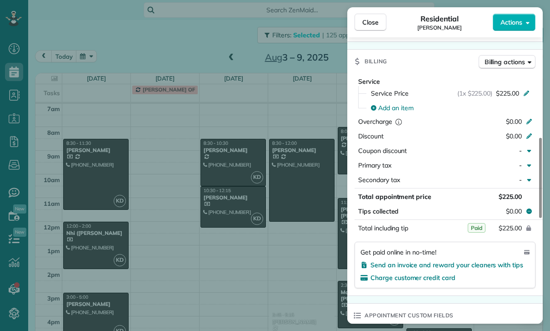
click at [290, 243] on div "Close Residential [PERSON_NAME] Actions Status Confirmed [PERSON_NAME] · Open p…" at bounding box center [275, 165] width 550 height 331
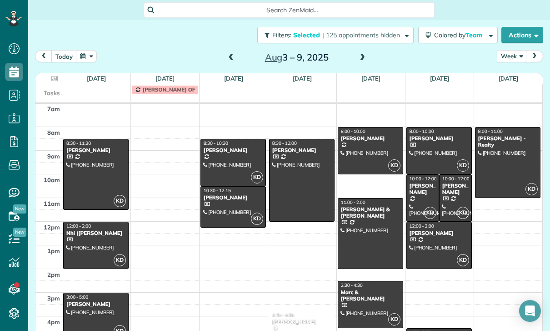
click at [453, 182] on div "[PERSON_NAME]" at bounding box center [455, 188] width 27 height 13
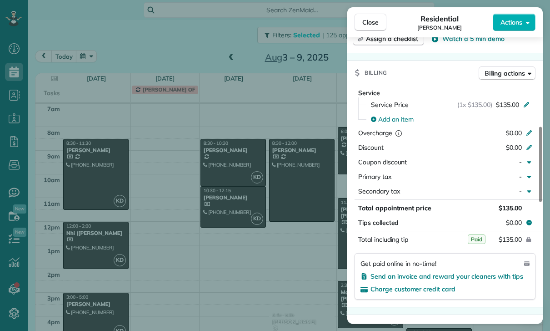
scroll to position [417, 0]
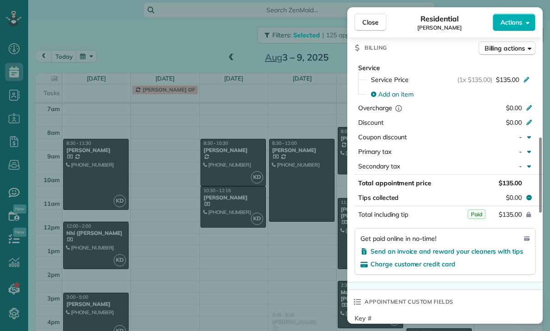
click at [298, 252] on div "Close Residential [PERSON_NAME] Actions Status Yet to Confirm [PERSON_NAME] · O…" at bounding box center [275, 165] width 550 height 331
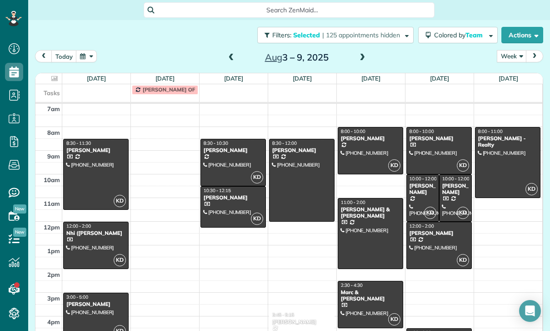
click at [421, 182] on div "[PERSON_NAME]" at bounding box center [422, 188] width 27 height 13
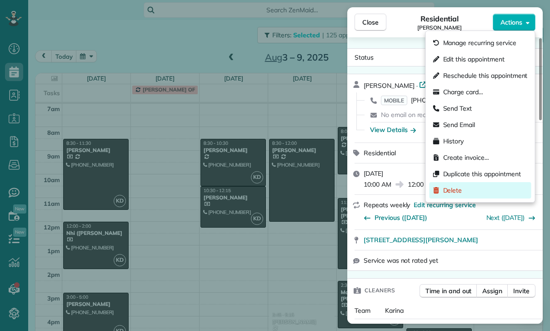
click at [462, 190] on span "Delete" at bounding box center [453, 190] width 19 height 9
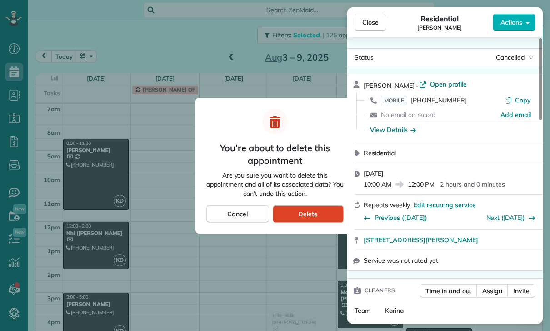
click at [324, 216] on div "Delete" at bounding box center [308, 213] width 71 height 17
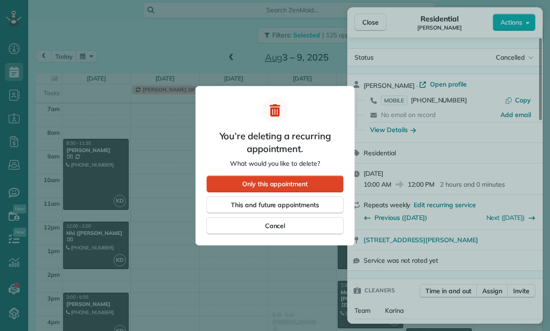
click at [306, 182] on span "Only this appointment" at bounding box center [275, 183] width 66 height 9
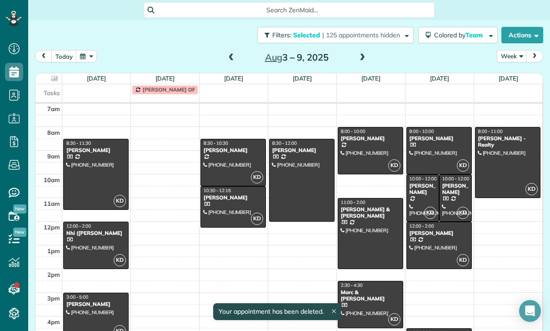
scroll to position [71, 0]
click at [434, 222] on div at bounding box center [439, 245] width 65 height 46
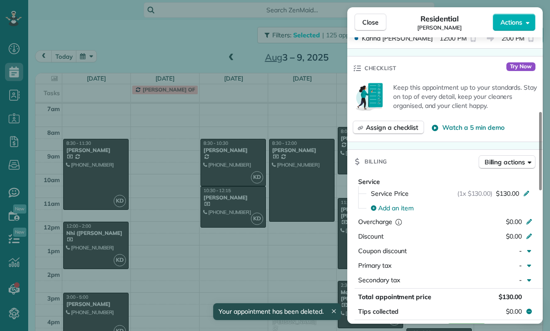
scroll to position [366, 0]
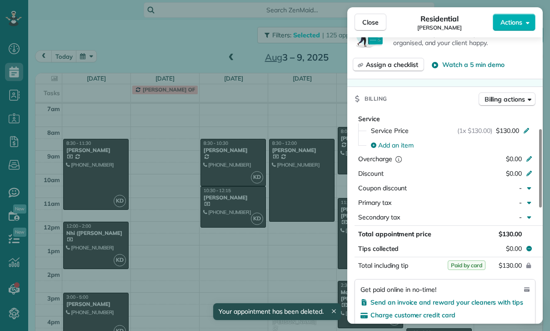
click at [293, 240] on div "Close Residential [PERSON_NAME] Actions Status Yet to Confirm [PERSON_NAME] · O…" at bounding box center [275, 165] width 550 height 331
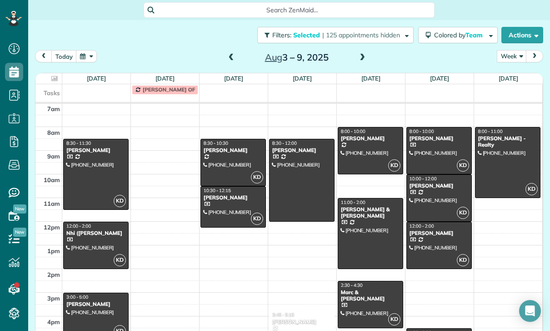
click at [506, 127] on div at bounding box center [508, 162] width 65 height 70
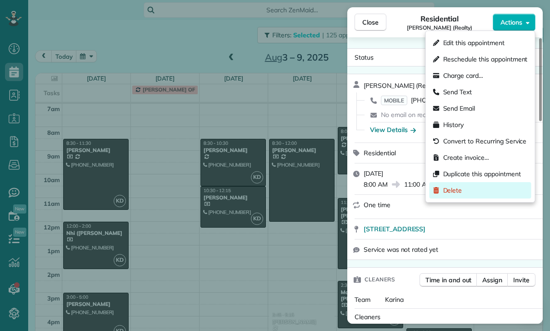
click at [460, 193] on span "Delete" at bounding box center [453, 190] width 19 height 9
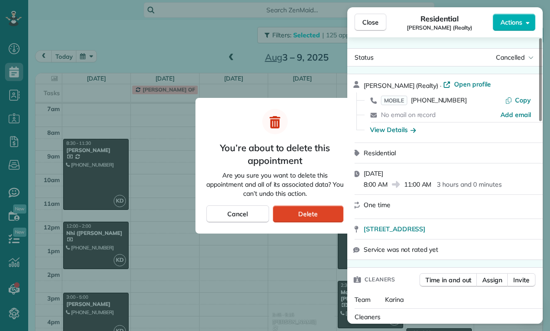
click at [317, 209] on span "Delete" at bounding box center [308, 213] width 20 height 9
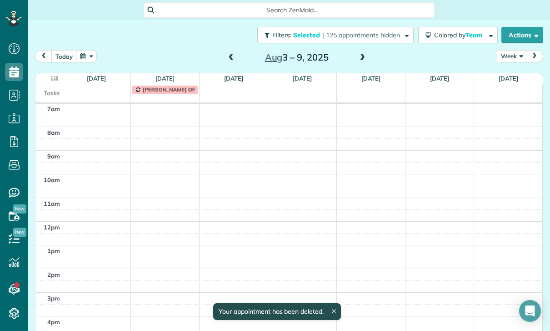
scroll to position [71, 0]
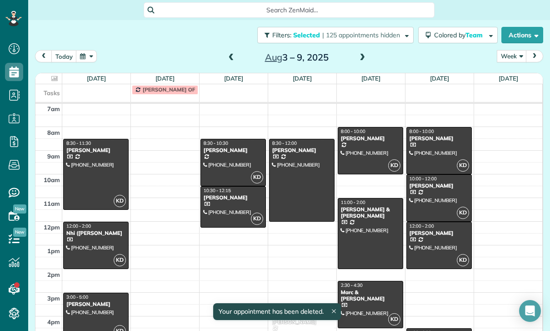
click at [364, 54] on span at bounding box center [363, 58] width 10 height 8
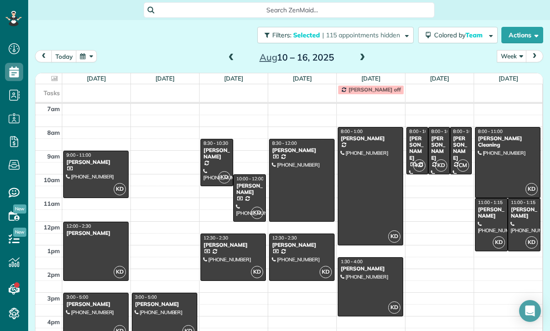
click at [83, 151] on div at bounding box center [96, 174] width 65 height 46
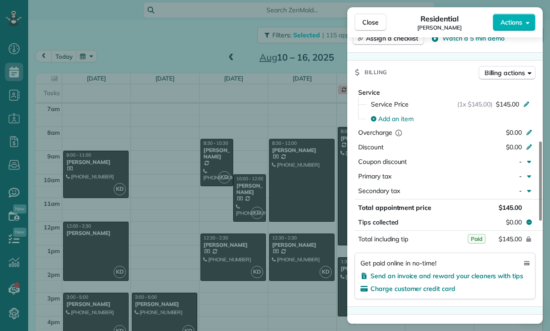
scroll to position [414, 0]
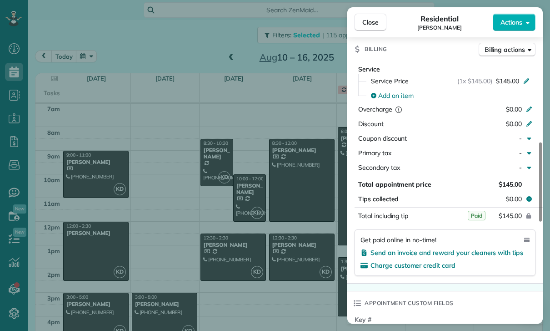
click at [92, 212] on div "Close Residential [PERSON_NAME] Actions Status Confirmed [PERSON_NAME] · Open p…" at bounding box center [275, 165] width 550 height 331
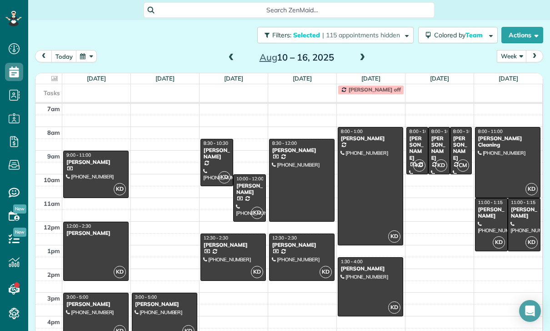
click at [94, 222] on div at bounding box center [96, 251] width 65 height 58
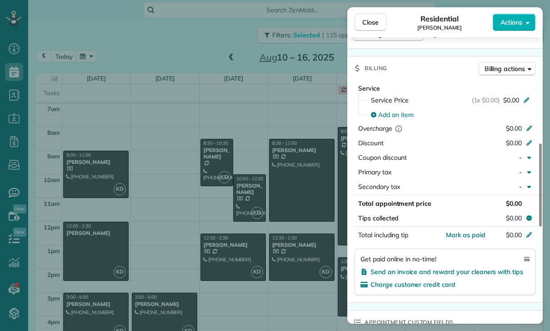
scroll to position [403, 0]
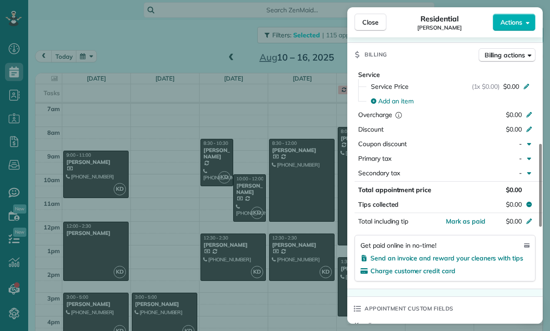
click at [164, 235] on div "Close Residential [PERSON_NAME] Actions Status Confirmed [PERSON_NAME] · Open p…" at bounding box center [275, 165] width 550 height 331
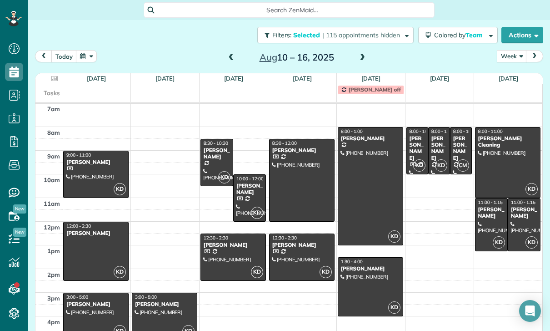
click at [85, 293] on div at bounding box center [96, 316] width 65 height 46
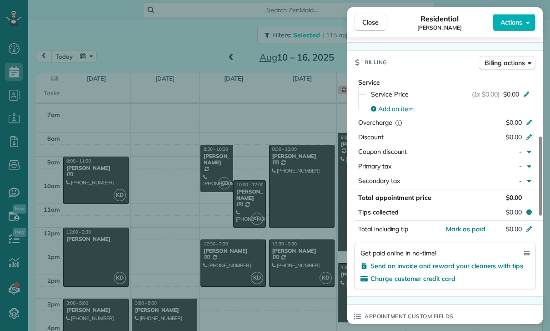
scroll to position [71, 0]
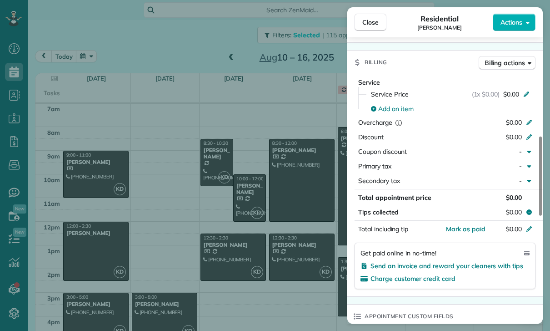
click at [277, 273] on div "Close Residential [PERSON_NAME] Actions Status Confirmed [PERSON_NAME] · Open p…" at bounding box center [275, 165] width 550 height 331
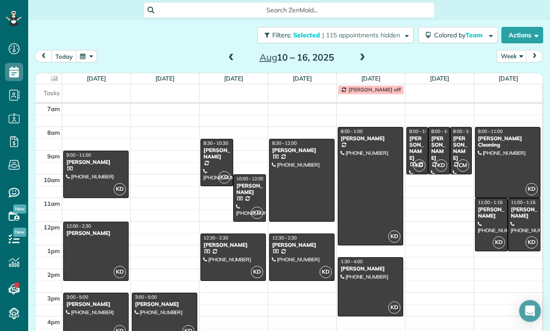
click at [227, 51] on span at bounding box center [232, 58] width 10 height 14
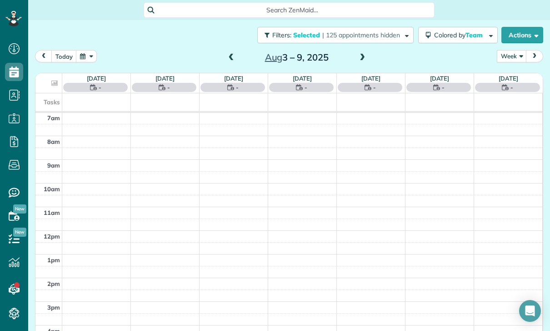
scroll to position [71, 0]
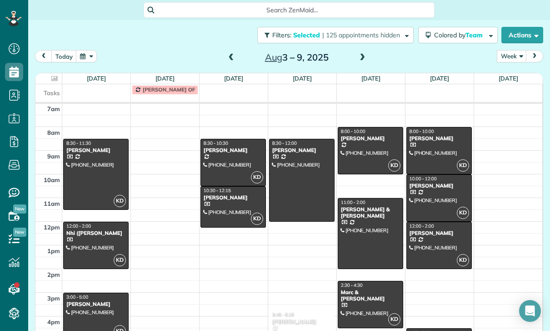
click at [228, 54] on span at bounding box center [232, 58] width 10 height 8
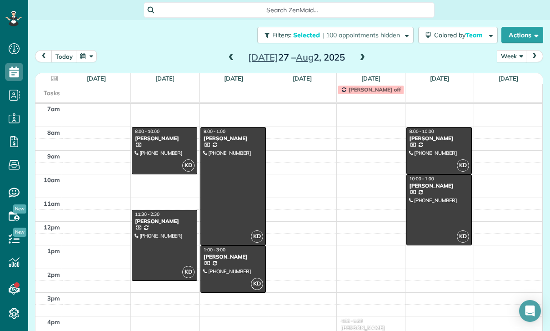
click at [158, 127] on div at bounding box center [164, 150] width 65 height 46
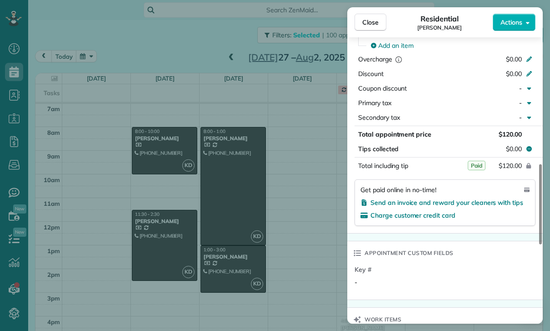
scroll to position [534, 0]
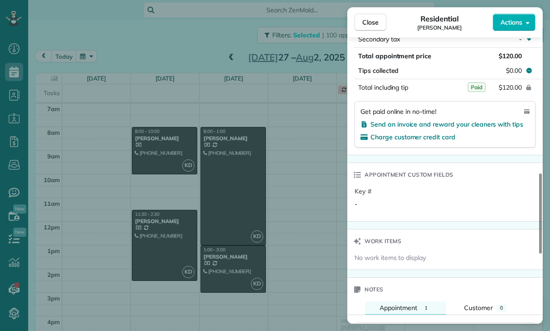
click at [279, 218] on div "Close Residential [PERSON_NAME] Actions Status Confirmed [PERSON_NAME] · Open p…" at bounding box center [275, 165] width 550 height 331
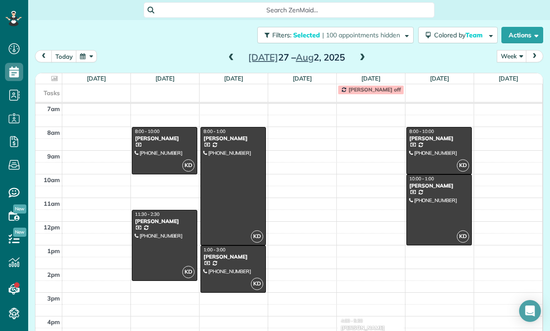
click at [234, 167] on div at bounding box center [233, 185] width 65 height 117
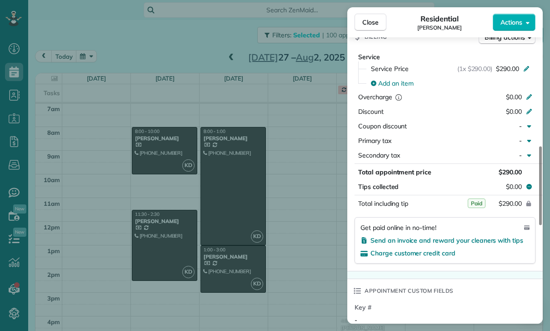
scroll to position [432, 0]
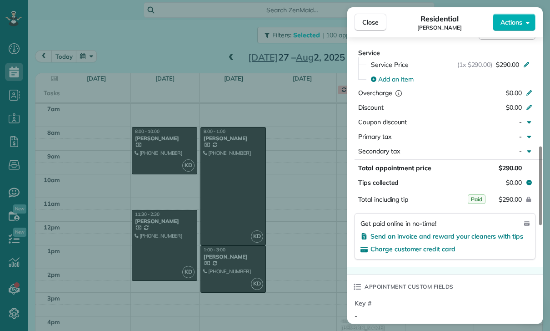
click at [289, 229] on div "Close Residential [PERSON_NAME] Actions Status Confirmed [PERSON_NAME] · Open p…" at bounding box center [275, 165] width 550 height 331
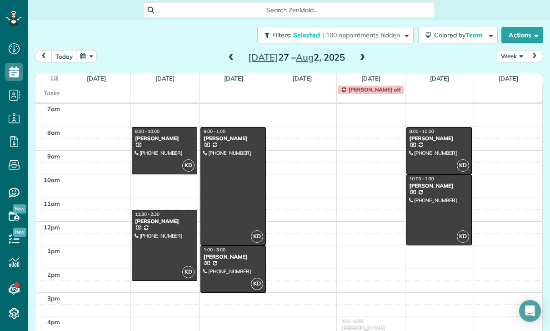
click at [433, 188] on div at bounding box center [439, 210] width 65 height 70
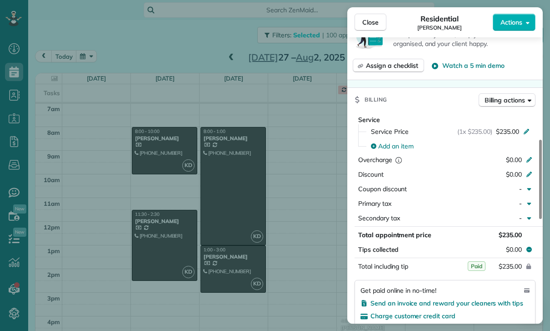
scroll to position [404, 0]
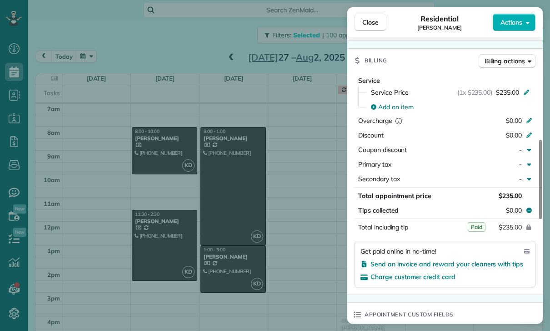
click at [295, 230] on div "Close Residential [PERSON_NAME] Actions Status Confirmed [PERSON_NAME] · Open p…" at bounding box center [275, 165] width 550 height 331
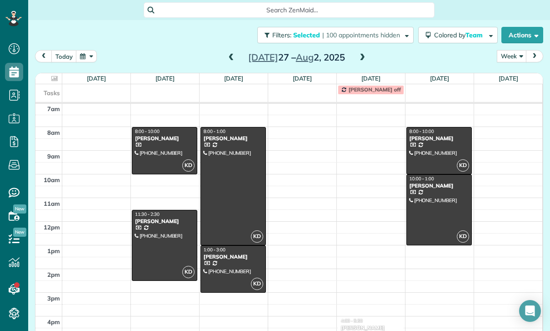
click at [227, 246] on div at bounding box center [233, 269] width 65 height 46
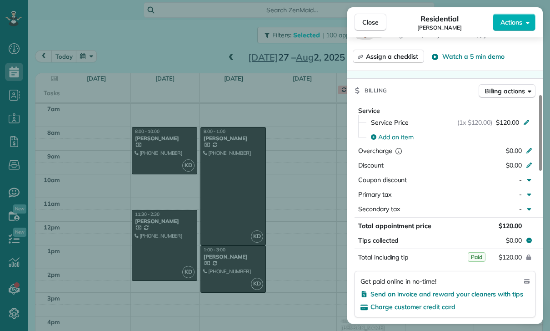
scroll to position [405, 0]
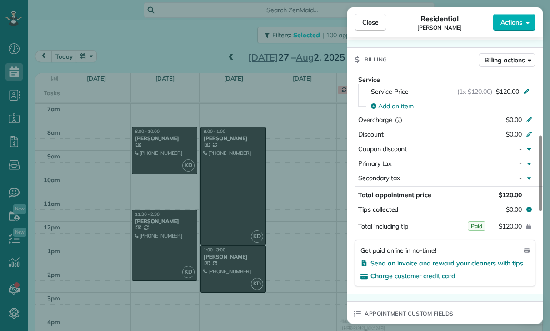
click at [294, 244] on div "Close Residential [PERSON_NAME] Actions Status Yet to Confirm [PERSON_NAME] · O…" at bounding box center [275, 165] width 550 height 331
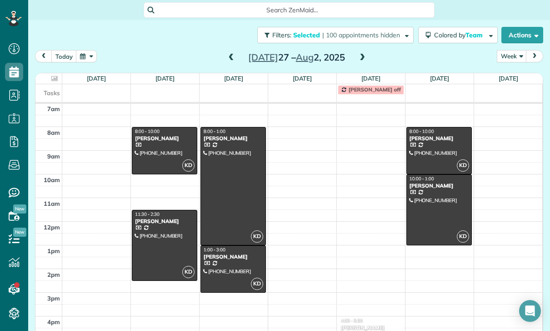
click at [439, 127] on div at bounding box center [439, 150] width 65 height 46
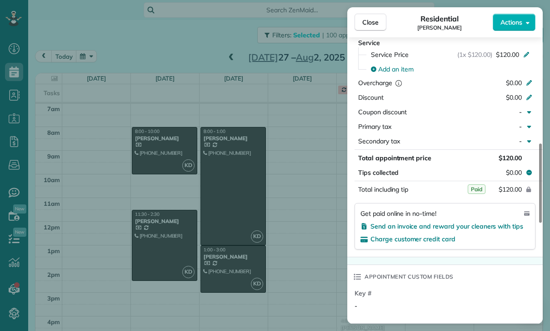
scroll to position [483, 0]
